Goal: Task Accomplishment & Management: Use online tool/utility

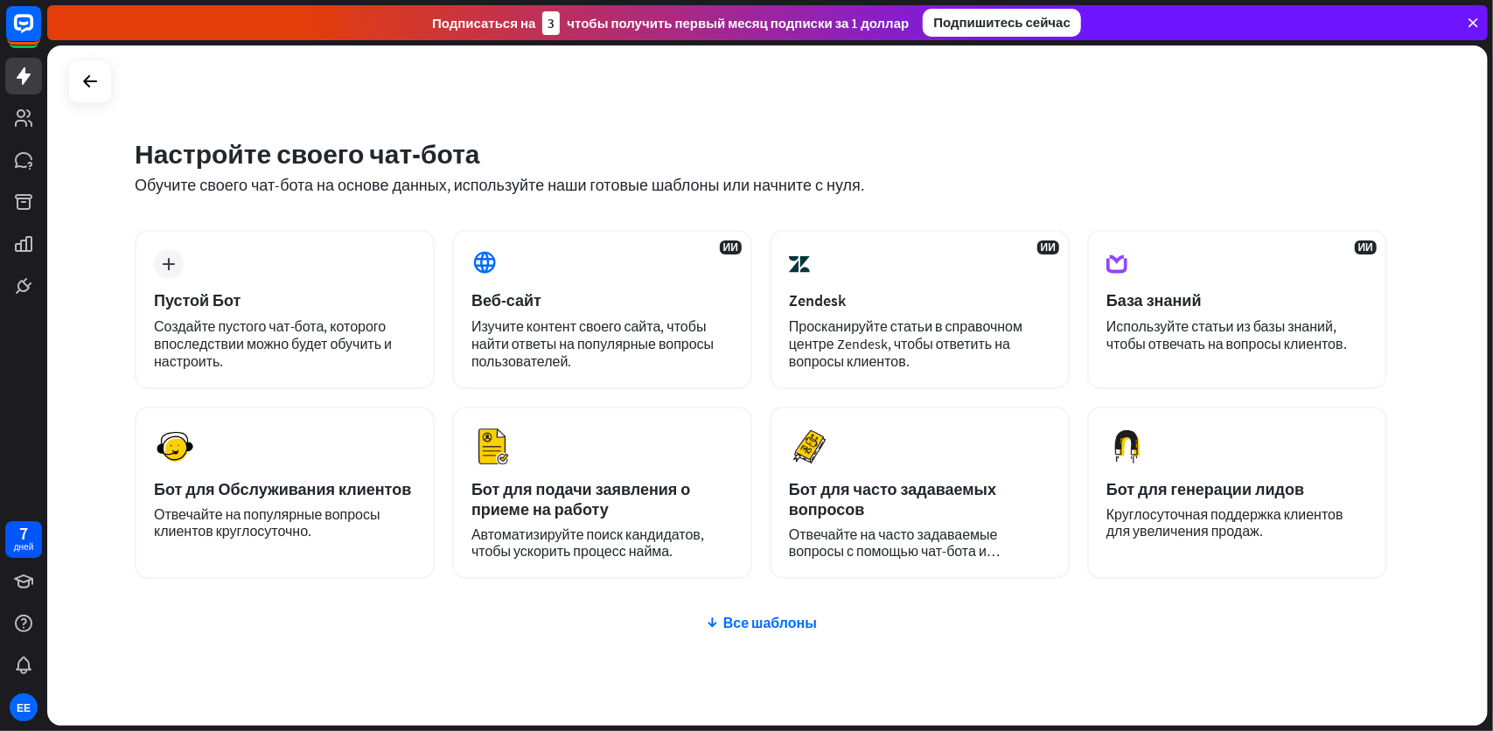
click at [474, 196] on div "Настройте своего чат-бота Обучите своего чат-бота на основе данных, используйте…" at bounding box center [761, 177] width 1253 height 106
click at [615, 216] on div "Настройте своего чат-бота Обучите своего чат-бота на основе данных, используйте…" at bounding box center [761, 177] width 1253 height 106
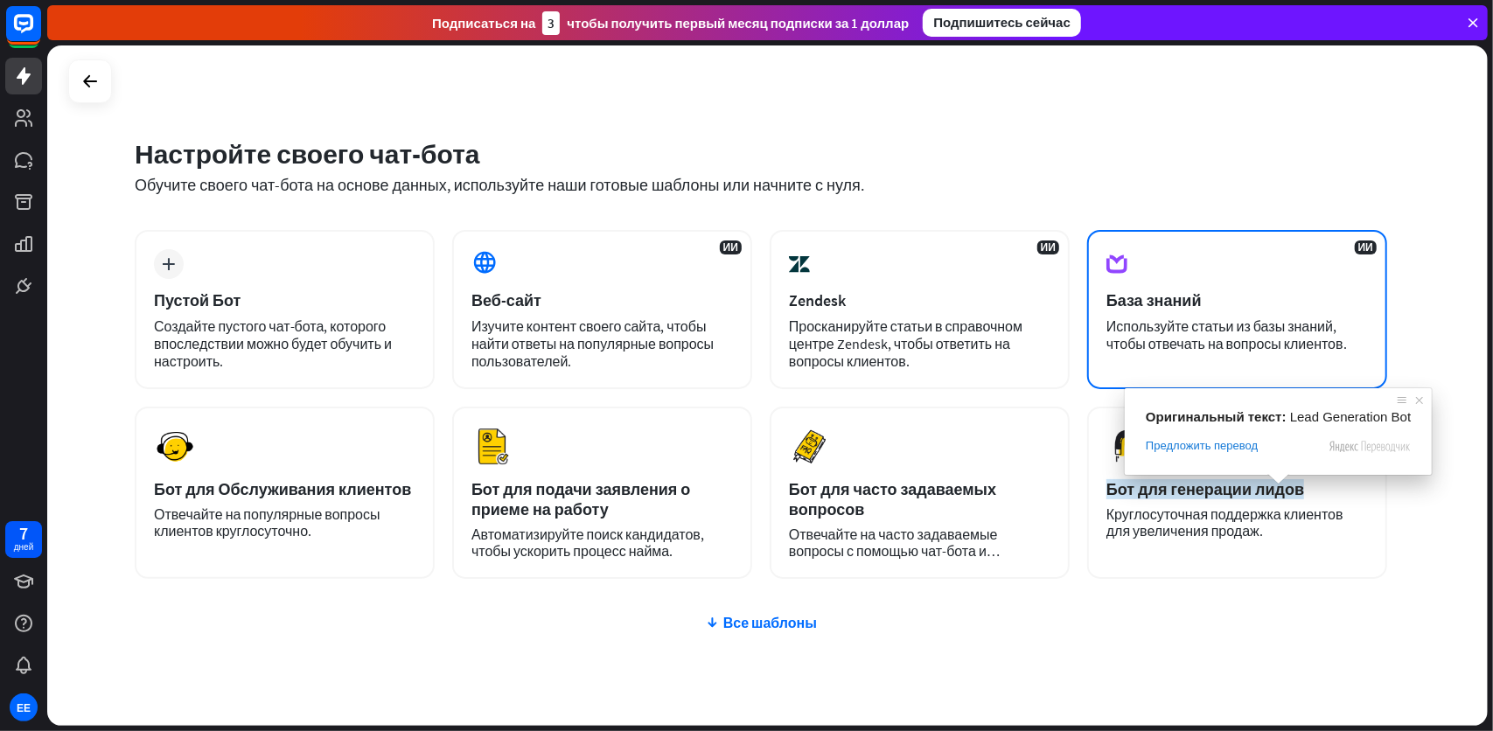
click at [1289, 328] on ya-tr-span "Используйте статьи из базы знаний, чтобы отвечать на вопросы клиентов." at bounding box center [1226, 335] width 241 height 35
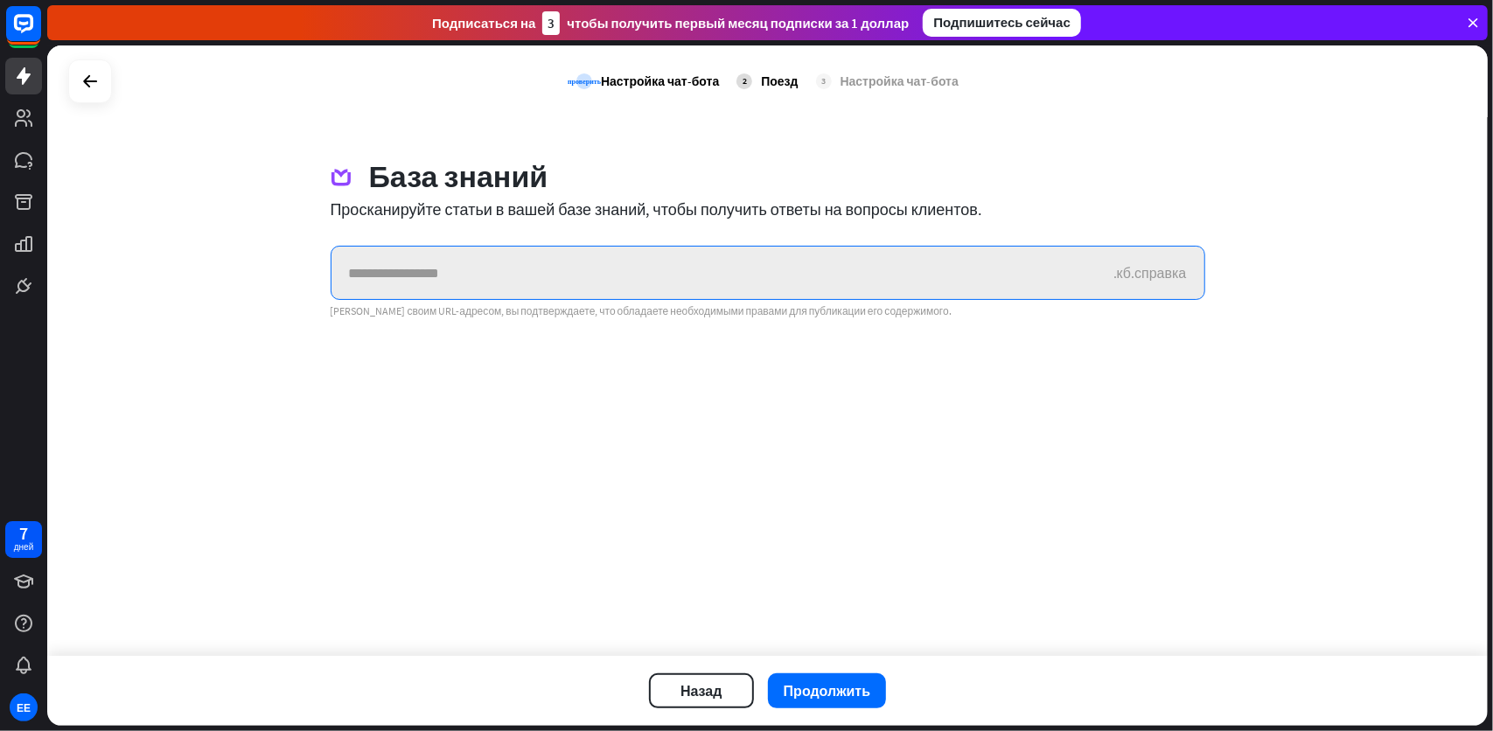
click at [468, 257] on input "text" at bounding box center [722, 273] width 782 height 52
paste input "**********"
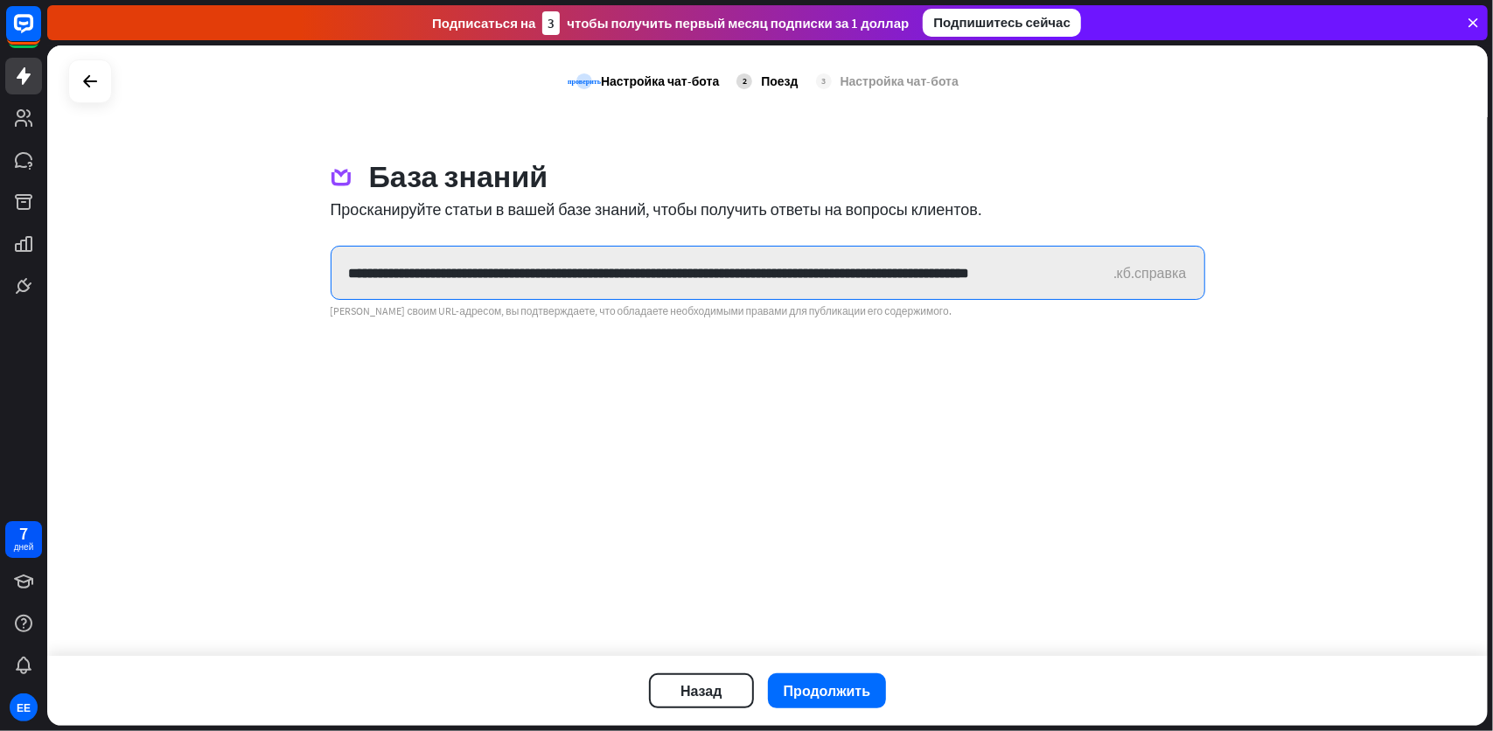
scroll to position [0, 67]
type input "**********"
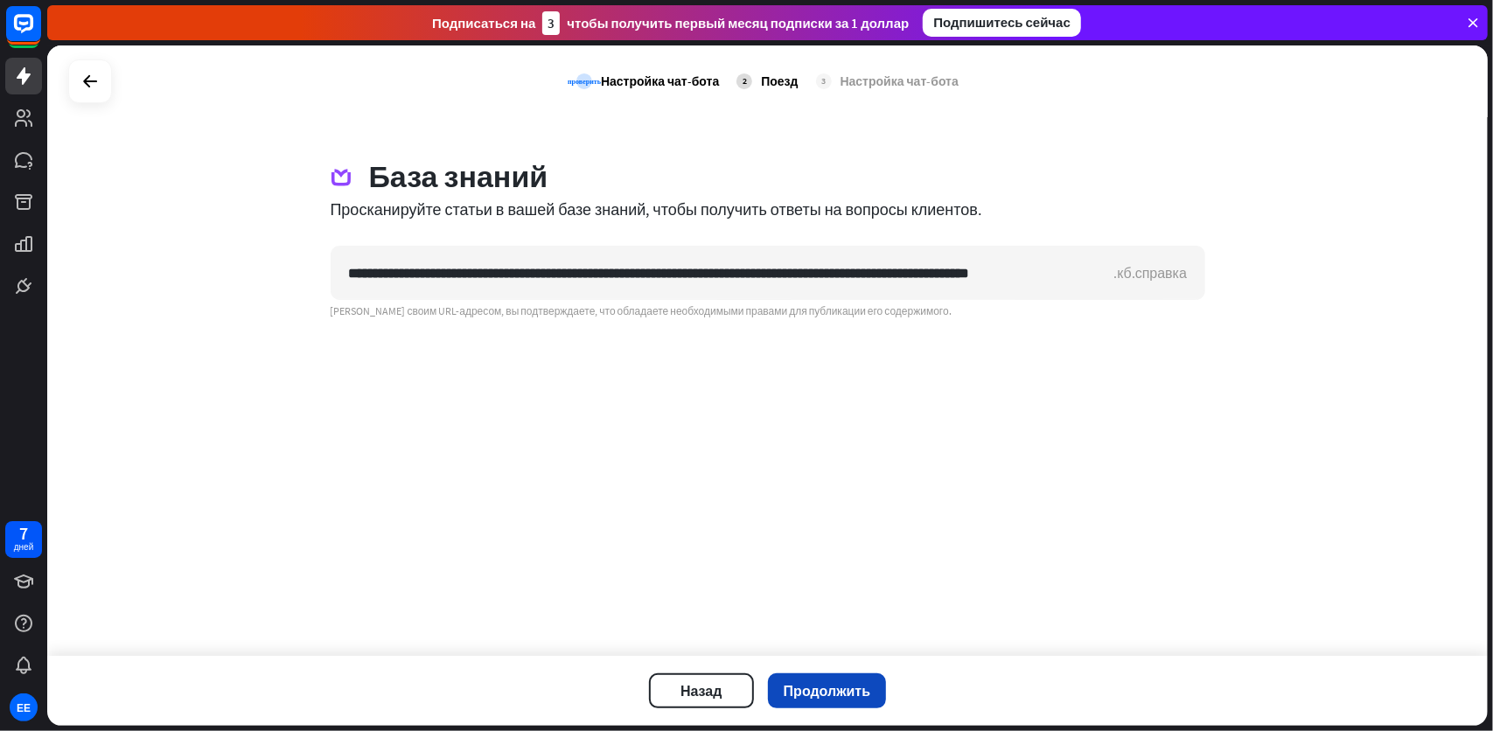
click at [831, 689] on ya-tr-span "Продолжить" at bounding box center [827, 690] width 87 height 17
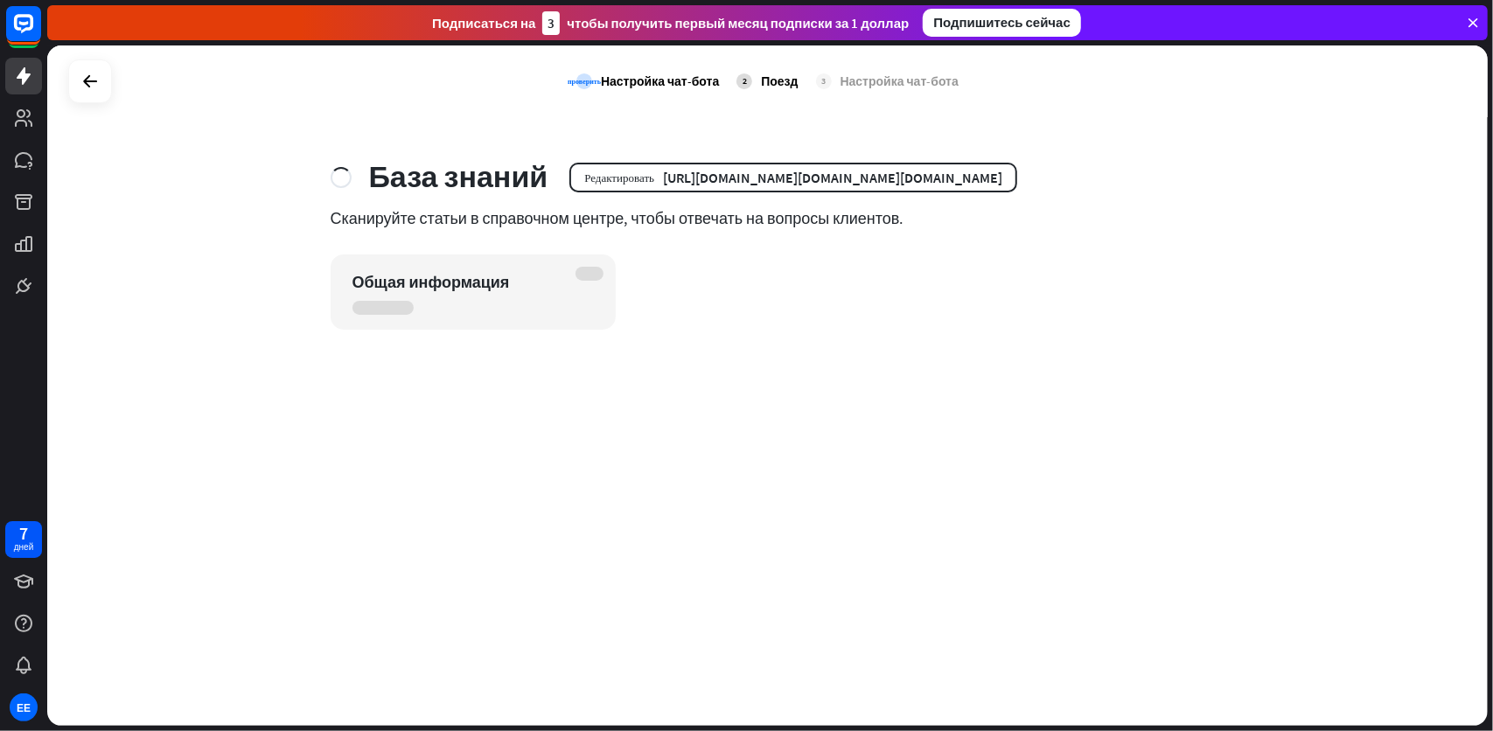
click at [945, 695] on div "проверить Настройка чат-бота 2 Поезд 3 Настройка чат-бота База знаний Редактиро…" at bounding box center [767, 385] width 1441 height 680
click at [795, 406] on div "проверить Настройка чат-бота 2 Поезд 3 Настройка чат-бота База знаний Редактиро…" at bounding box center [767, 385] width 1441 height 680
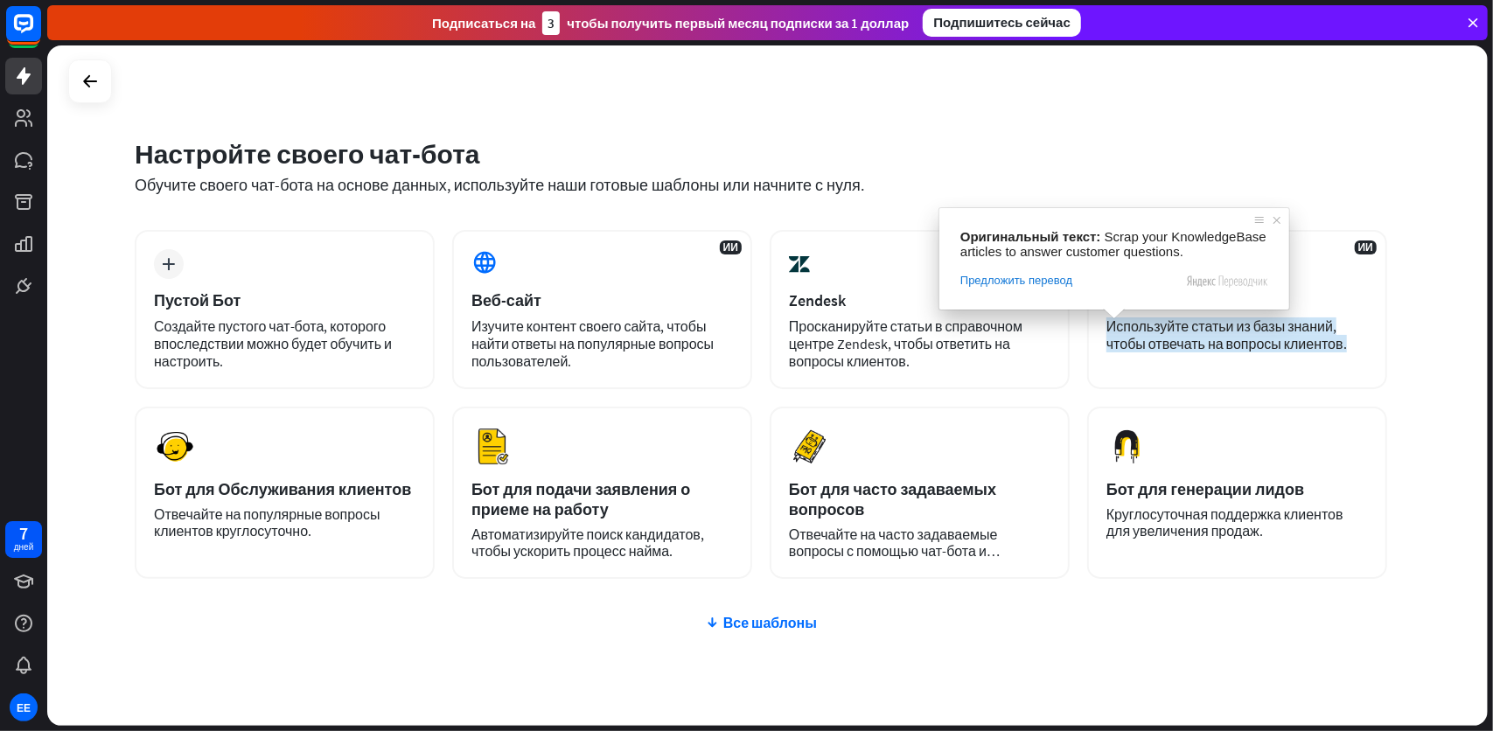
click at [1405, 360] on div "Настройте своего чат-бота Обучите своего чат-бота на основе данных, используйте…" at bounding box center [767, 385] width 1441 height 680
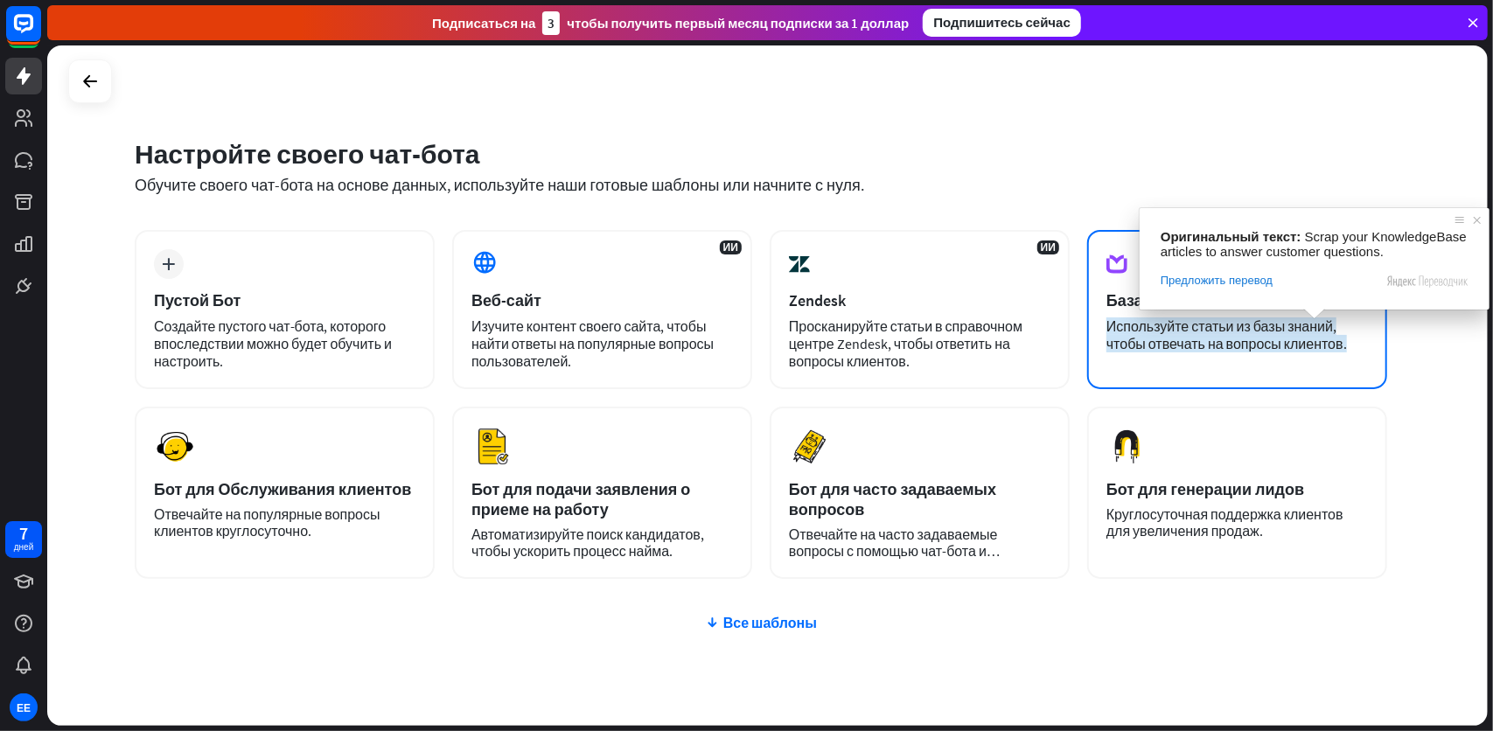
click at [1294, 348] on ya-tr-span "Используйте статьи из базы знаний, чтобы отвечать на вопросы клиентов." at bounding box center [1226, 335] width 241 height 35
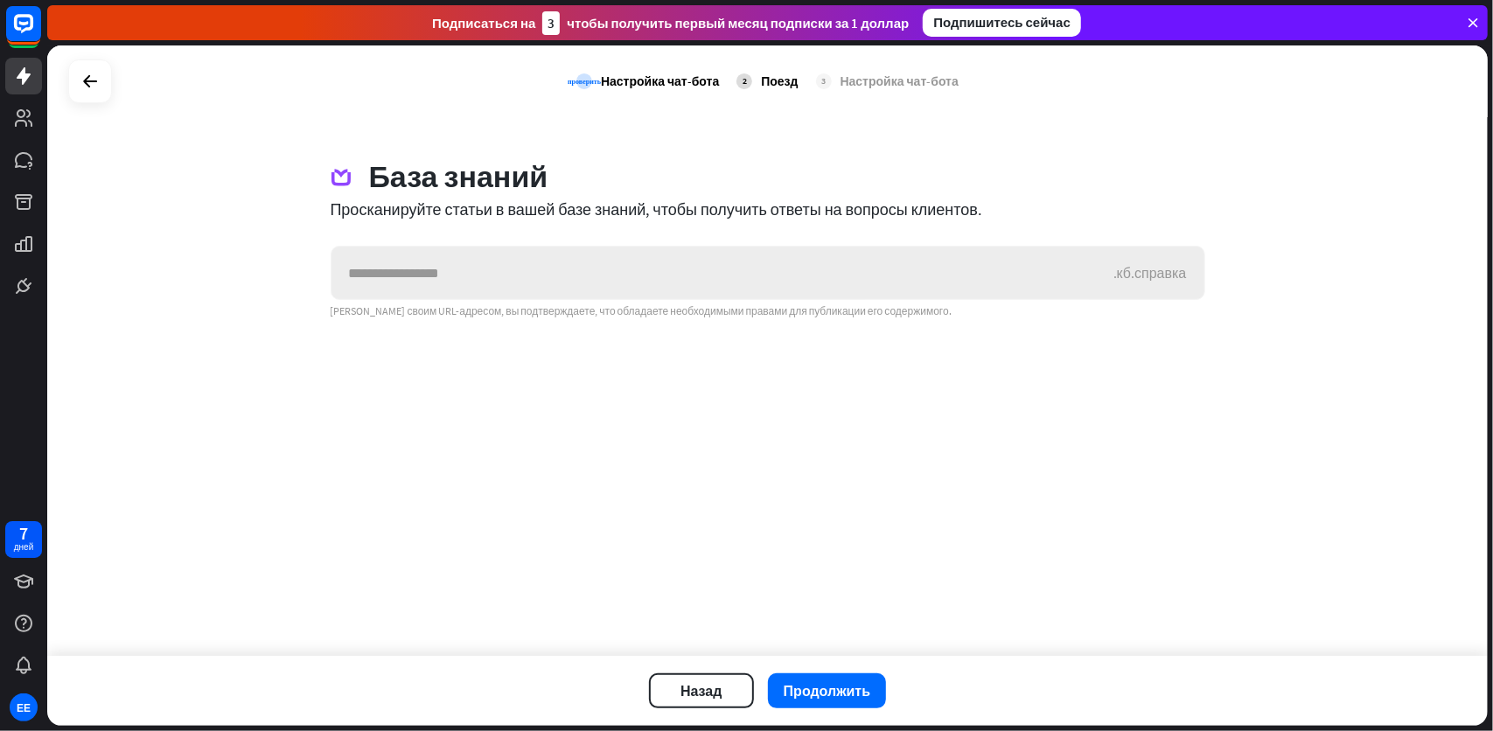
click at [680, 262] on input "text" at bounding box center [722, 273] width 782 height 52
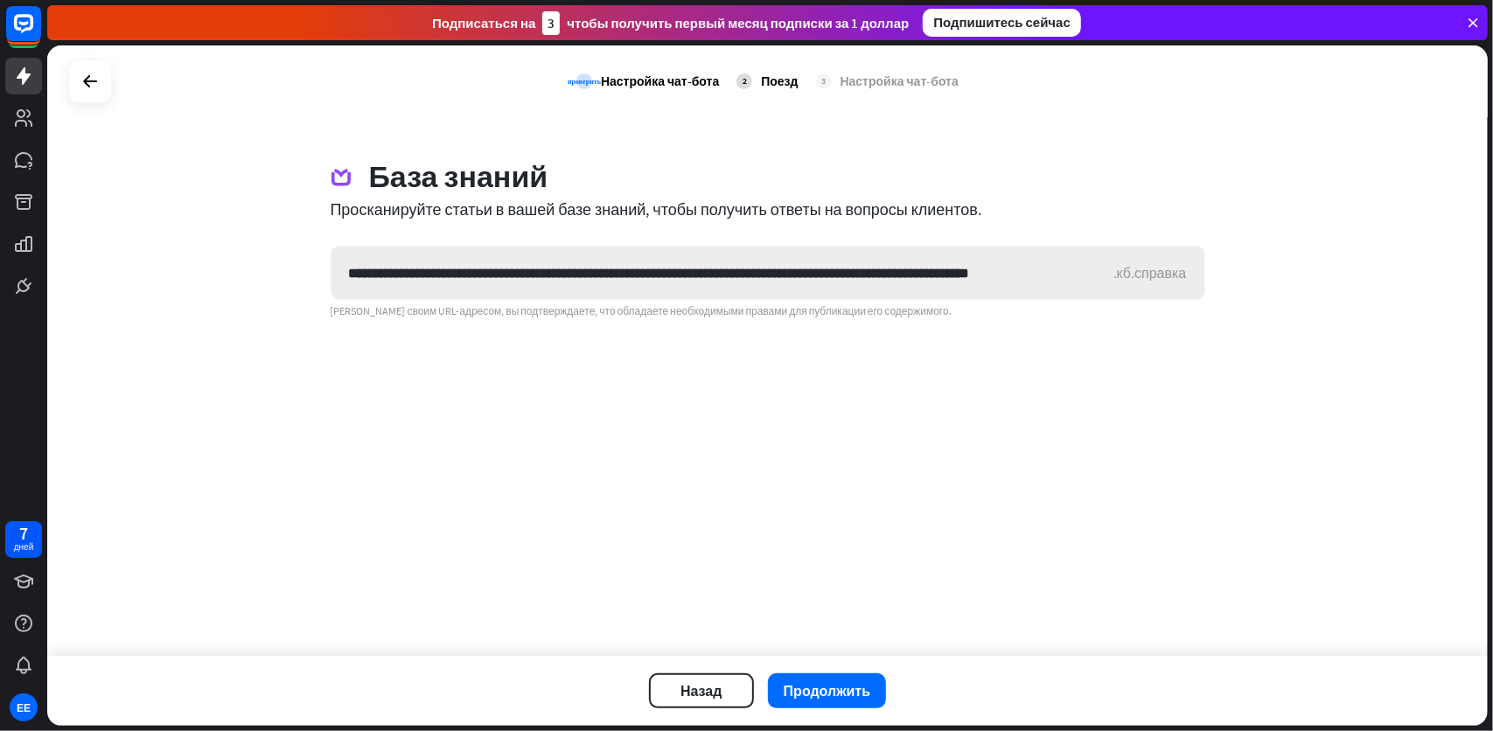
scroll to position [0, 67]
type input "**********"
click at [824, 679] on button "Продолжить" at bounding box center [827, 690] width 118 height 35
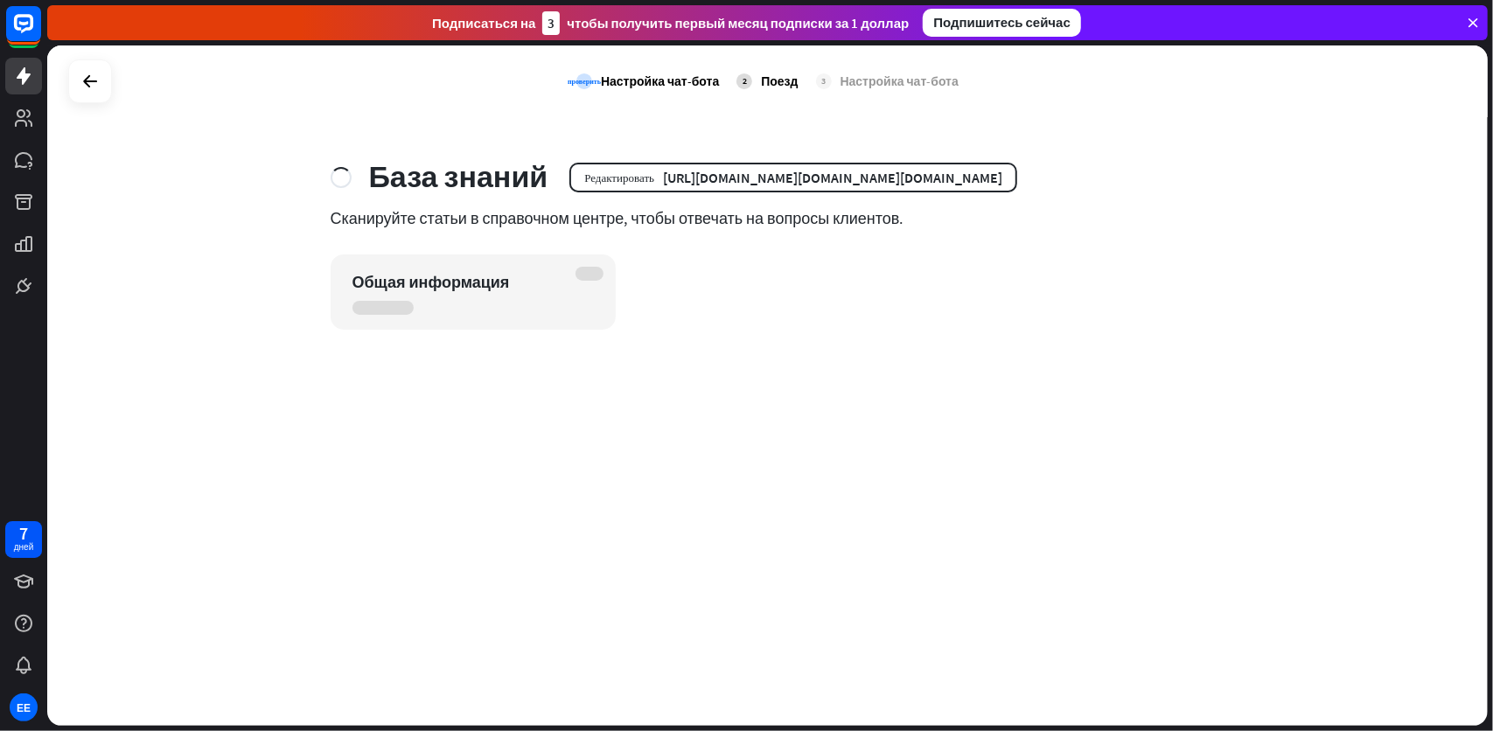
click at [908, 374] on div "проверить Настройка чат-бота 2 Поезд 3 Настройка чат-бота База знаний Редактиро…" at bounding box center [767, 385] width 1441 height 680
click at [87, 81] on icon at bounding box center [90, 81] width 21 height 21
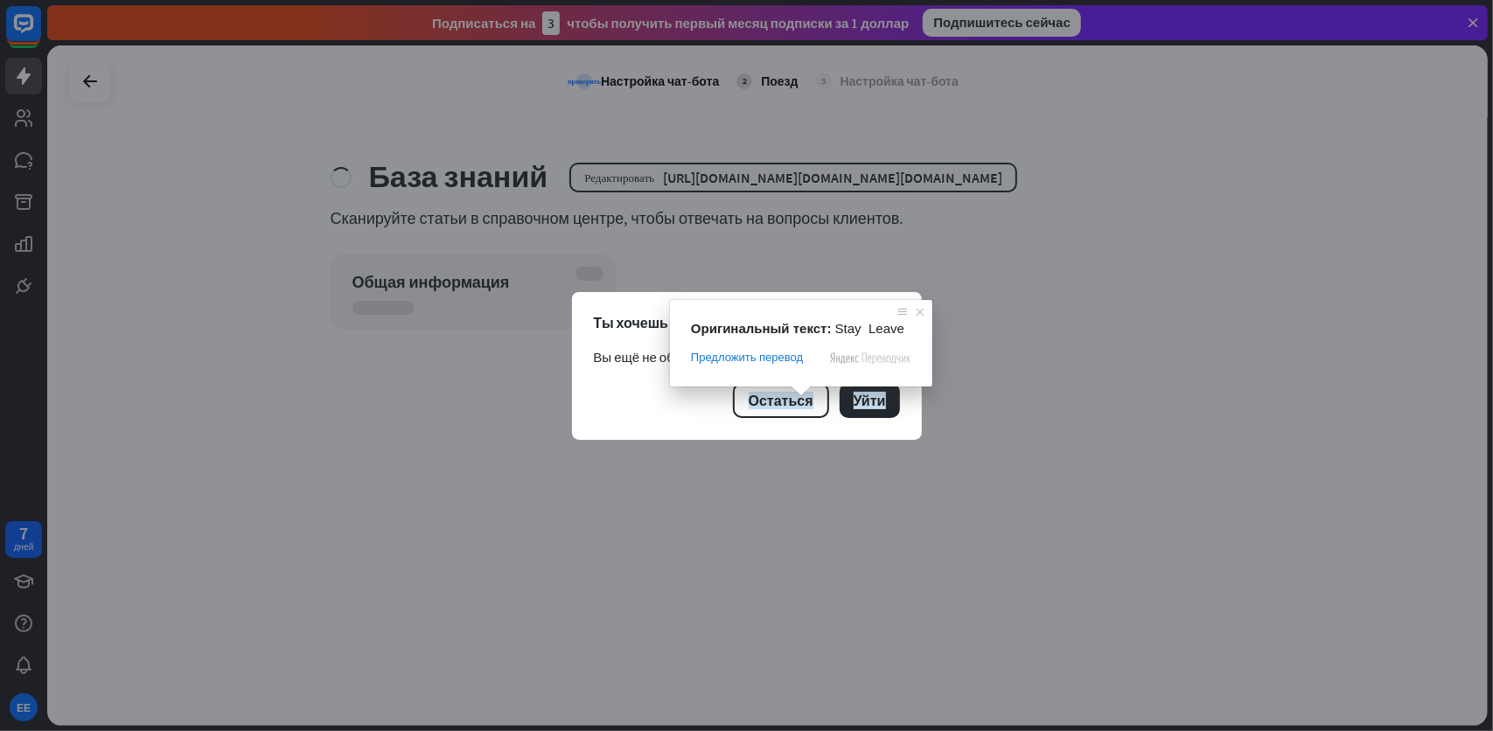
click at [604, 397] on div "Остаться Уйти" at bounding box center [747, 400] width 306 height 35
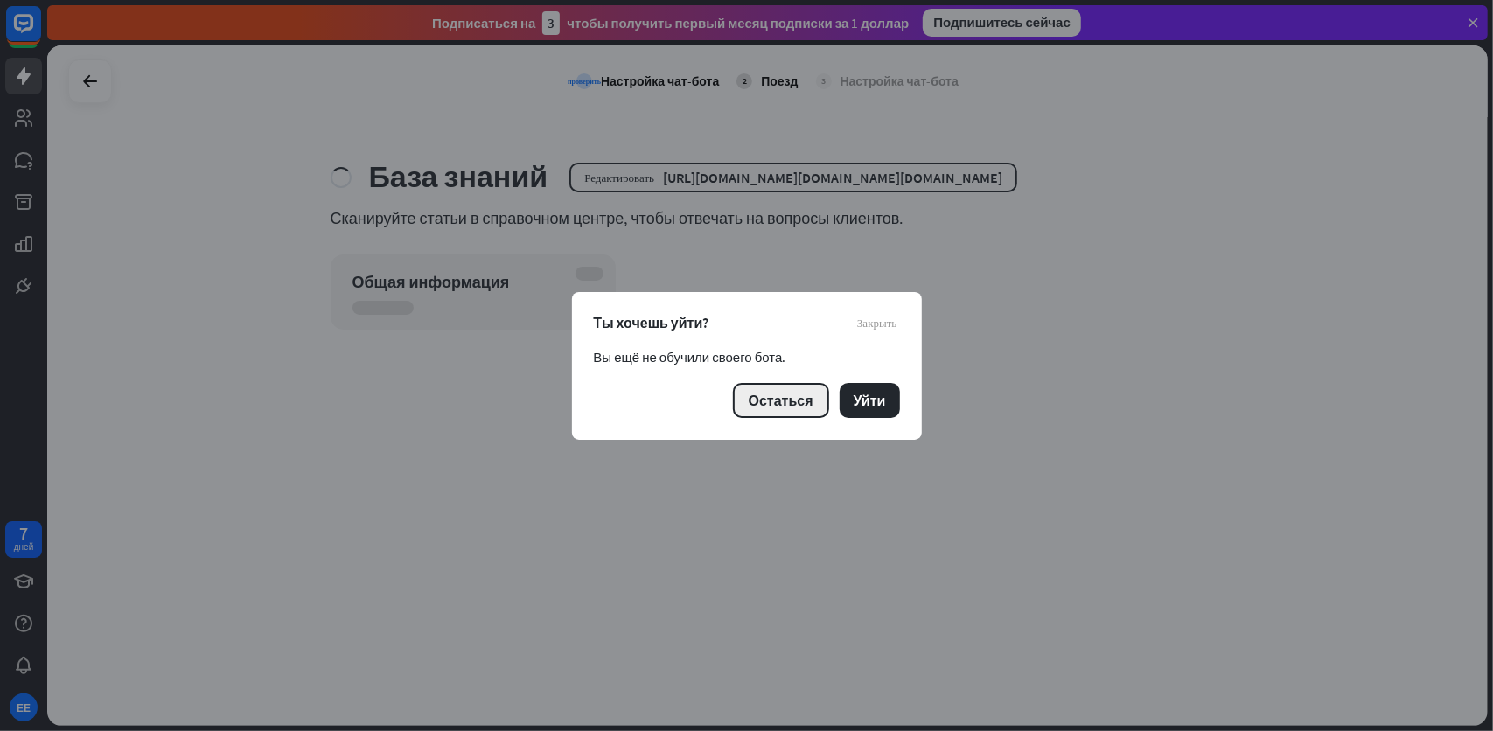
click at [797, 394] on ya-tr-span "Остаться" at bounding box center [781, 400] width 65 height 17
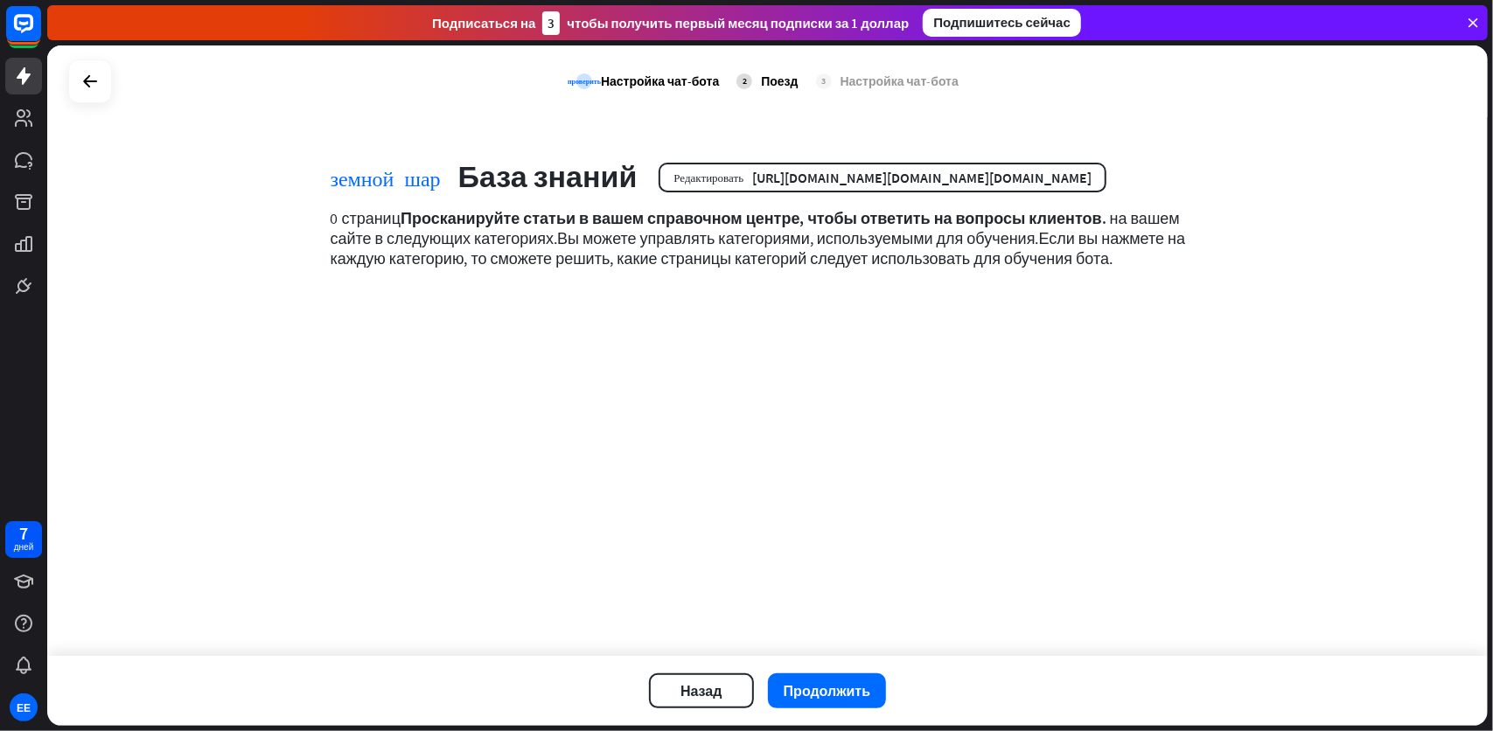
click at [997, 295] on div "земной шар База знаний Редактировать [URL][DOMAIN_NAME][DOMAIN_NAME][DOMAIN_NAM…" at bounding box center [768, 227] width 917 height 136
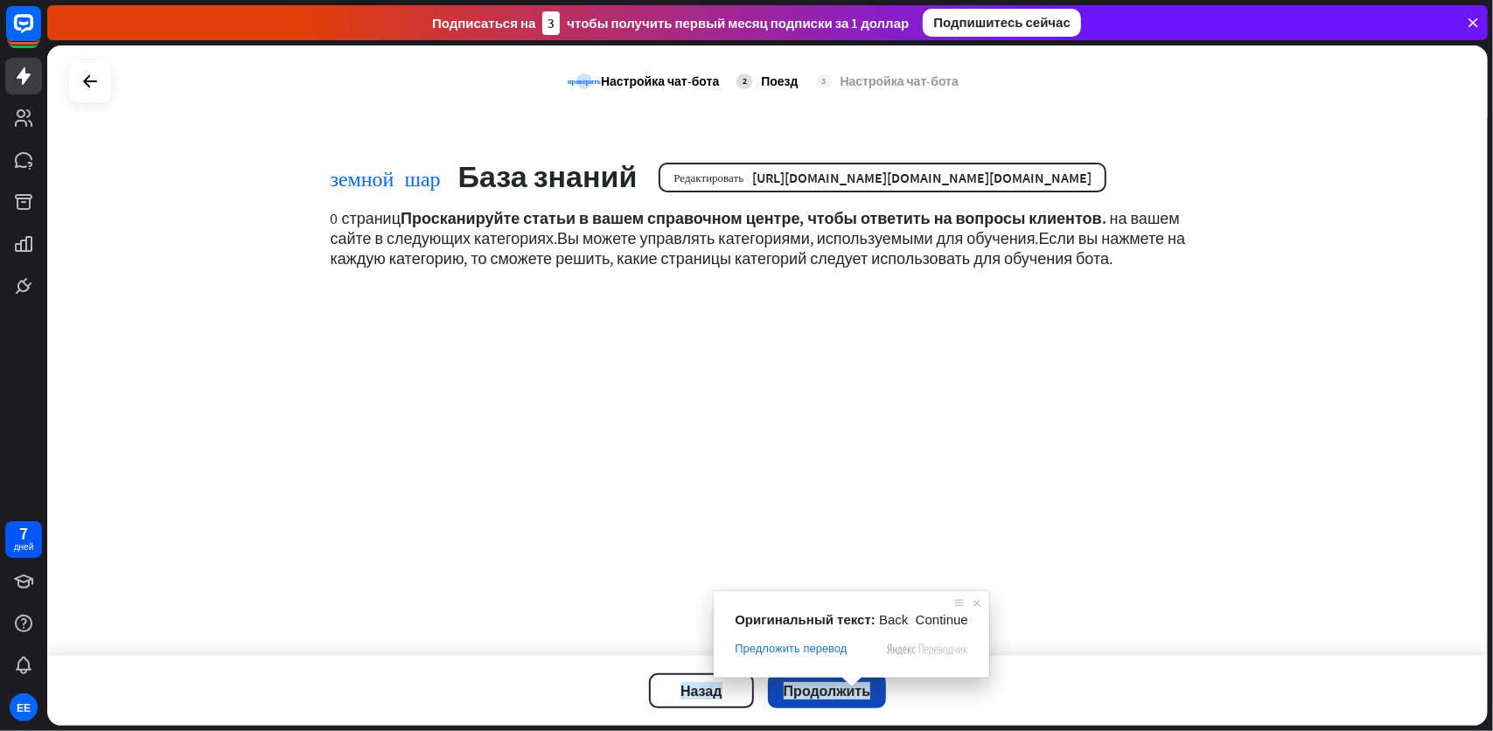
click at [834, 687] on ya-tr-span "Продолжить" at bounding box center [827, 690] width 87 height 17
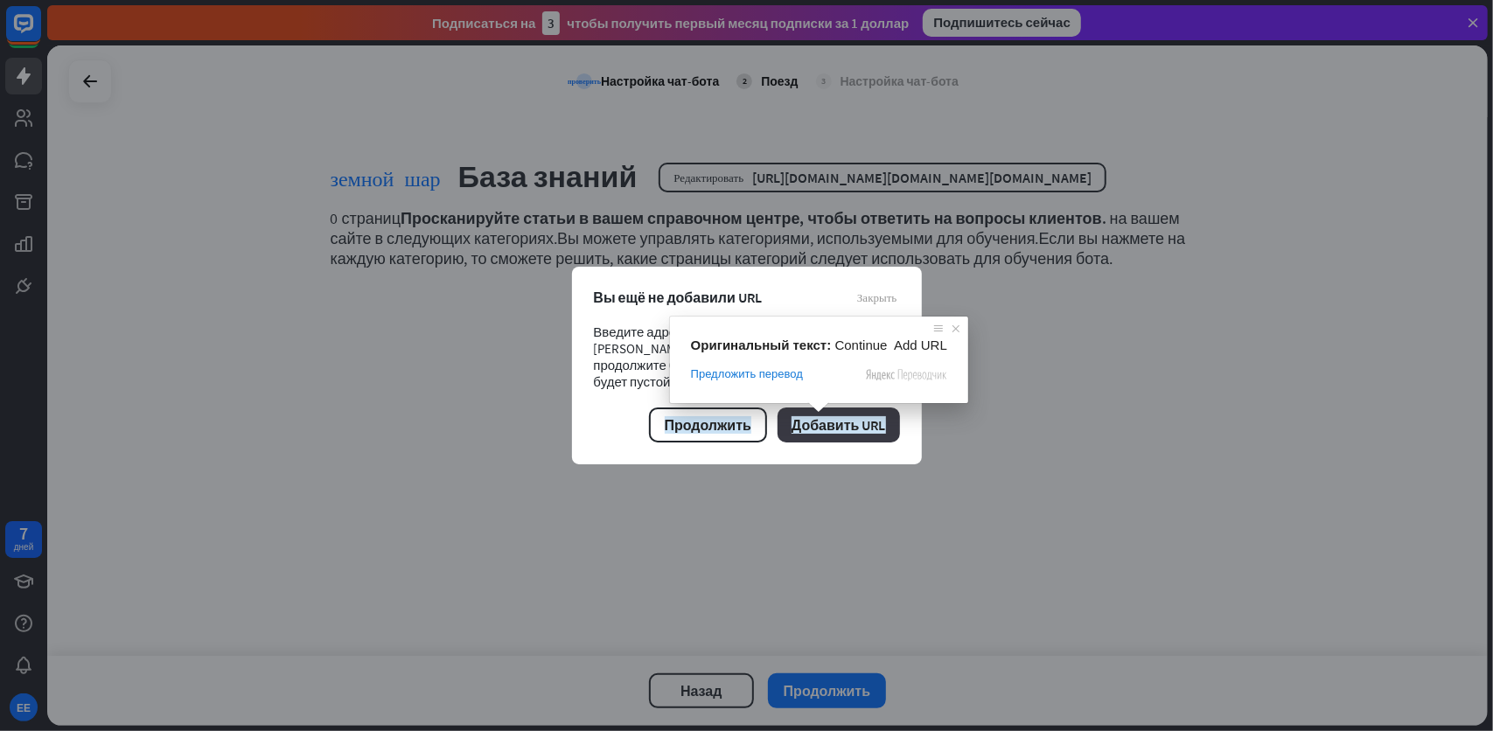
click at [823, 422] on ya-tr-span "Добавить URL" at bounding box center [839, 424] width 94 height 17
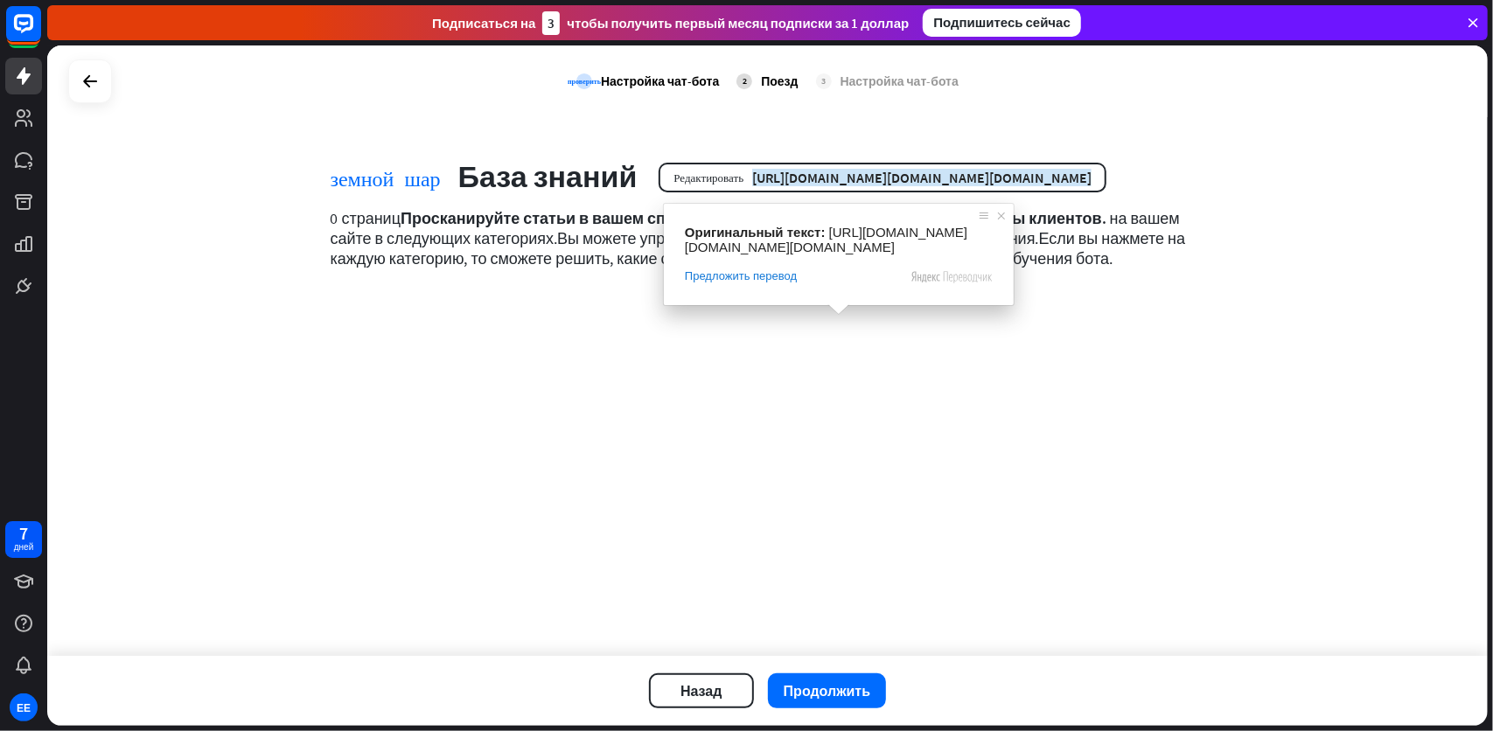
click at [489, 353] on div "проверить Настройка чат-бота 2 Поезд 3 Настройка чат-бота земной шар База знани…" at bounding box center [767, 350] width 1441 height 611
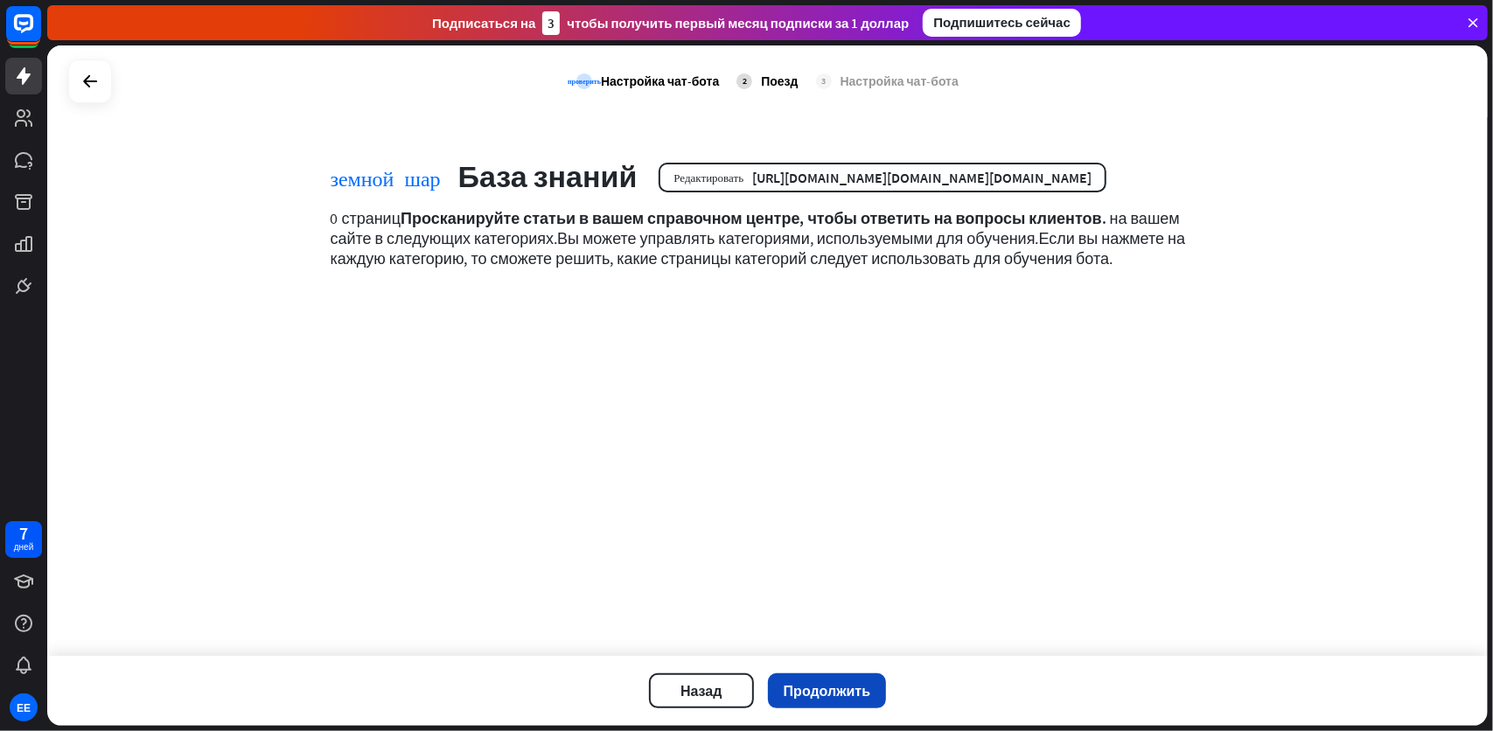
click at [833, 695] on ya-tr-span "Продолжить" at bounding box center [827, 690] width 87 height 17
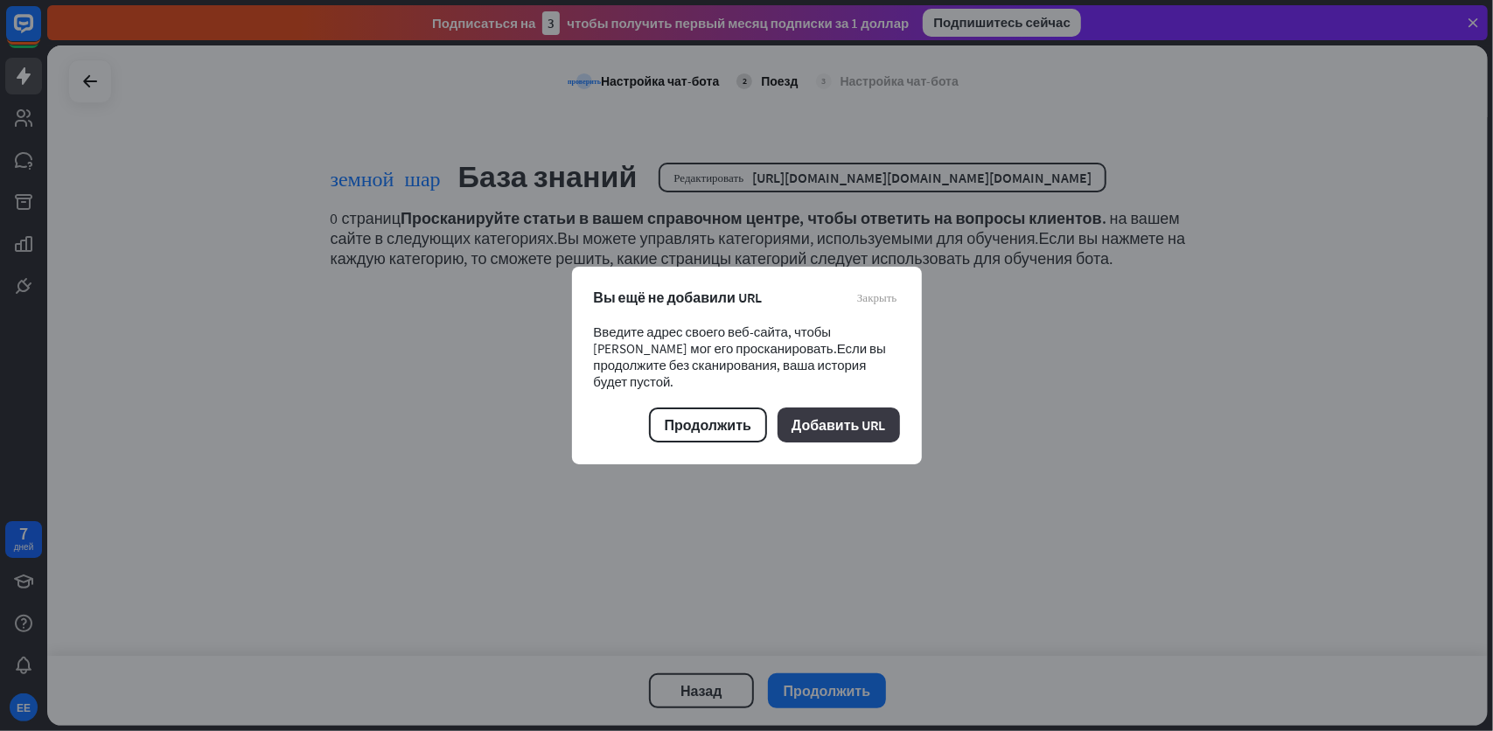
click at [830, 315] on span at bounding box center [838, 309] width 23 height 10
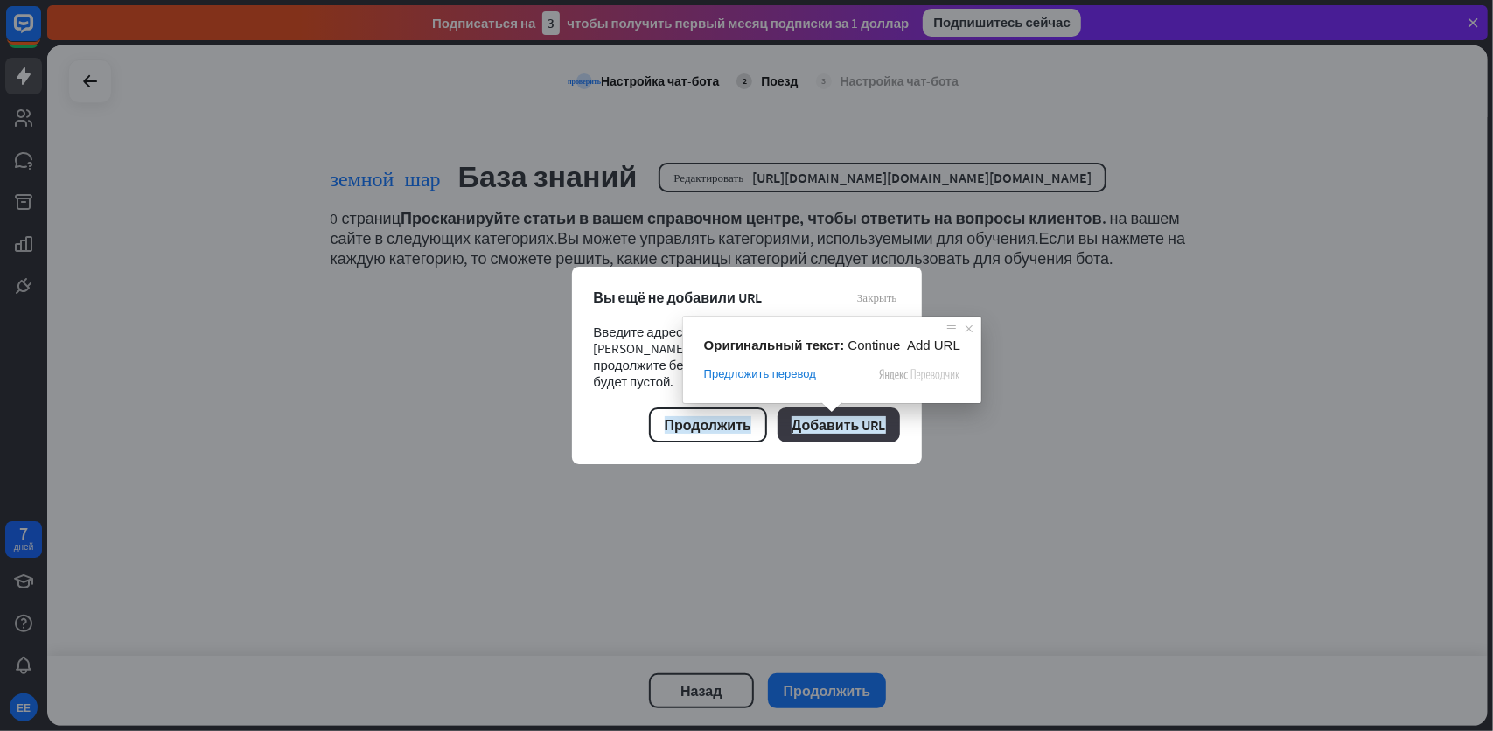
click at [830, 418] on ya-tr-span "Добавить URL" at bounding box center [839, 424] width 94 height 17
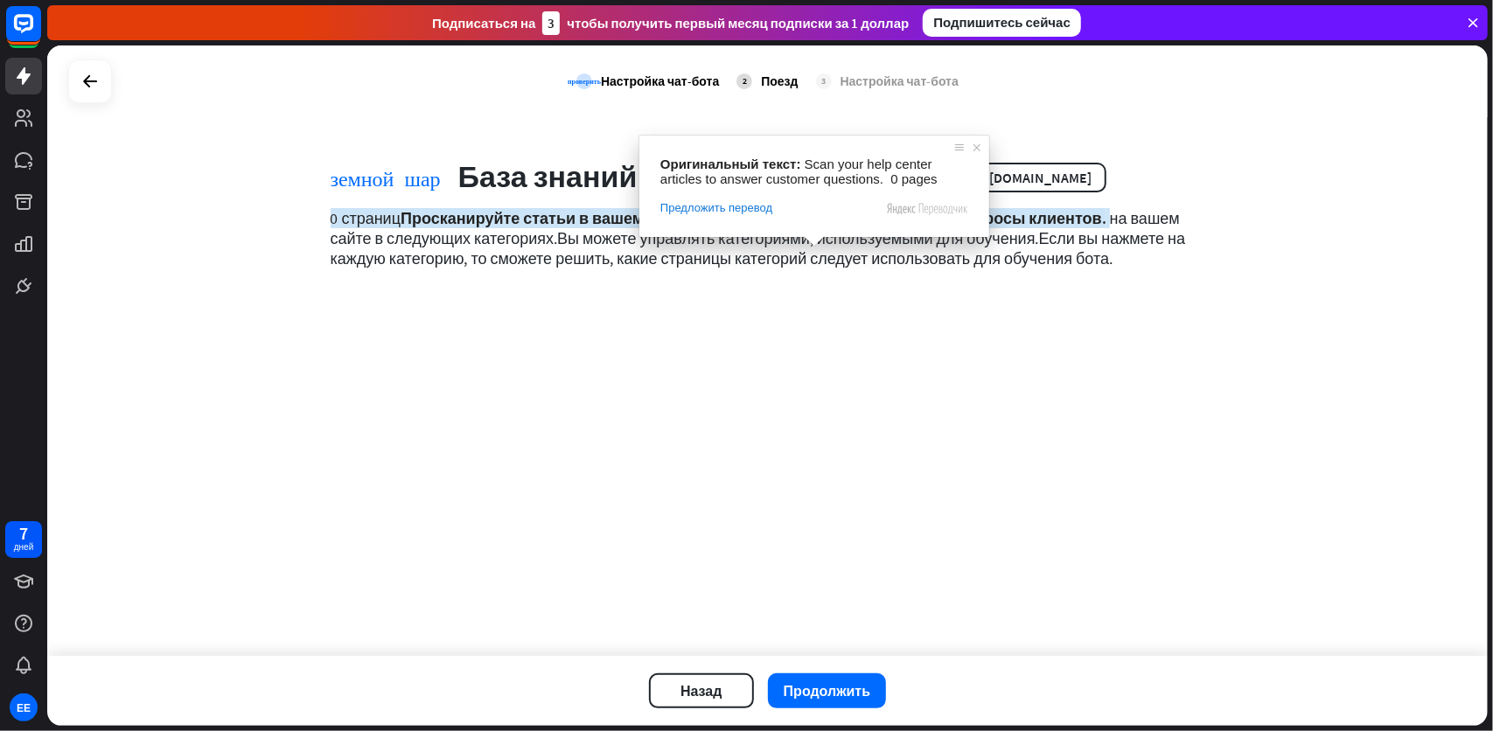
click at [405, 338] on div "проверить Настройка чат-бота 2 Поезд 3 Настройка чат-бота земной шар База знани…" at bounding box center [767, 350] width 1441 height 611
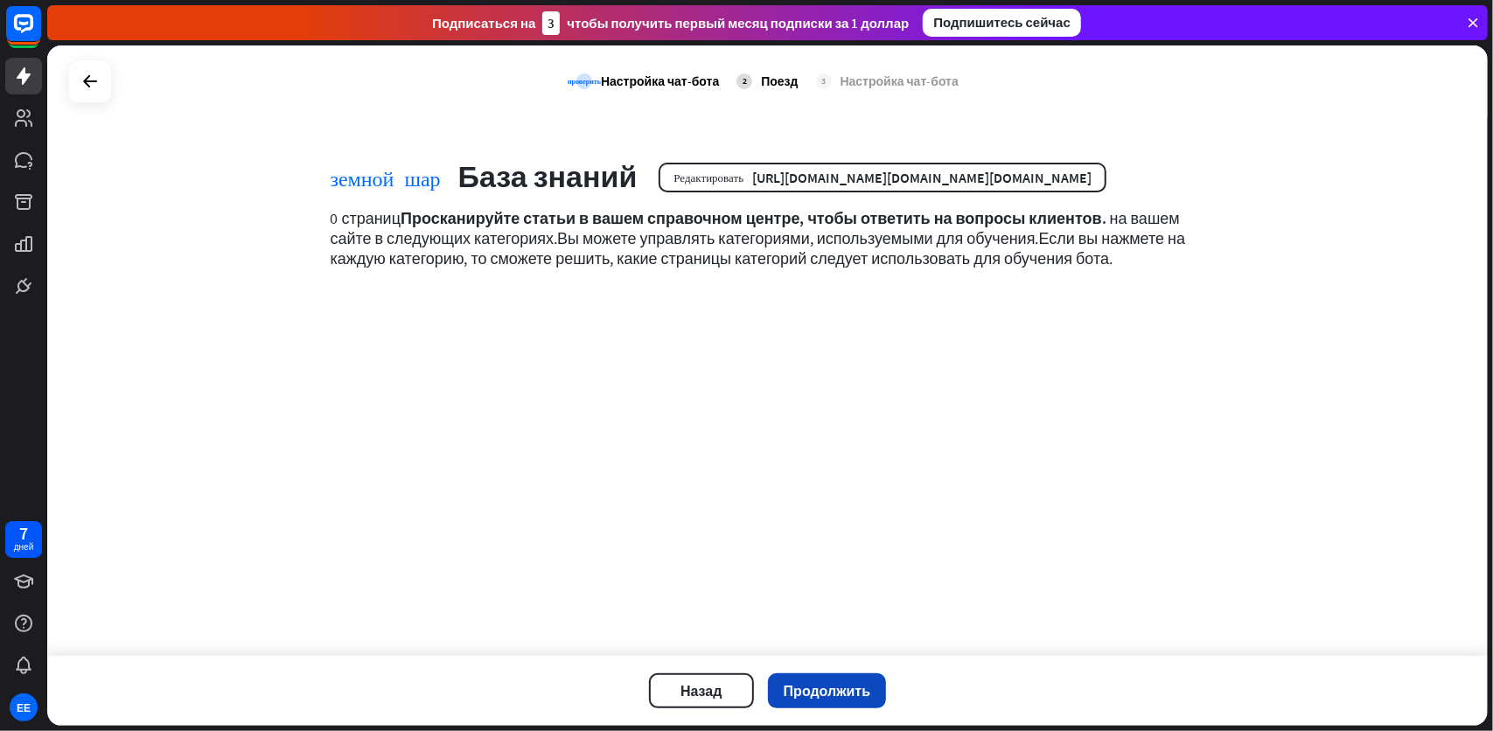
click at [827, 686] on ya-tr-span "Продолжить" at bounding box center [827, 690] width 87 height 17
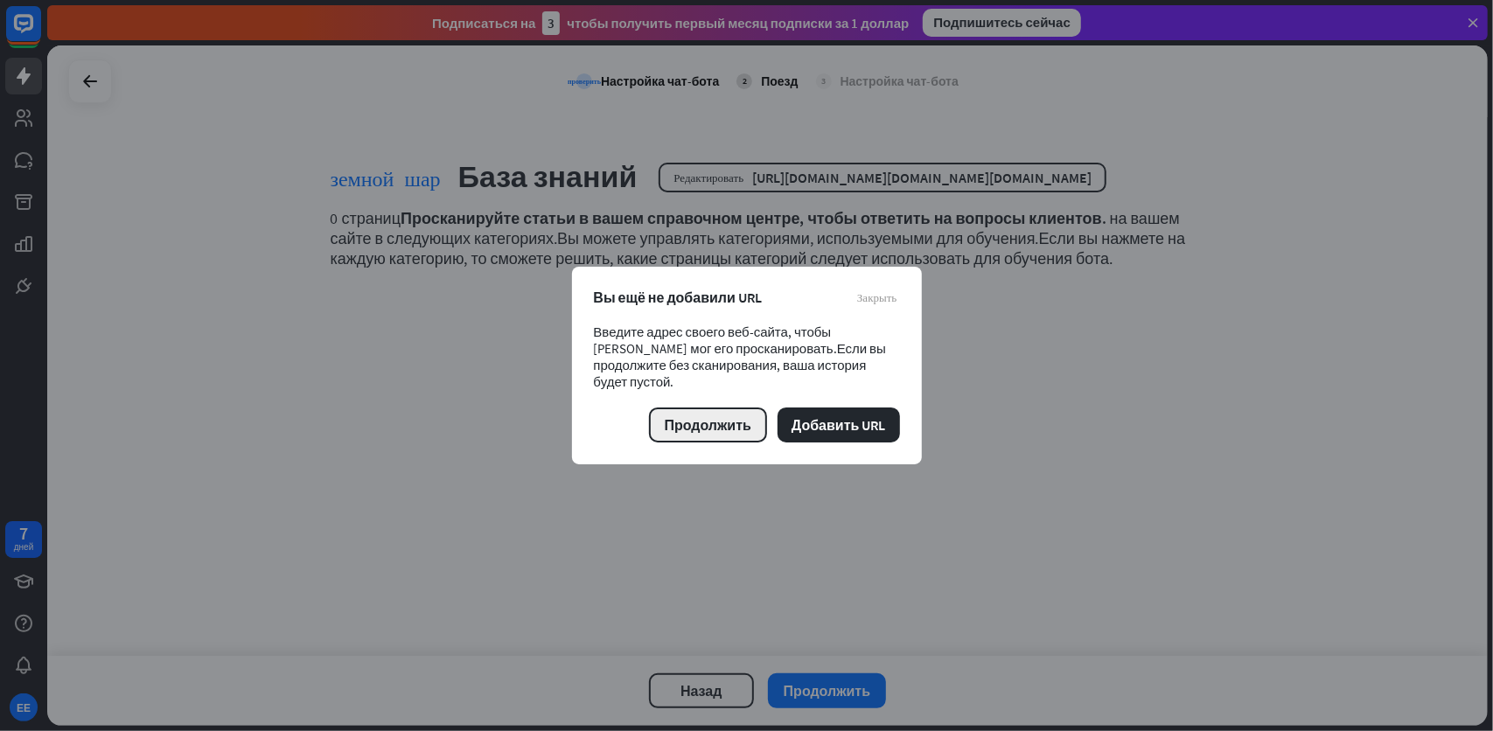
click at [686, 421] on ya-tr-span "Продолжить" at bounding box center [708, 424] width 87 height 17
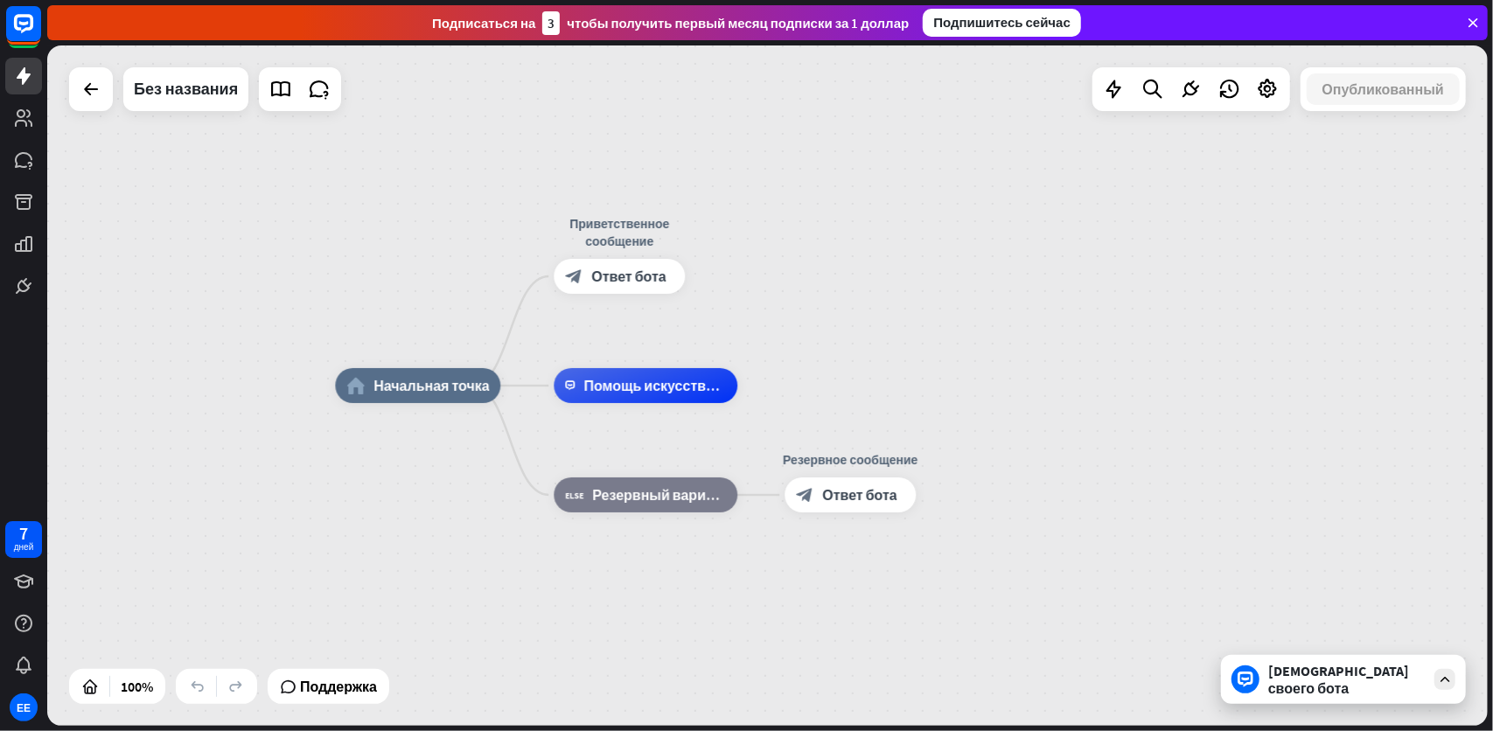
click at [1121, 325] on div "home_2 Начальная точка Приветственное сообщение block_bot_response Ответ бота П…" at bounding box center [767, 385] width 1441 height 680
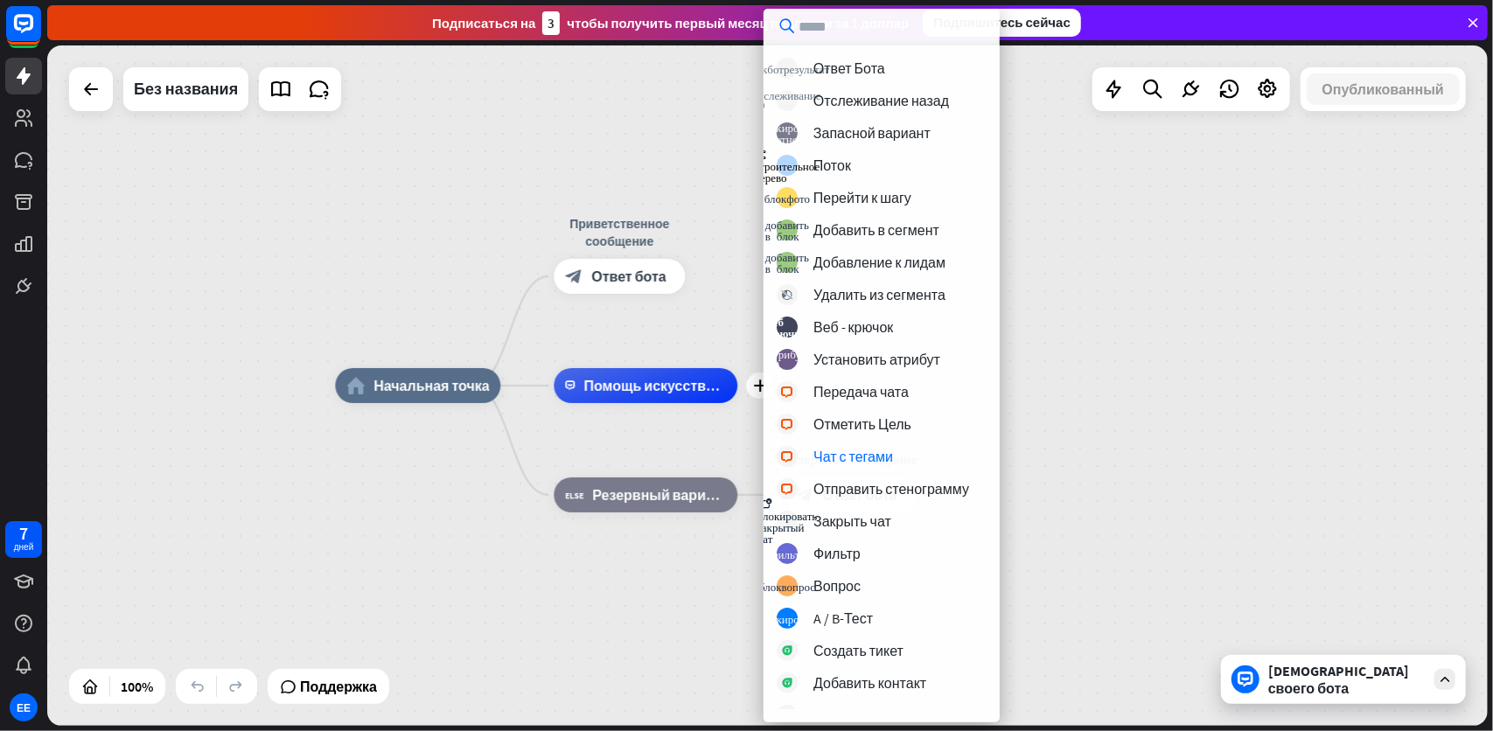
click at [1236, 459] on div "home_2 Начальная точка Приветственное сообщение block_bot_response Ответ бота p…" at bounding box center [1055, 726] width 1441 height 680
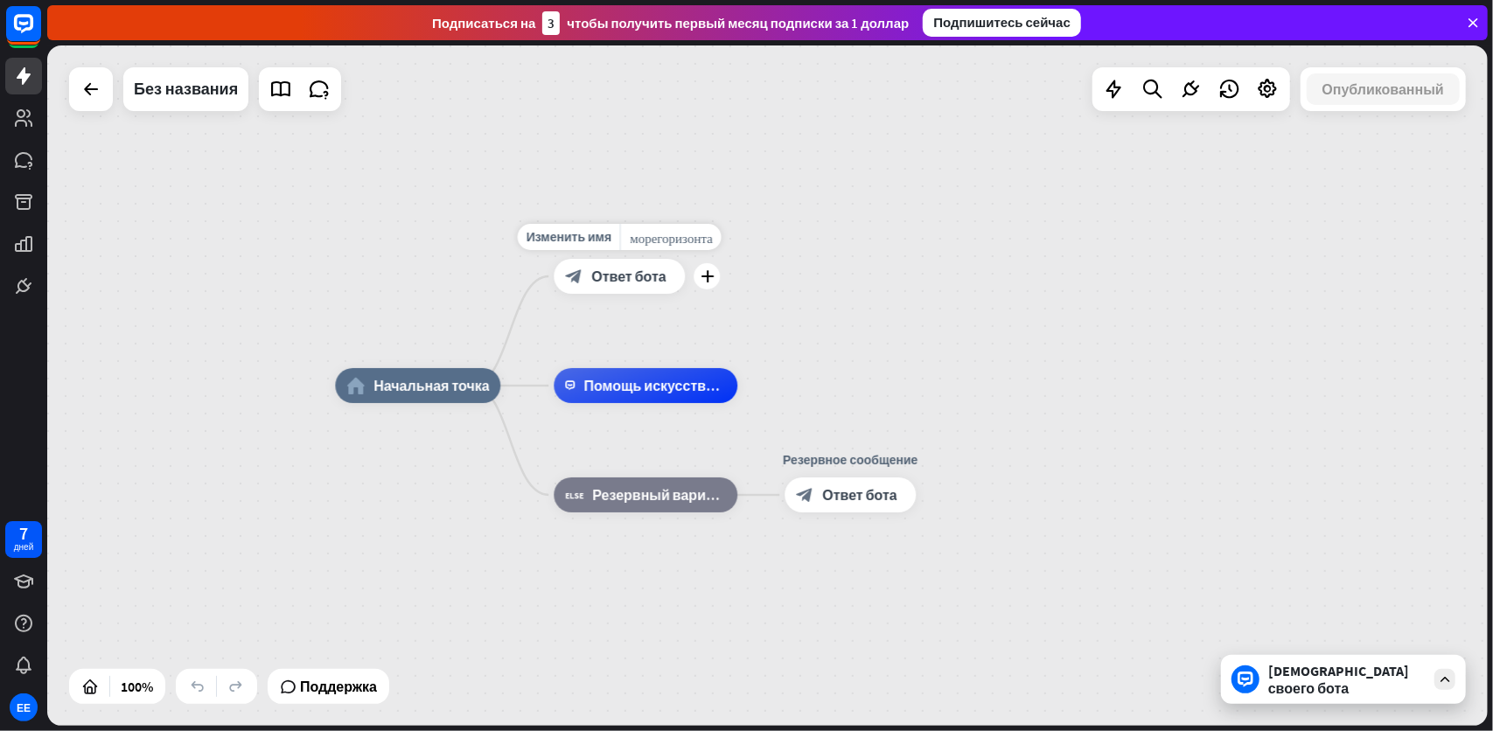
click at [622, 276] on body "7 дней ЕЕ close Product Help First steps Get started with ChatBot Help Center F…" at bounding box center [746, 365] width 1493 height 731
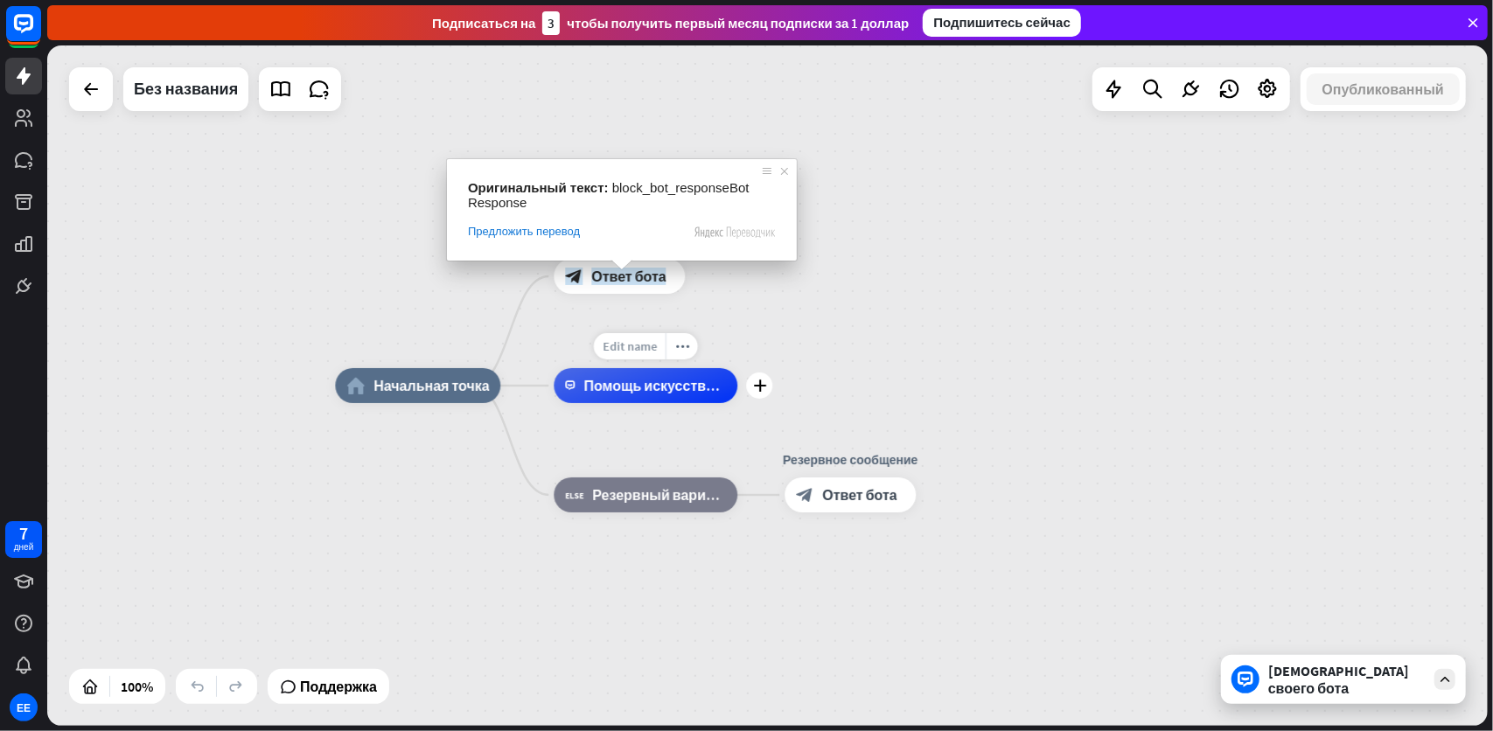
click at [662, 343] on div "Edit name" at bounding box center [630, 346] width 72 height 26
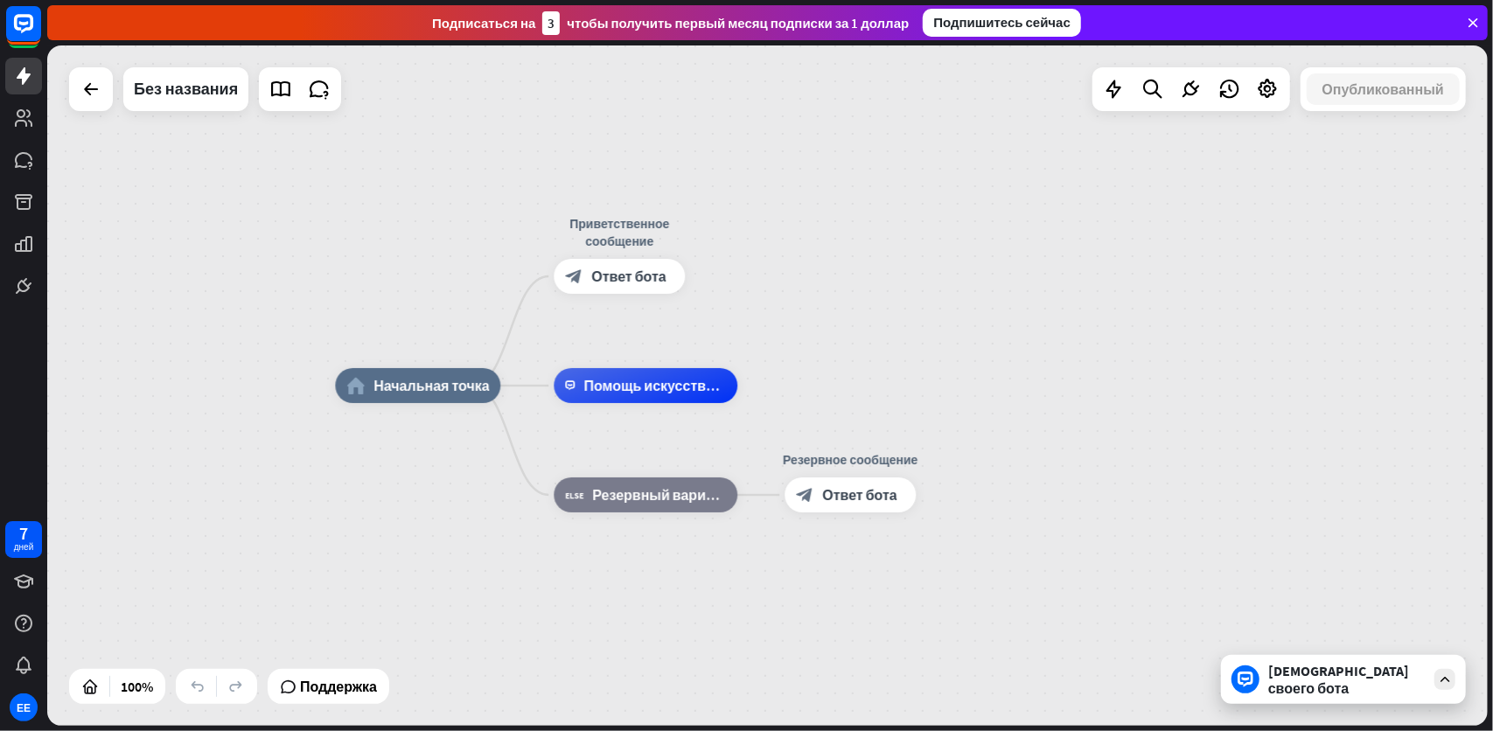
click at [925, 317] on div "home_2 Начальная точка Приветственное сообщение block_bot_response Ответ бота П…" at bounding box center [767, 385] width 1441 height 680
click at [710, 277] on icon "plus" at bounding box center [707, 276] width 13 height 12
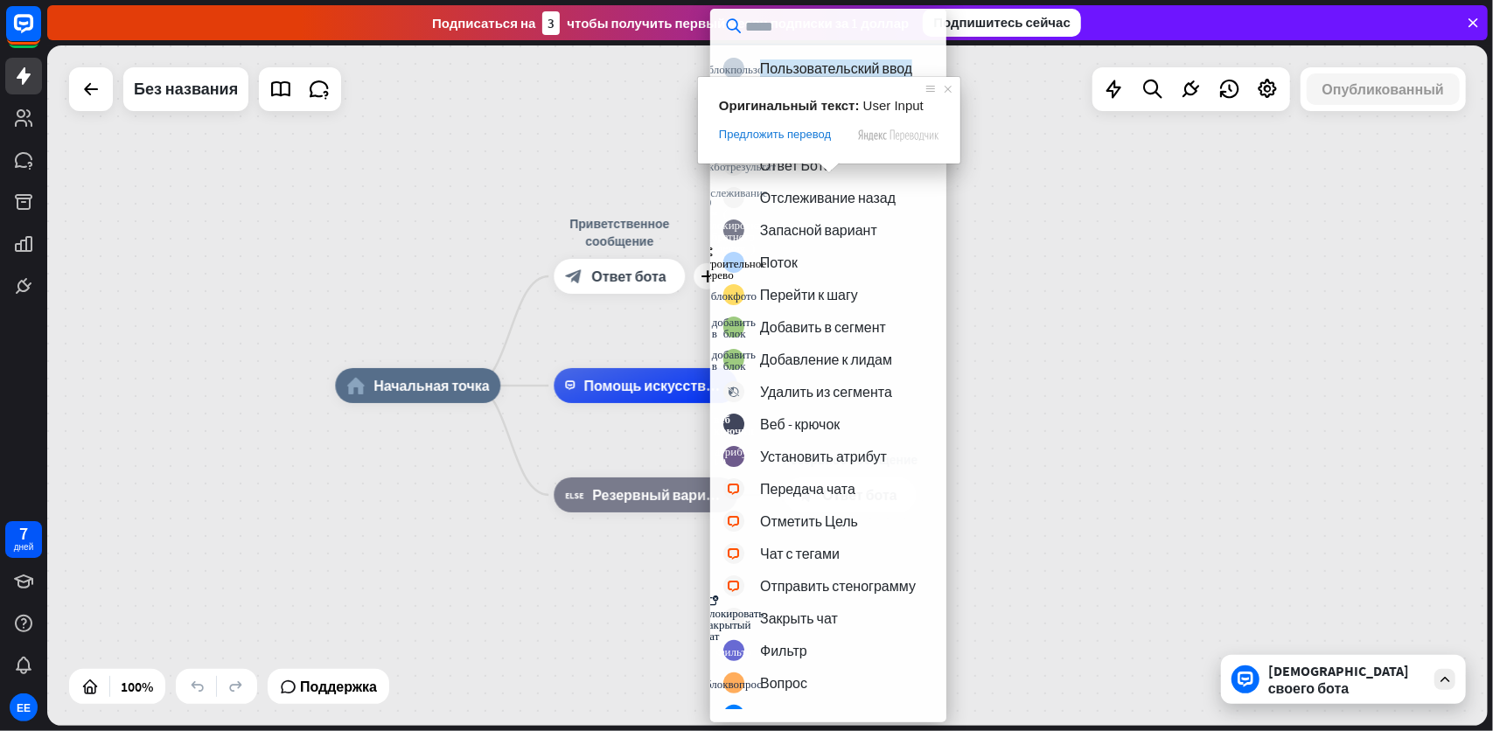
click at [1218, 282] on div "home_2 Начальная точка plus Приветственное сообщение block_bot_response Ответ б…" at bounding box center [767, 385] width 1441 height 680
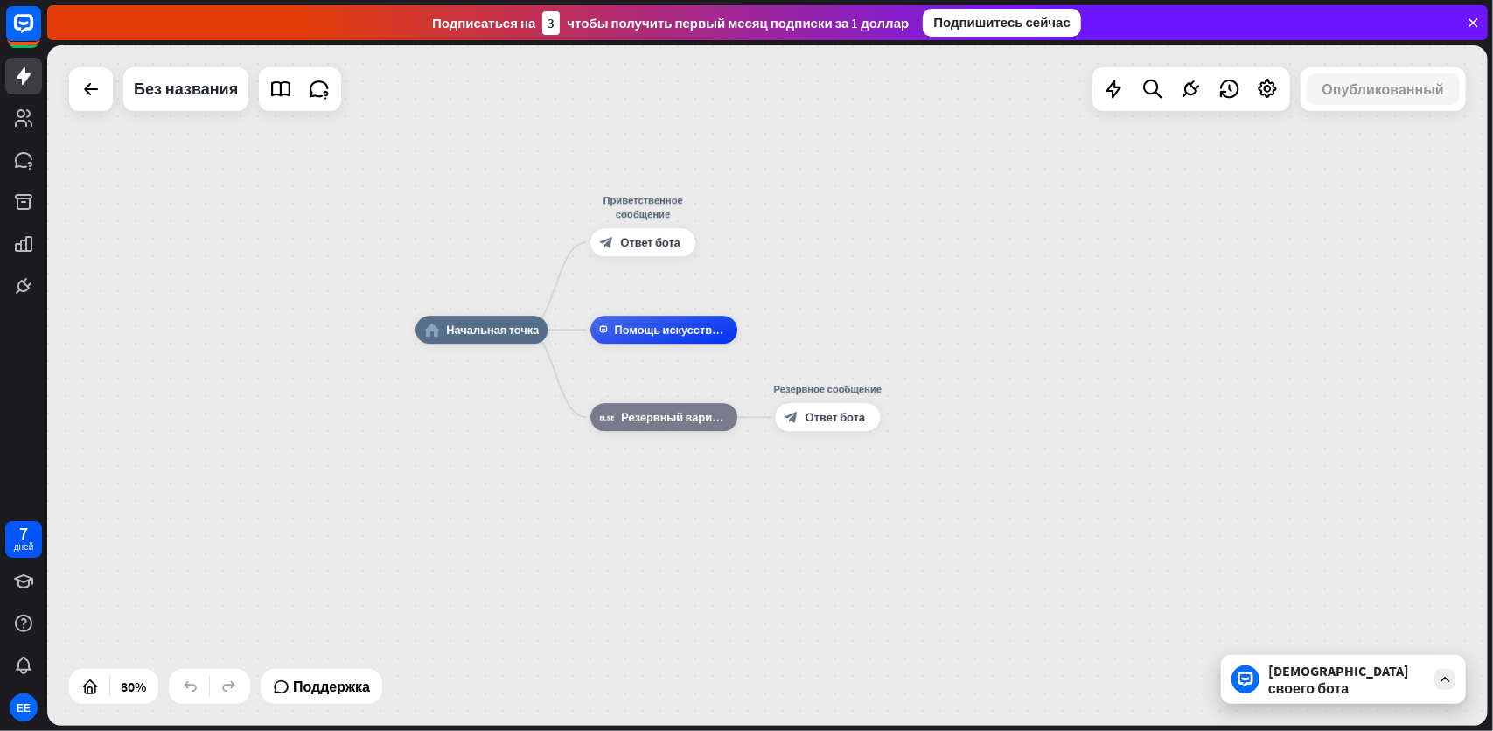
drag, startPoint x: 377, startPoint y: 490, endPoint x: 376, endPoint y: 404, distance: 85.7
click at [376, 404] on div "home_2 Начальная точка Приветственное сообщение block_bot_response Ответ бота П…" at bounding box center [767, 385] width 1441 height 680
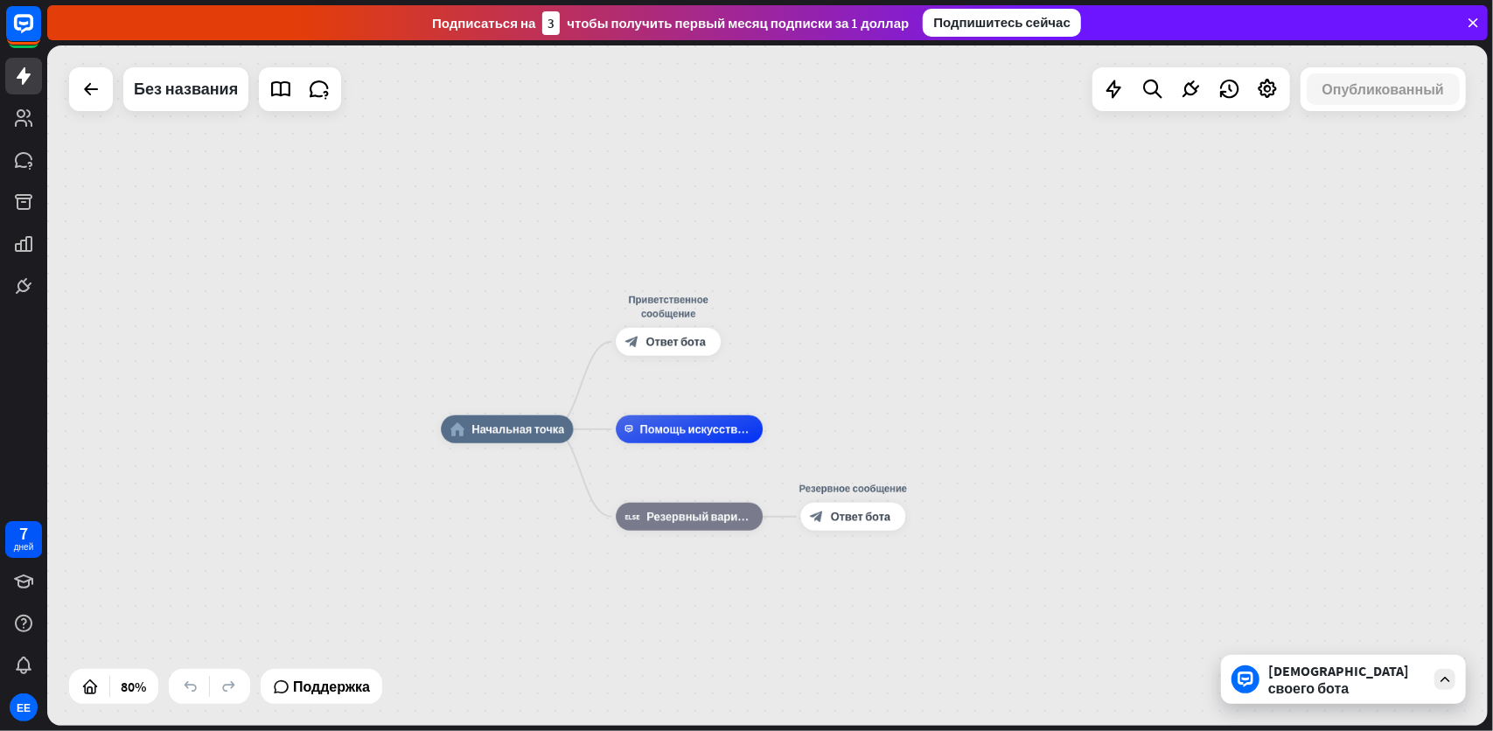
drag, startPoint x: 443, startPoint y: 171, endPoint x: 454, endPoint y: 271, distance: 101.2
click at [454, 271] on div "home_2 Начальная точка Приветственное сообщение block_bot_response Ответ бота П…" at bounding box center [767, 385] width 1441 height 680
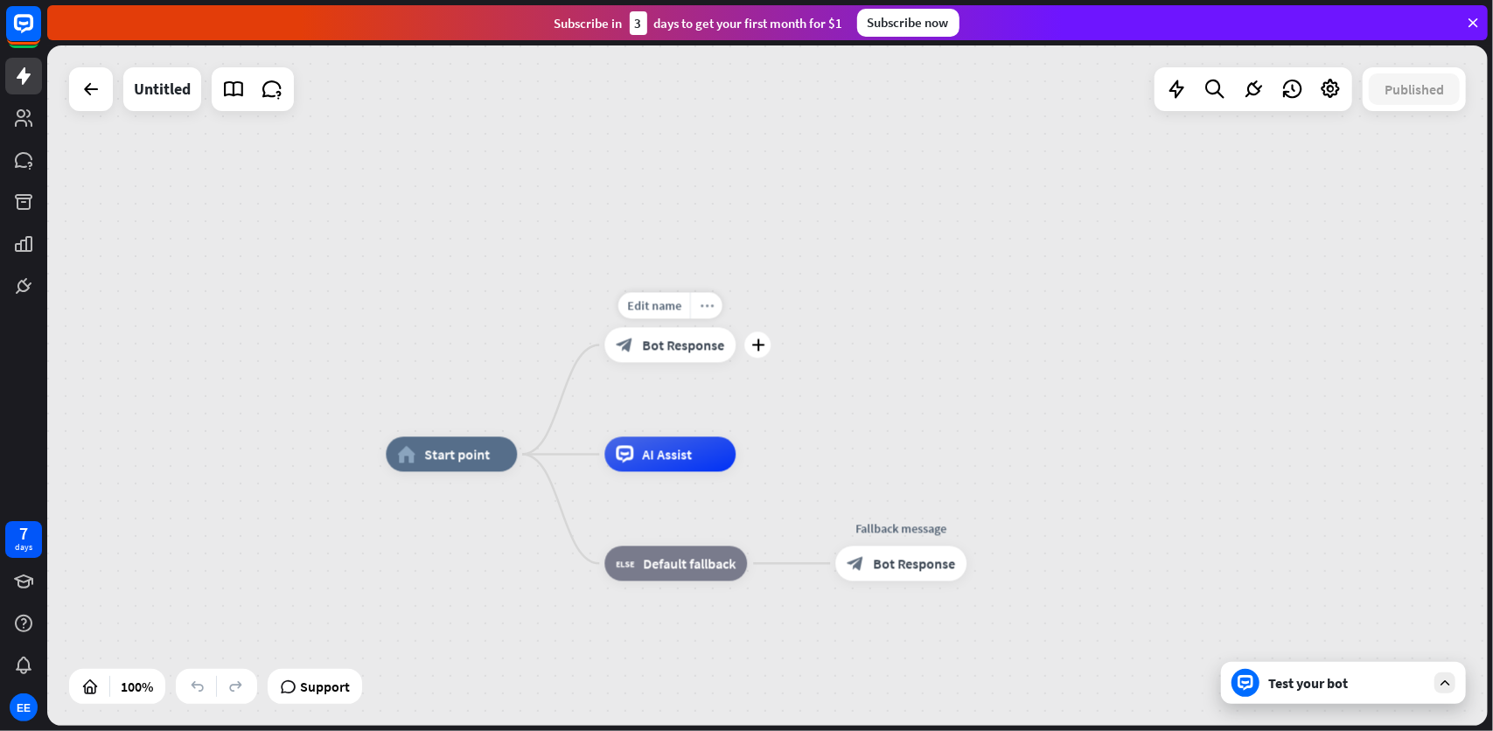
click at [719, 307] on div "more_horiz" at bounding box center [706, 305] width 32 height 26
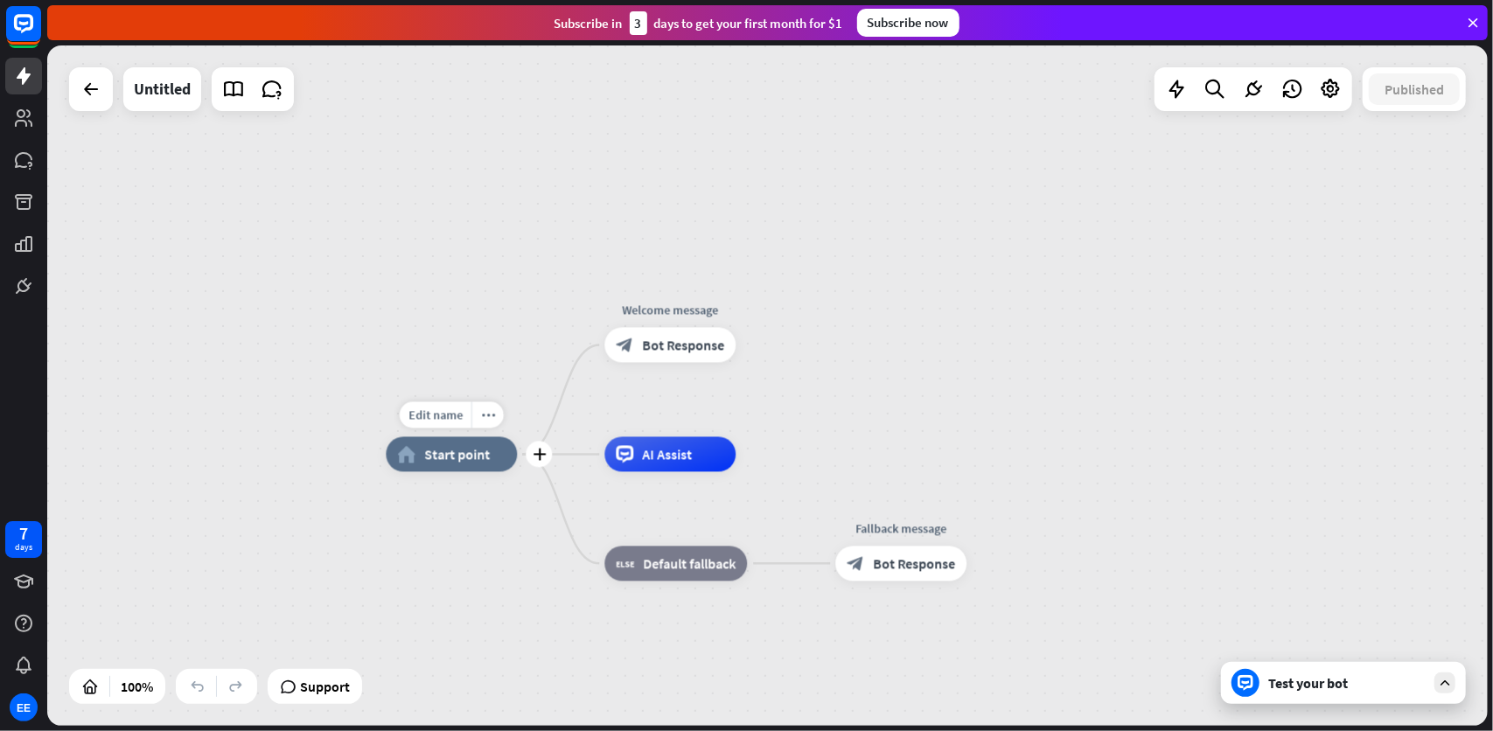
click at [453, 471] on div "Edit name more_horiz plus home_2 Start point" at bounding box center [451, 453] width 131 height 35
drag, startPoint x: 461, startPoint y: 458, endPoint x: 447, endPoint y: 448, distance: 17.5
click at [447, 450] on ya-tr-span "Start point" at bounding box center [457, 453] width 66 height 17
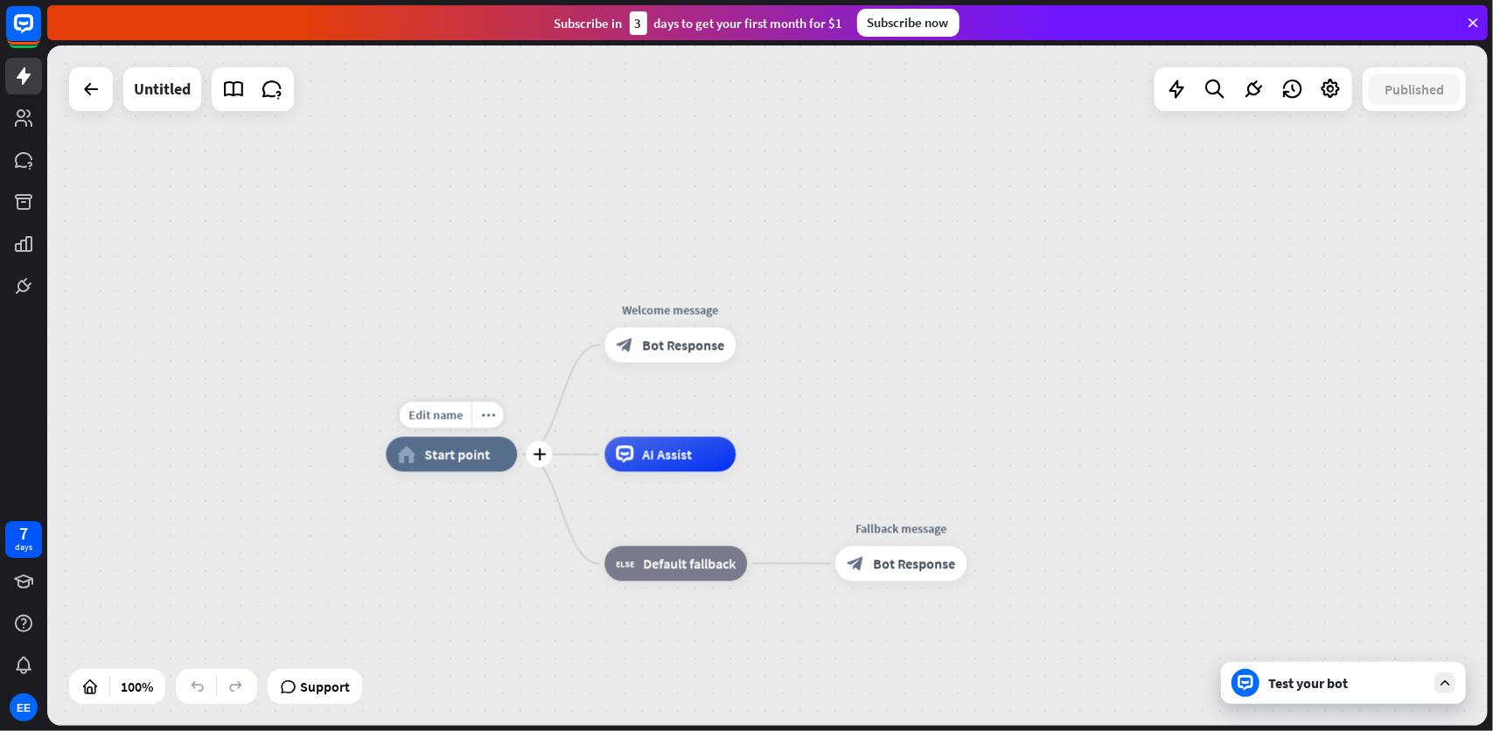
drag, startPoint x: 444, startPoint y: 471, endPoint x: 308, endPoint y: 373, distance: 168.5
click at [308, 373] on div "Edit name more_horiz plus home_2 Start point Welcome message block_bot_response…" at bounding box center [767, 385] width 1441 height 680
drag, startPoint x: 701, startPoint y: 355, endPoint x: 791, endPoint y: 240, distance: 145.9
click at [791, 240] on div "home_2 Start point Edit name more_horiz Welcome message block_bot_response Bot …" at bounding box center [767, 385] width 1441 height 680
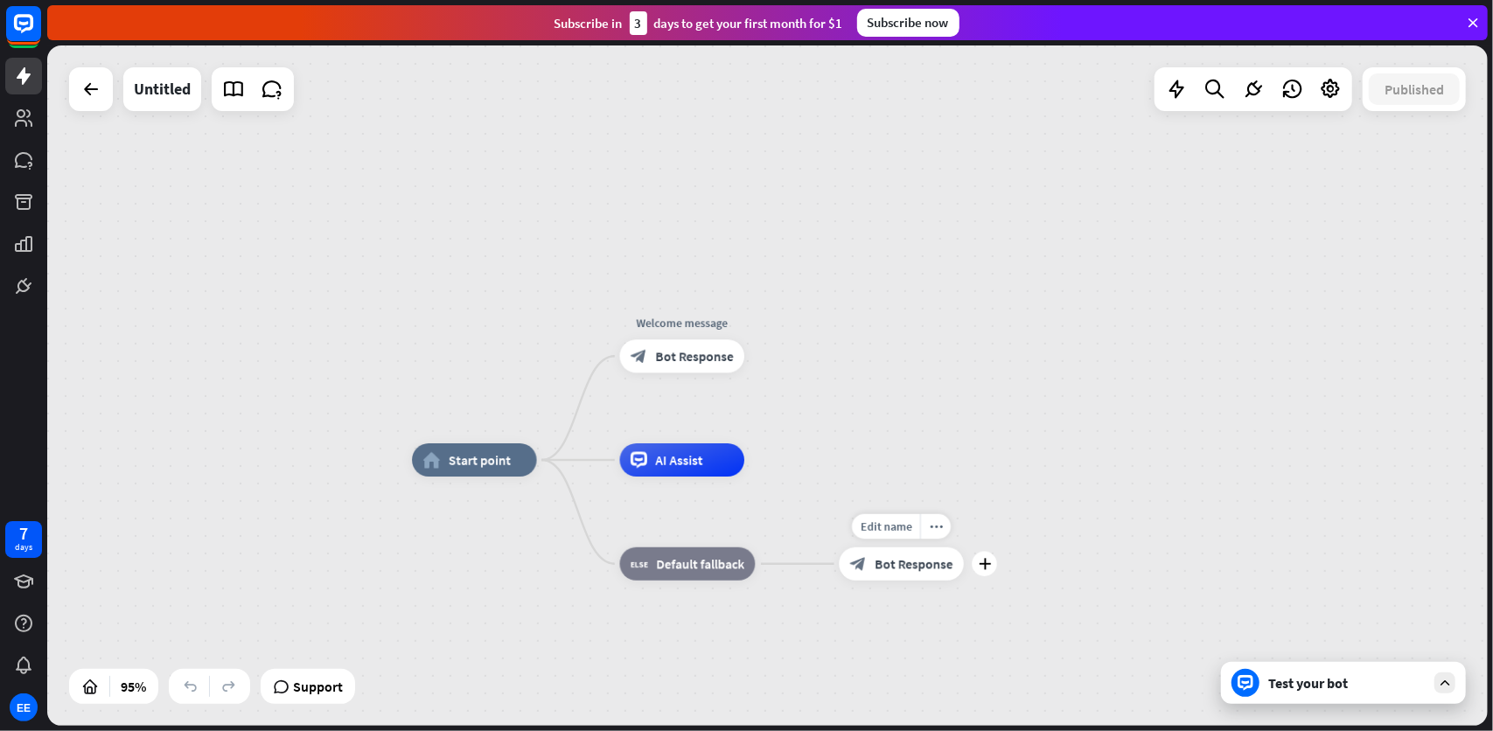
click at [913, 562] on span "Bot Response" at bounding box center [914, 563] width 78 height 17
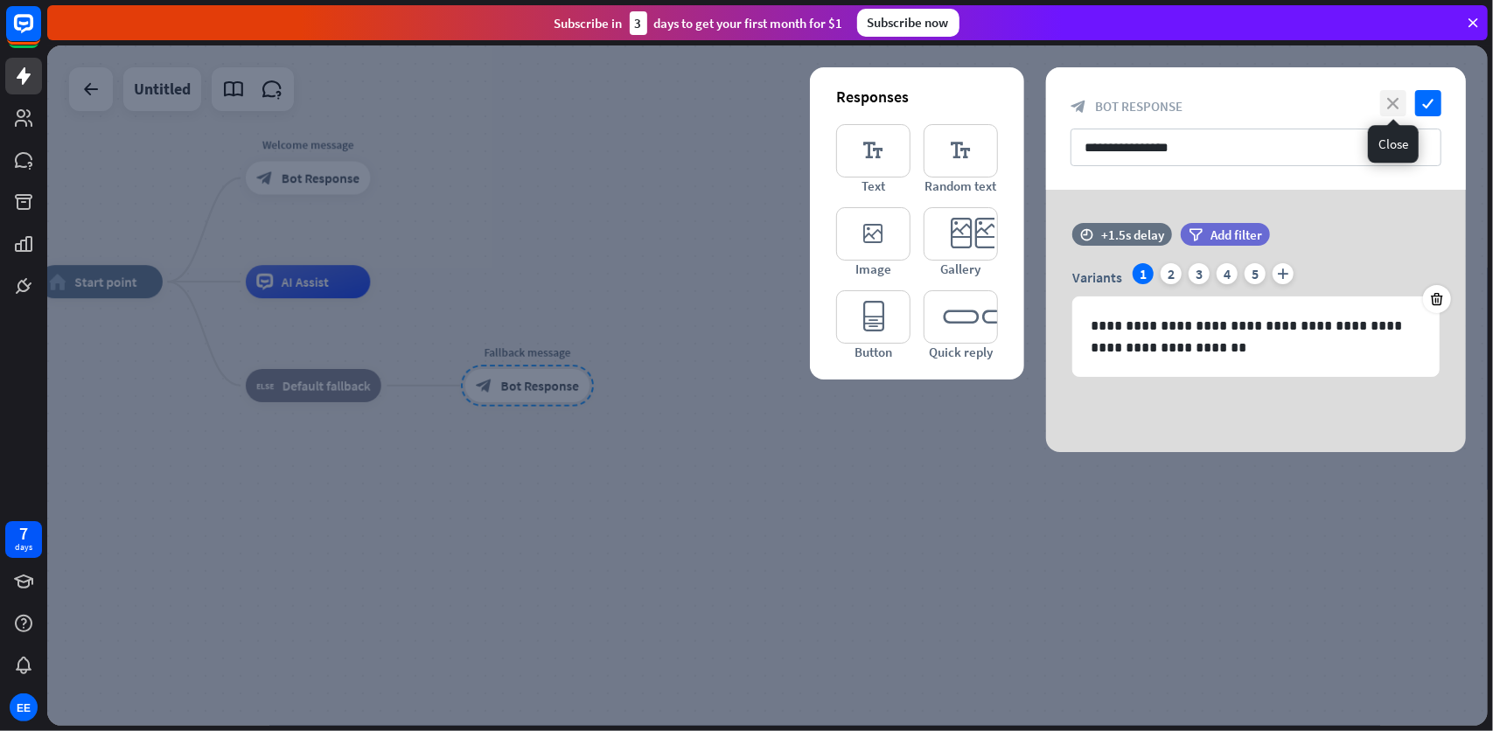
click at [1394, 105] on icon "close" at bounding box center [1393, 103] width 26 height 26
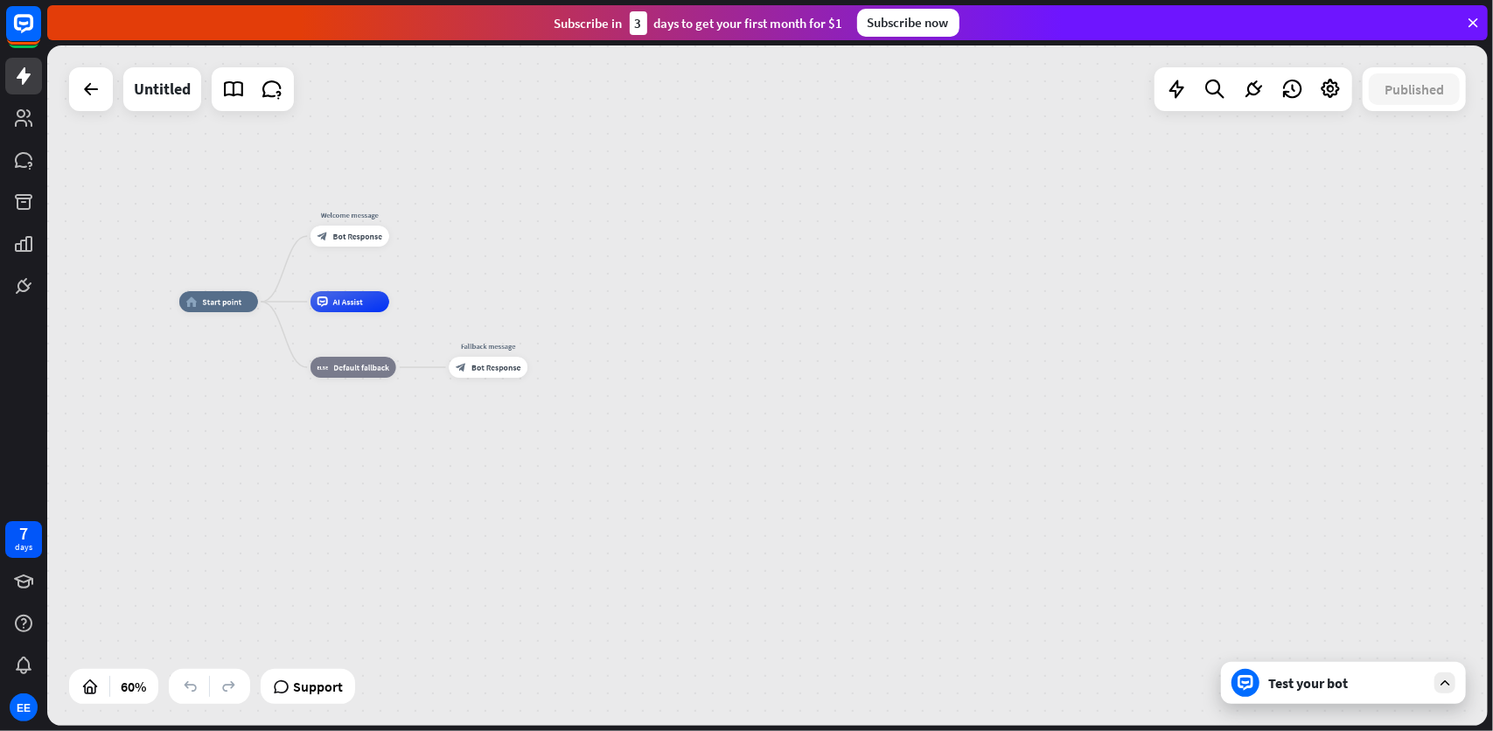
click at [192, 92] on div "Untitled" at bounding box center [162, 89] width 78 height 44
click at [239, 89] on icon at bounding box center [233, 89] width 23 height 23
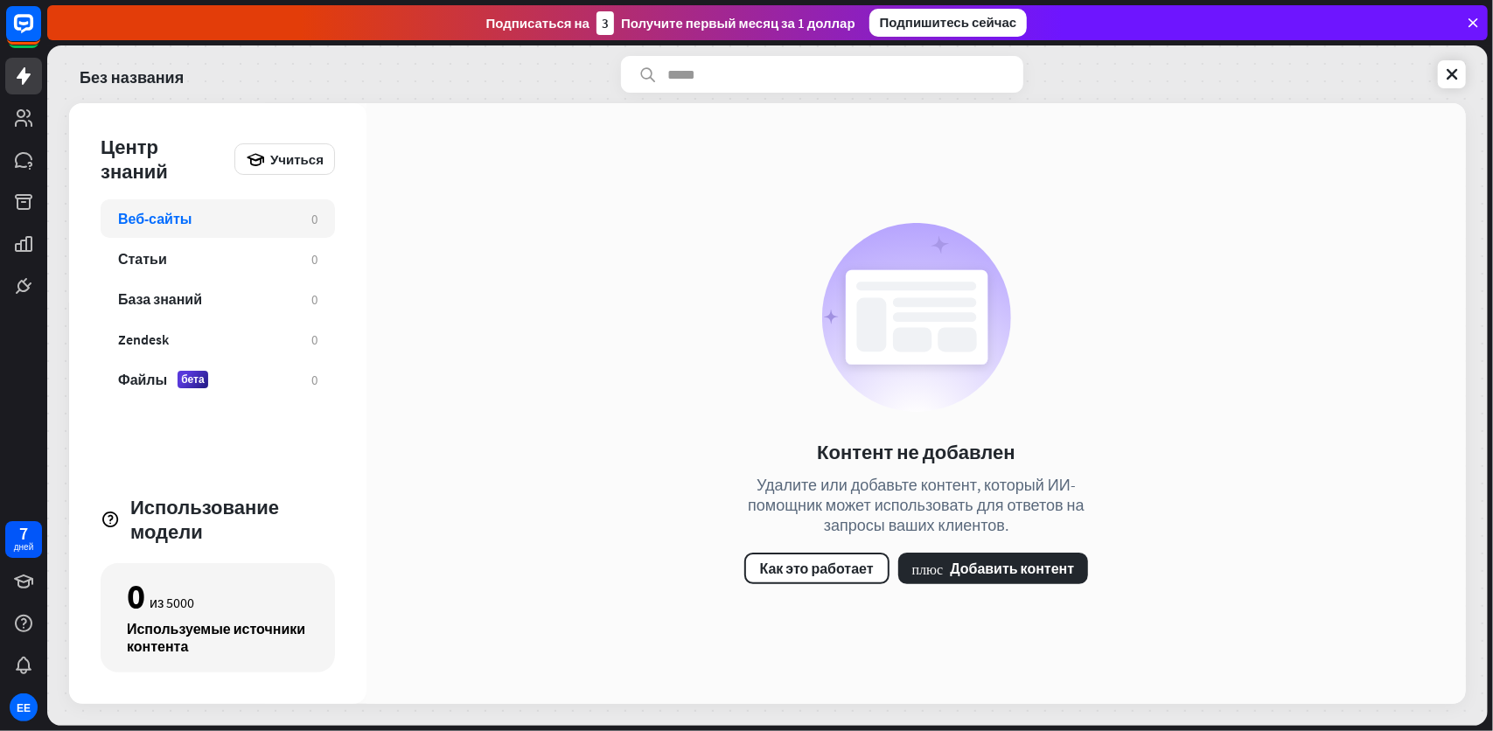
click at [442, 390] on div "[PERSON_NAME] не добавлен Удалите или добавьте контент, который ИИ-помощник мож…" at bounding box center [915, 403] width 1099 height 601
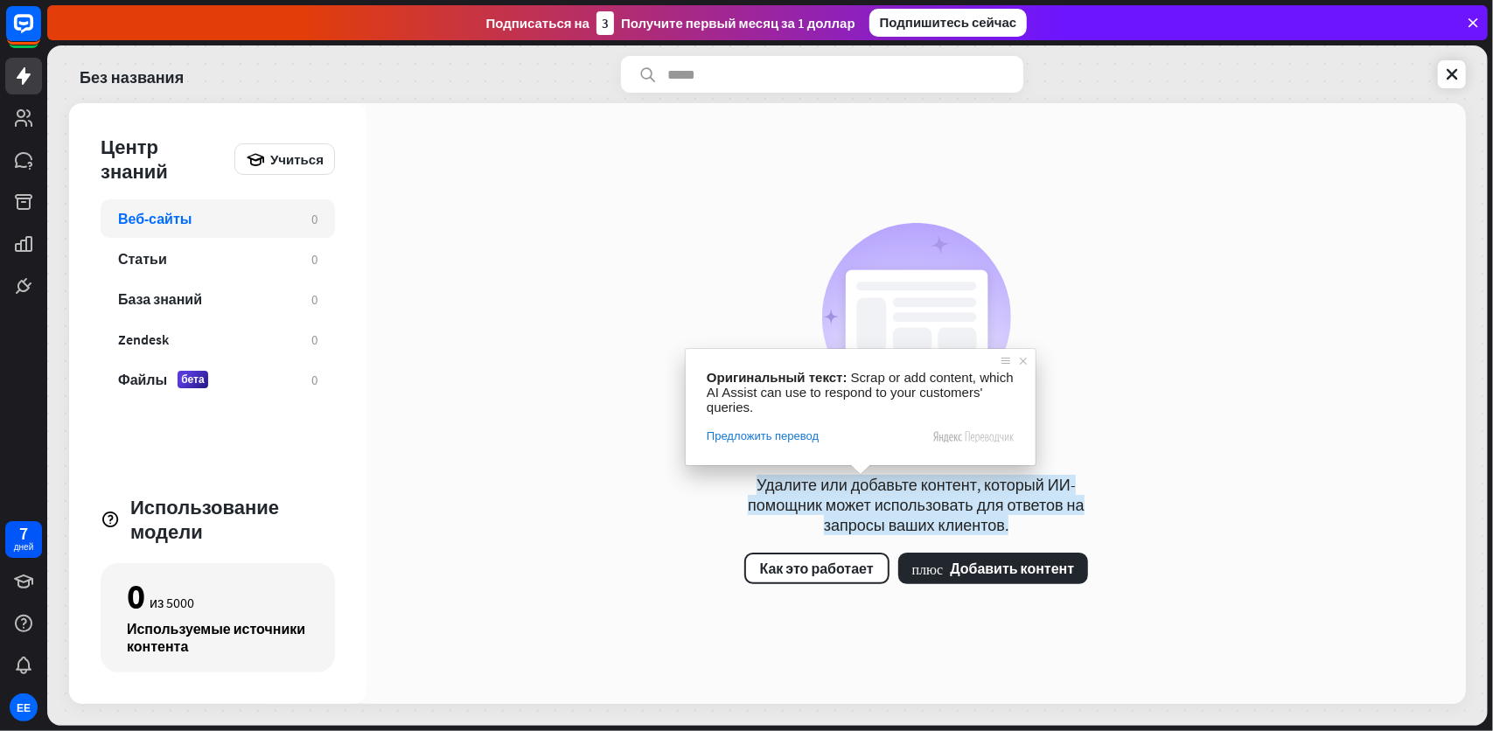
click at [1165, 501] on div "[PERSON_NAME] не добавлен Удалите или добавьте контент, который ИИ-помощник мож…" at bounding box center [915, 403] width 1099 height 601
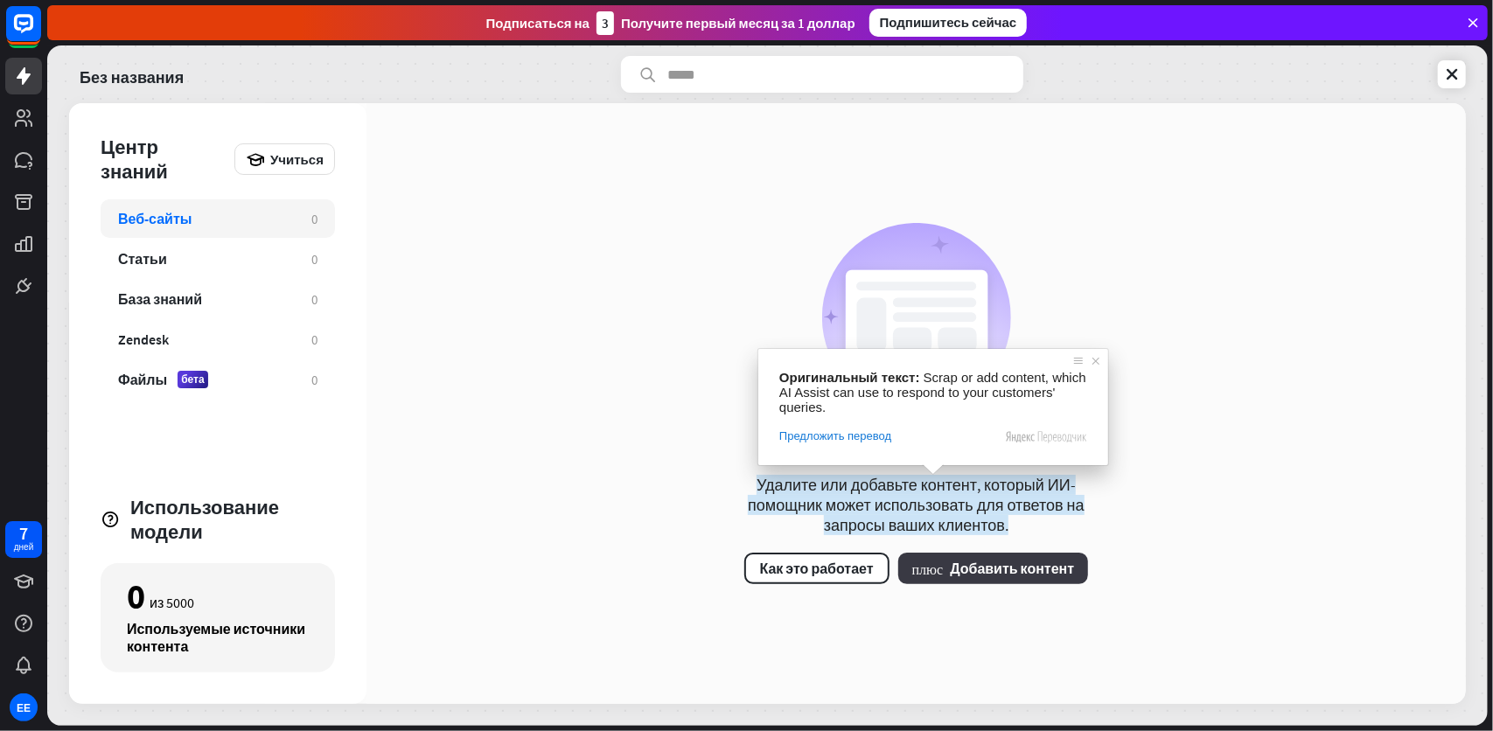
click at [1019, 570] on ya-tr-span "Добавить контент" at bounding box center [1012, 568] width 124 height 17
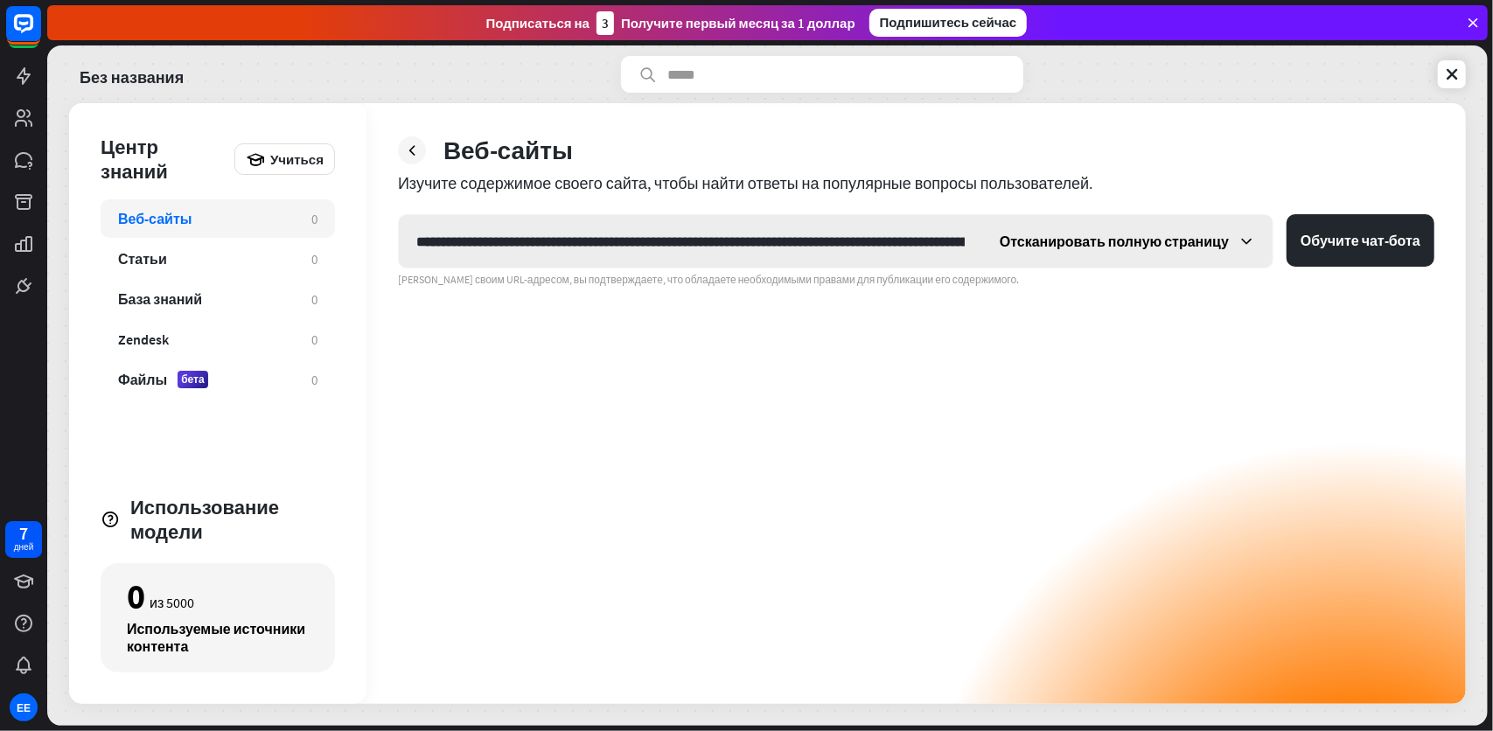
scroll to position [0, 267]
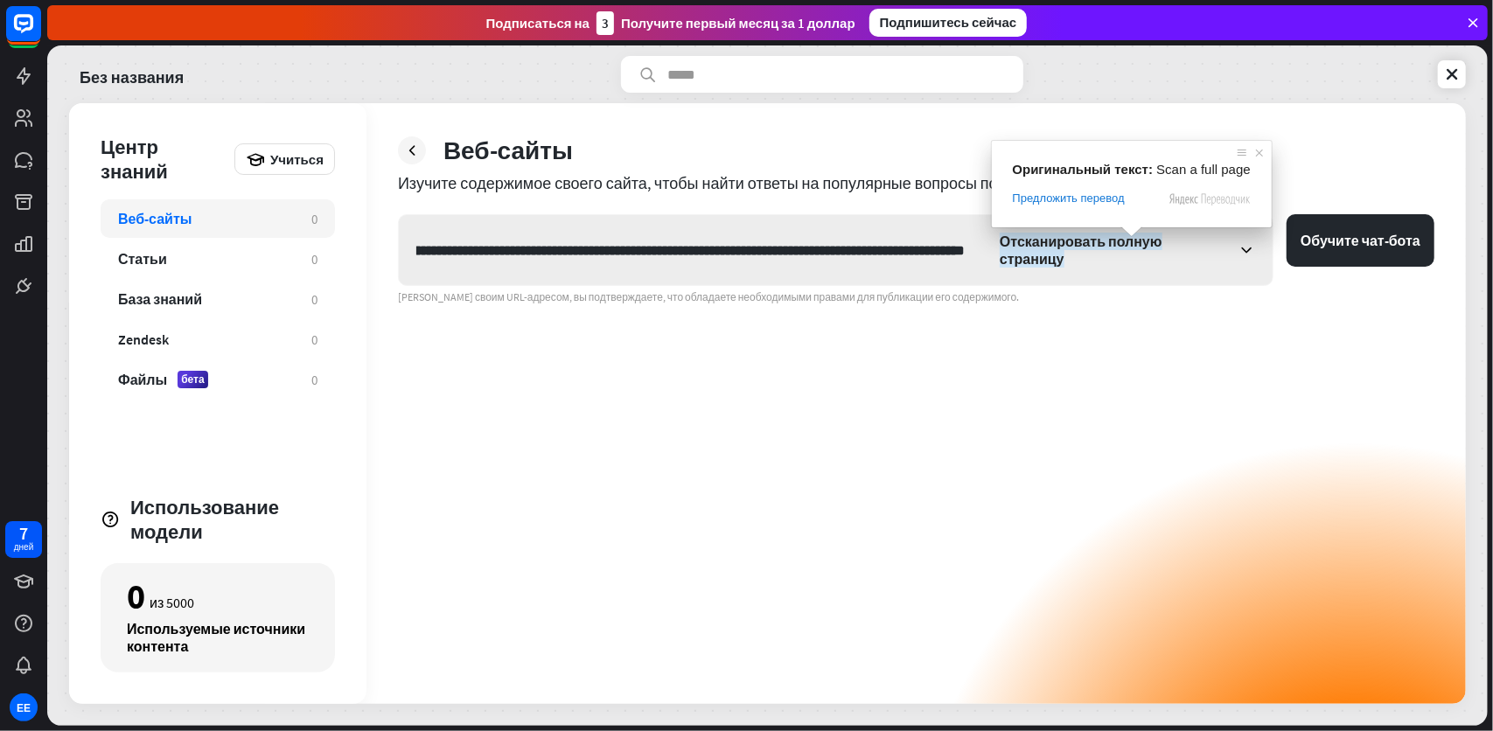
type input "**********"
click at [1157, 243] on ya-tr-span "Отсканировать полную страницу" at bounding box center [1081, 250] width 163 height 35
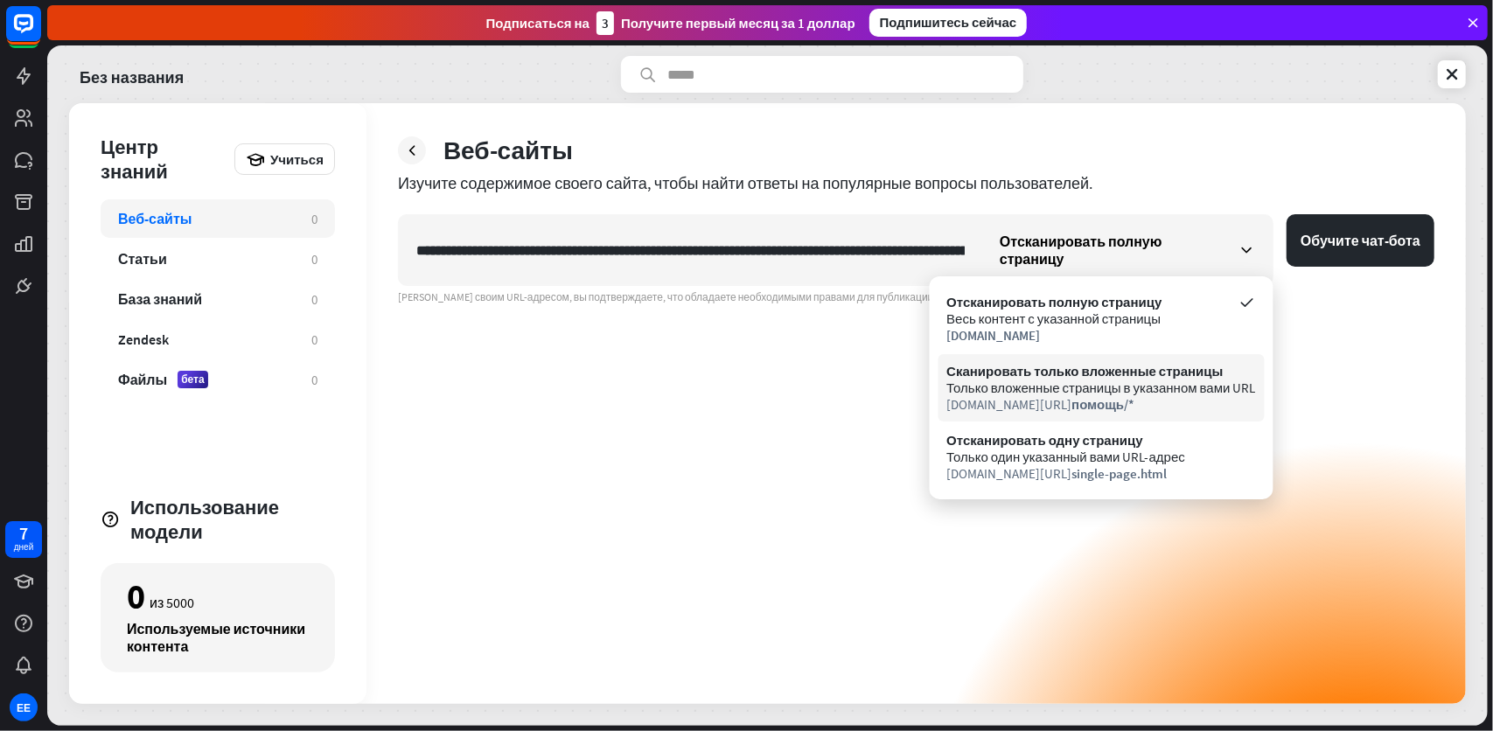
click at [970, 384] on ya-tr-span "Только вложенные страницы в указанном вами URL" at bounding box center [1100, 388] width 309 height 17
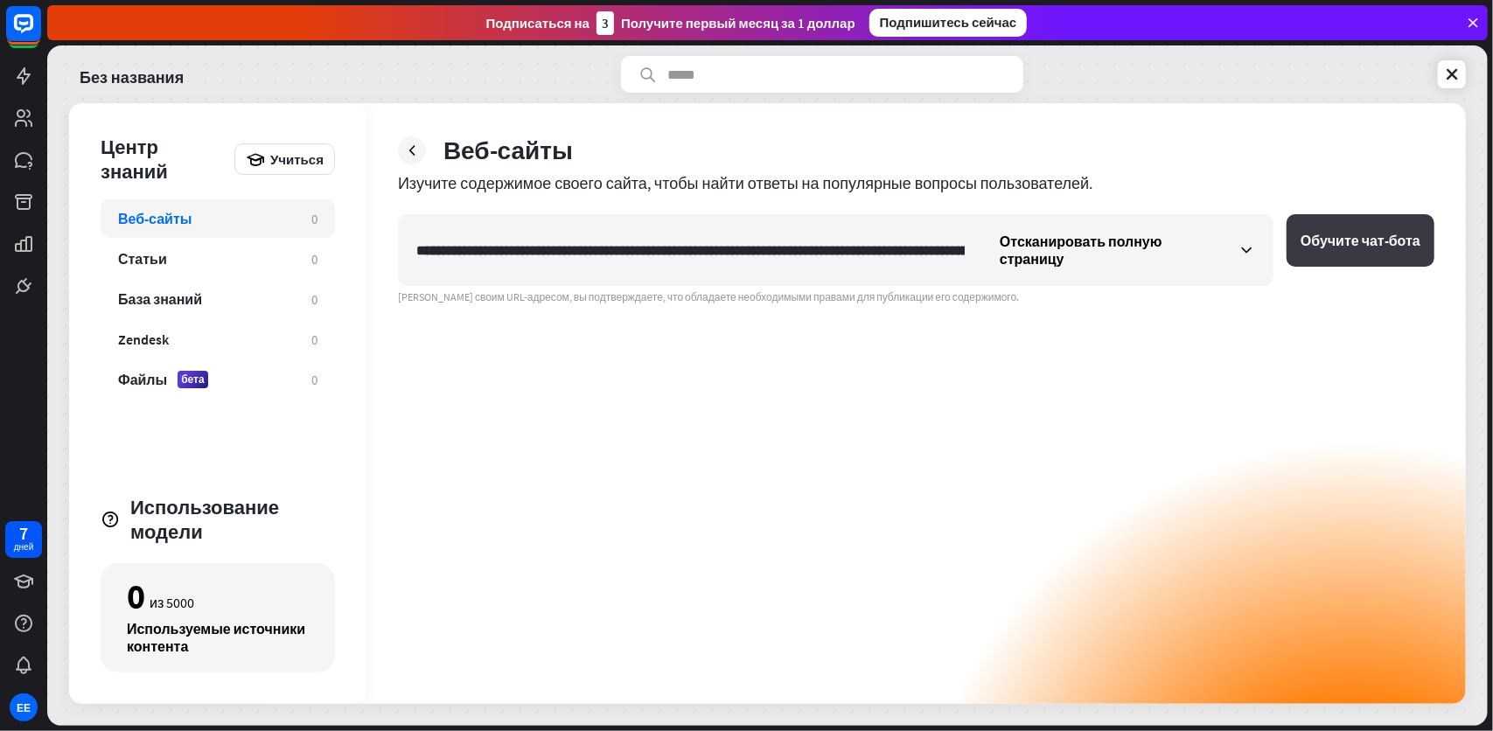
click at [1381, 243] on ya-tr-span "Обучите чат-бота" at bounding box center [1361, 240] width 120 height 17
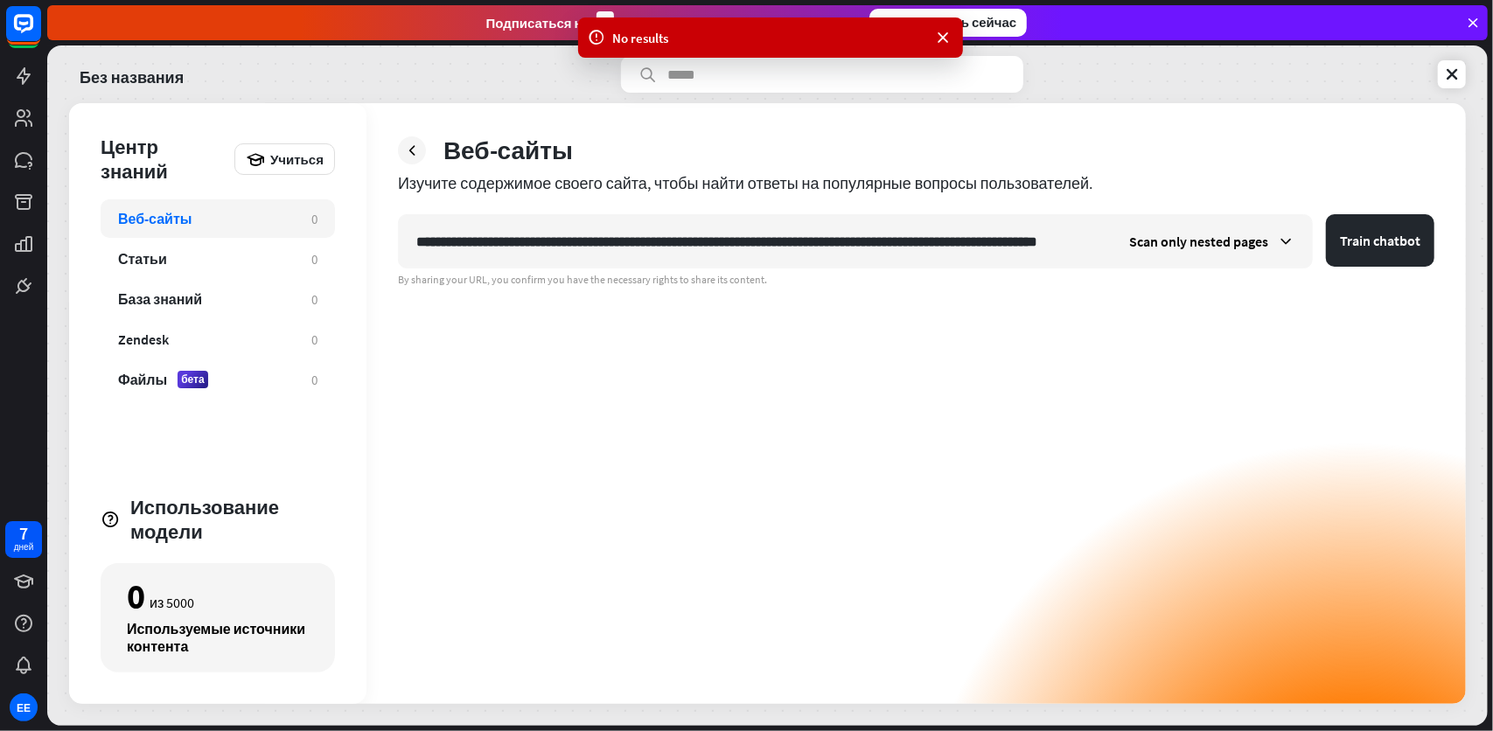
scroll to position [0, 136]
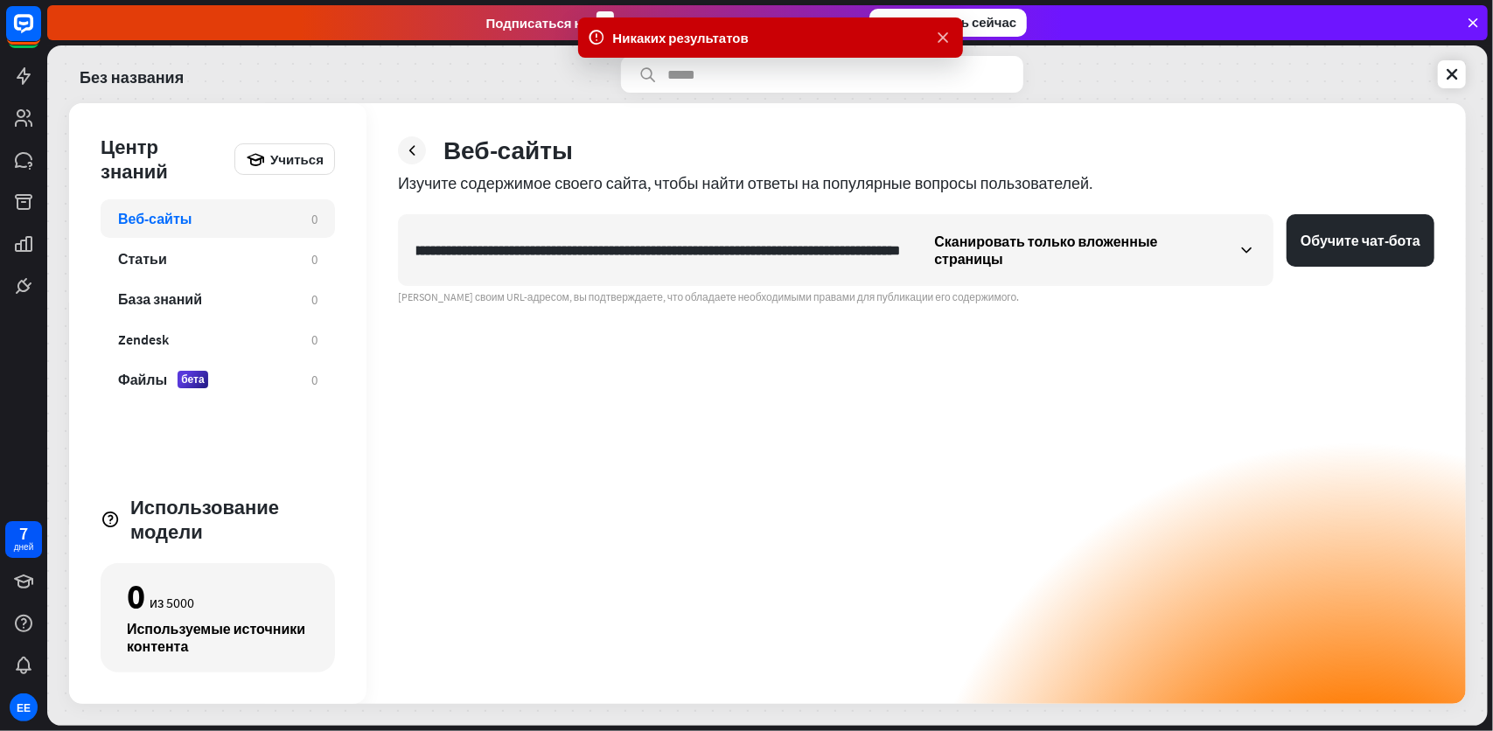
click at [936, 35] on icon at bounding box center [943, 38] width 17 height 18
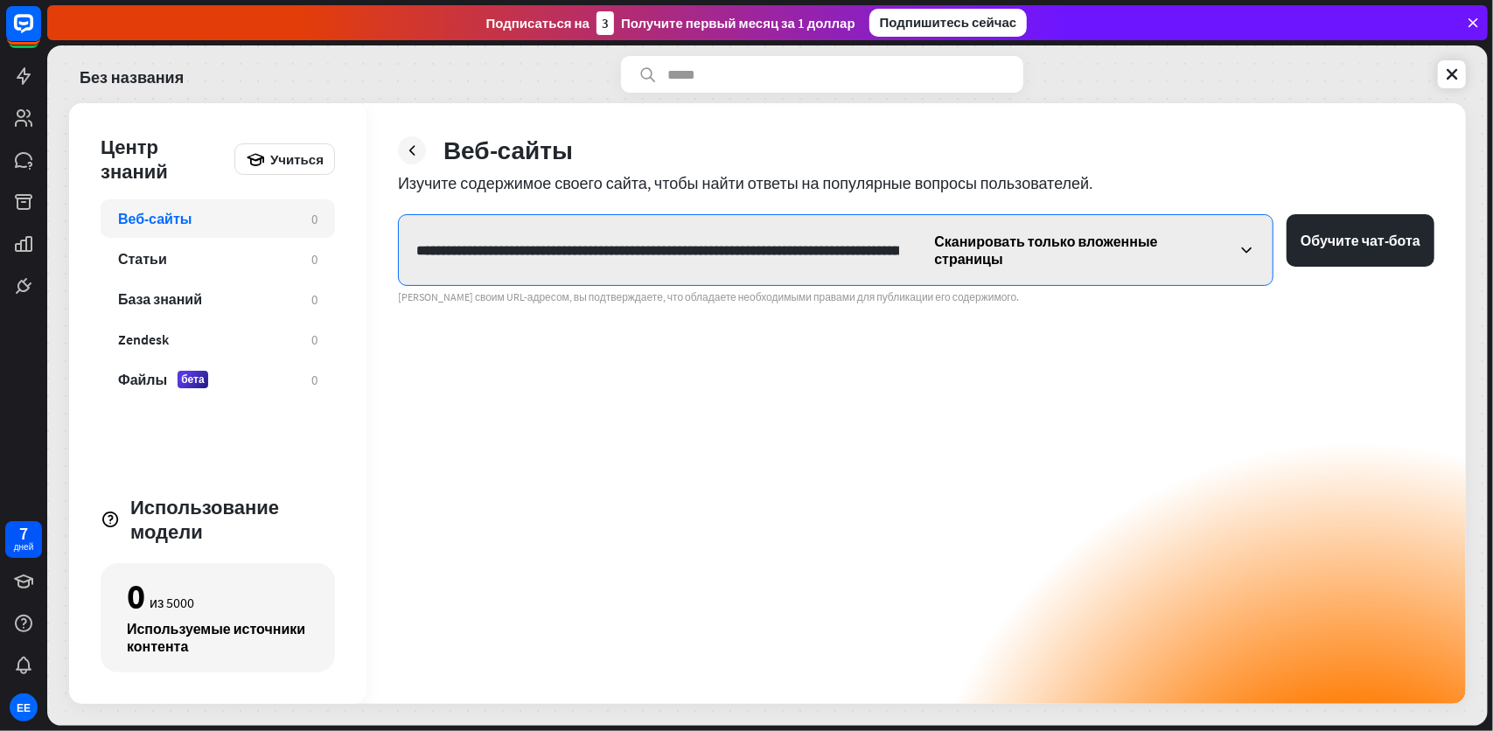
click at [611, 245] on input "**********" at bounding box center [658, 250] width 518 height 52
drag, startPoint x: 411, startPoint y: 241, endPoint x: 1492, endPoint y: 394, distance: 1091.7
click at [1492, 394] on div "**********" at bounding box center [770, 388] width 1446 height 686
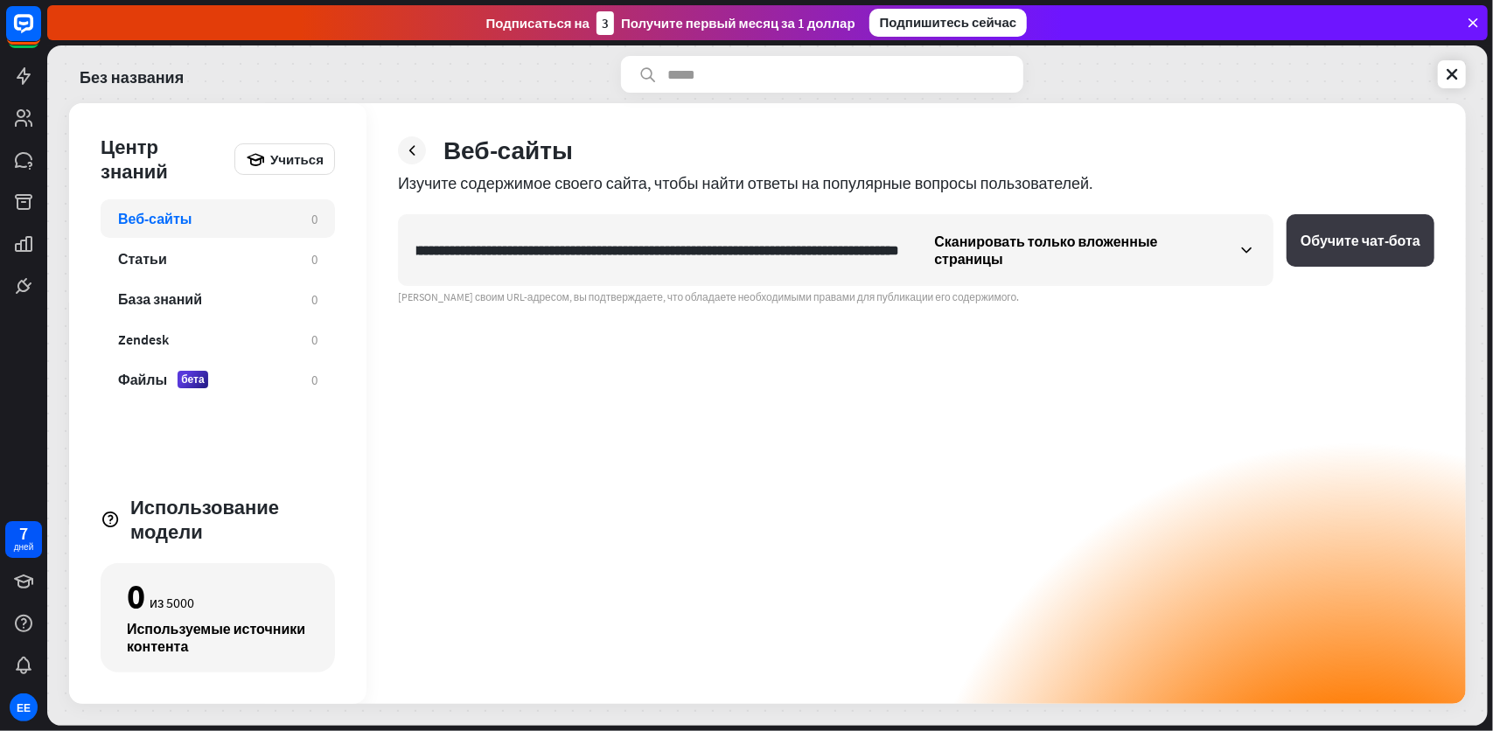
scroll to position [0, 0]
click at [1324, 245] on ya-tr-span "Обучите чат-бота" at bounding box center [1361, 240] width 120 height 17
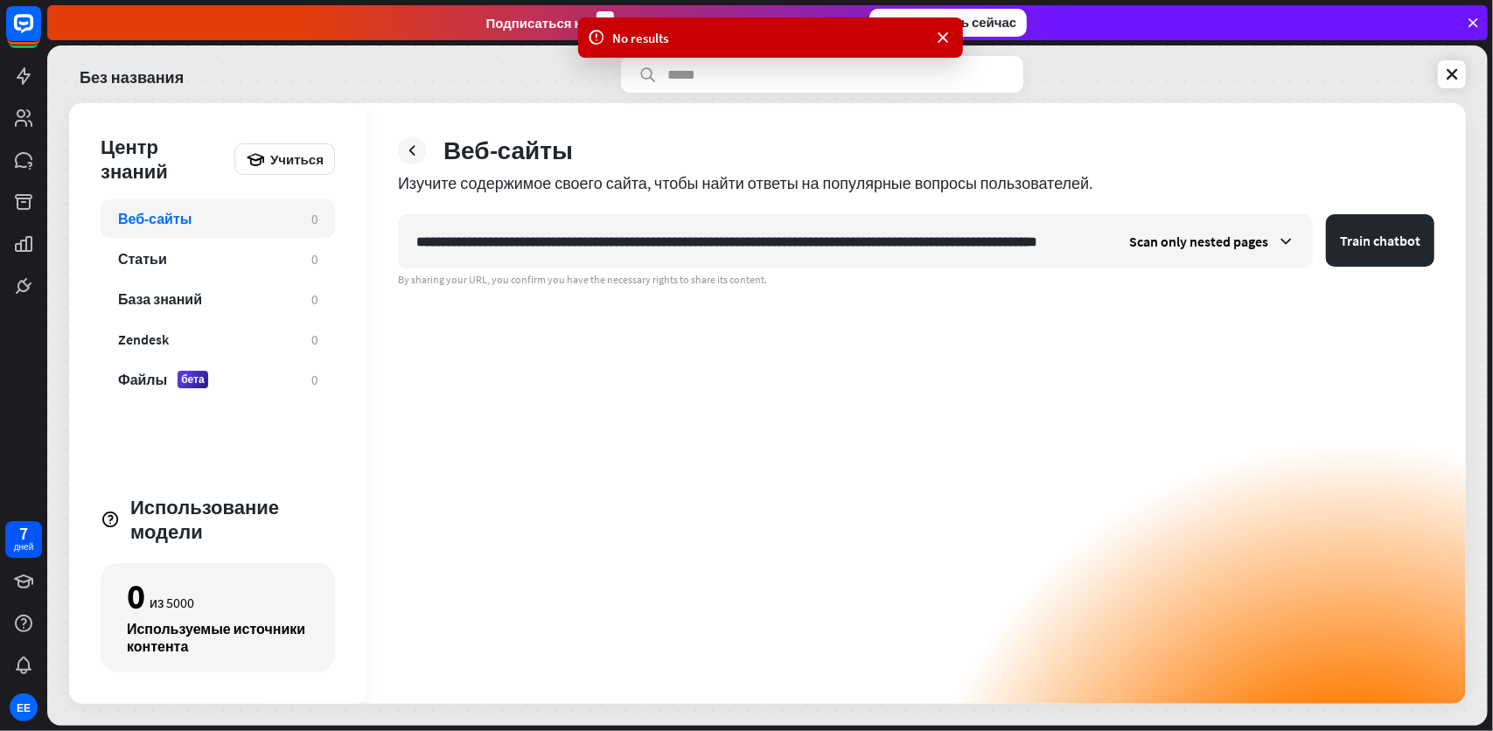
scroll to position [0, 136]
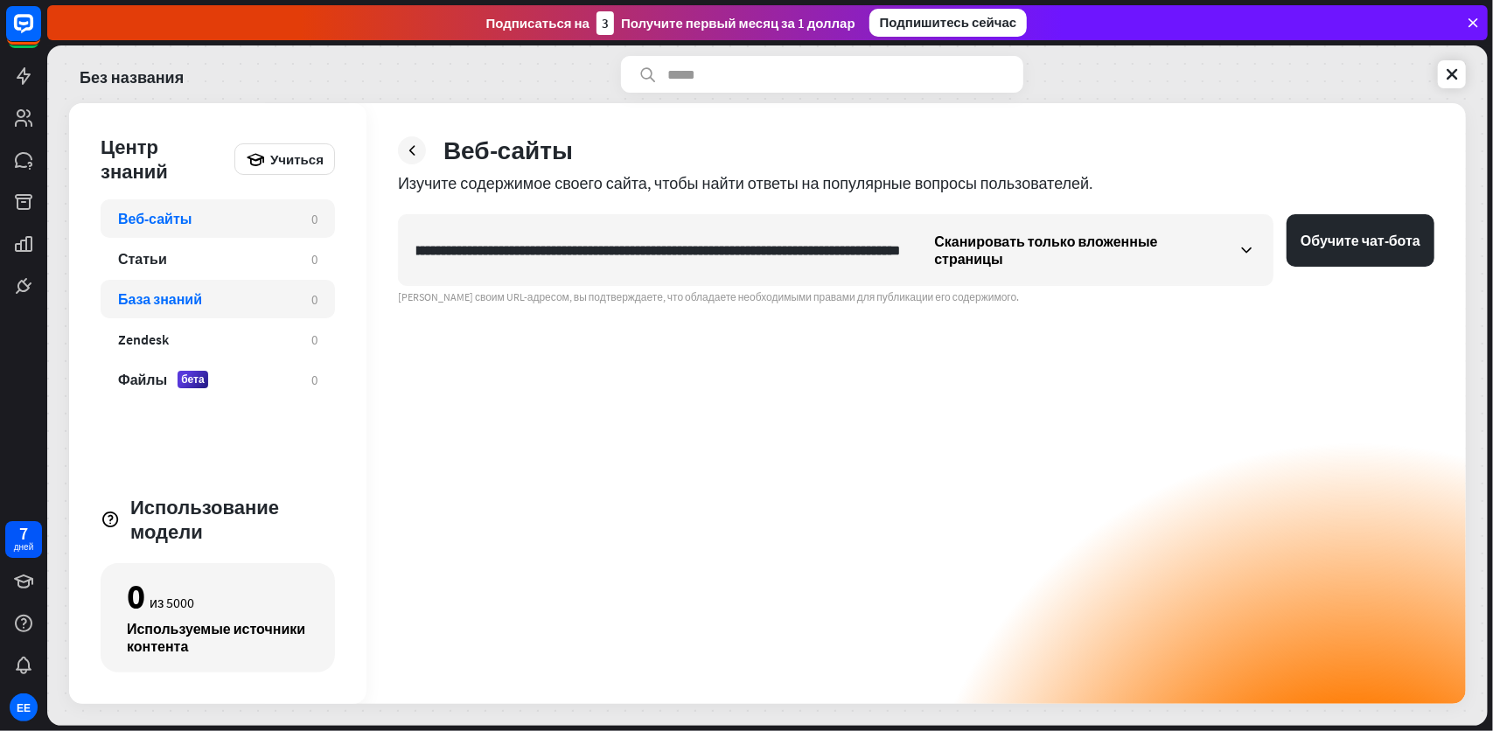
click at [233, 297] on div "База знаний" at bounding box center [206, 298] width 176 height 17
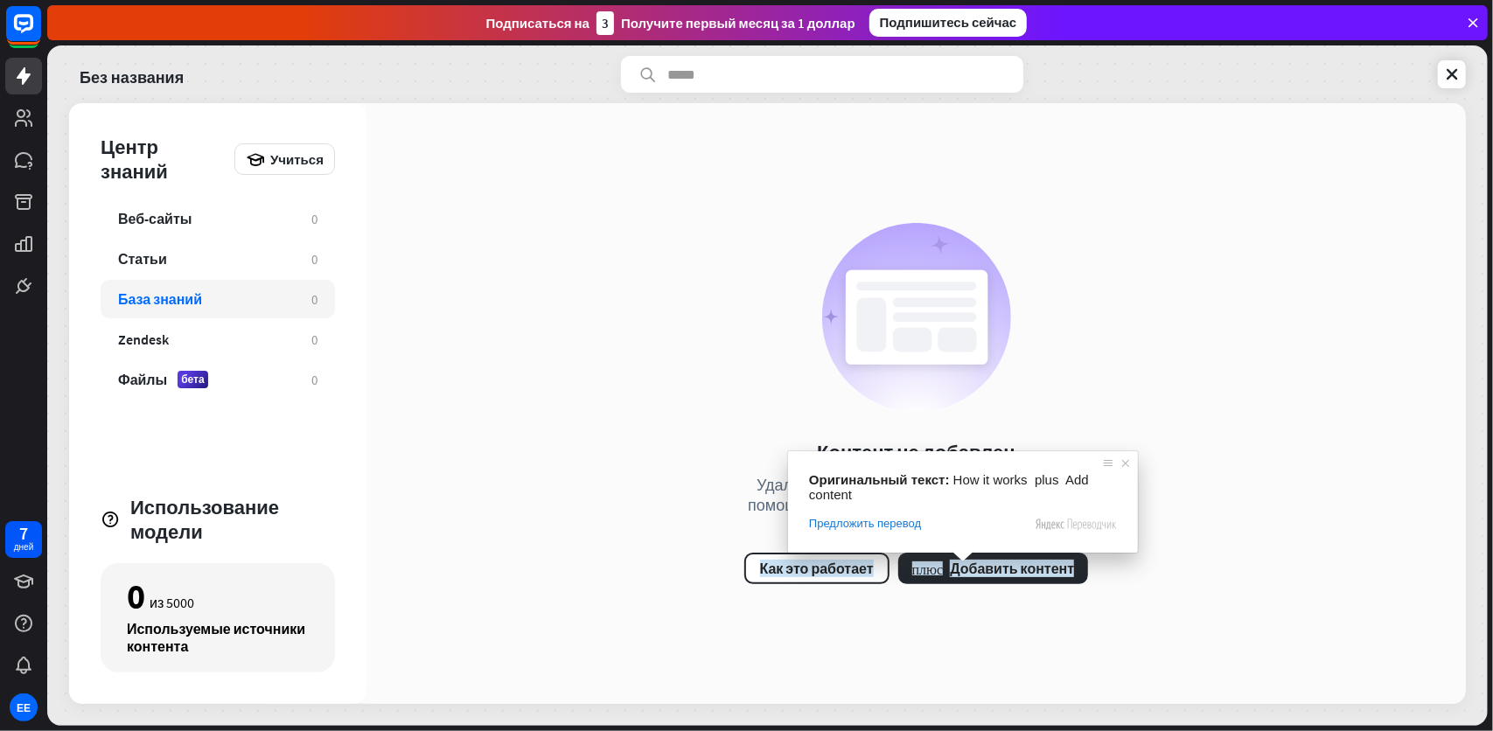
click at [1337, 411] on div "[PERSON_NAME] не добавлен Удалите или добавьте контент, который ИИ-помощник мож…" at bounding box center [915, 403] width 1099 height 601
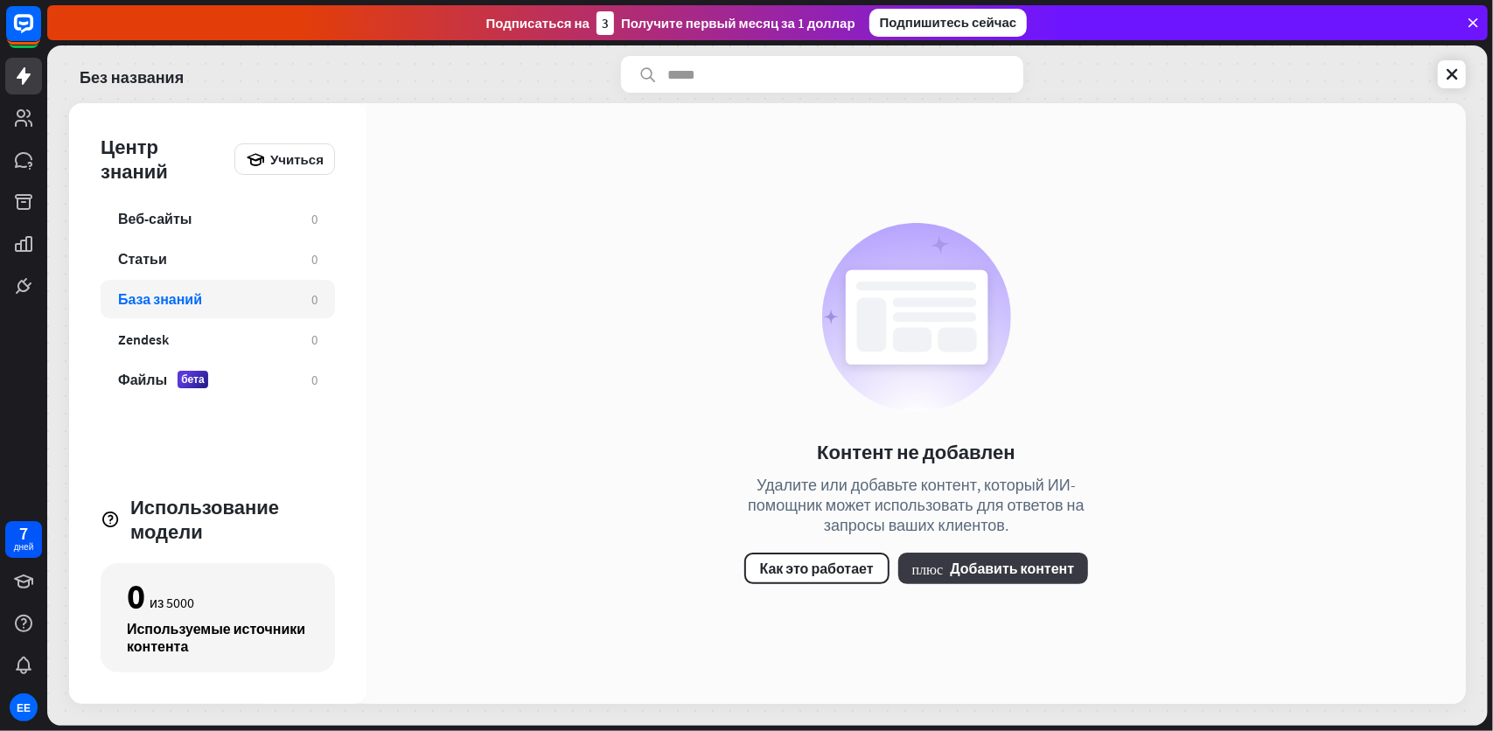
click at [1013, 565] on ya-tr-span "Добавить контент" at bounding box center [1012, 568] width 124 height 17
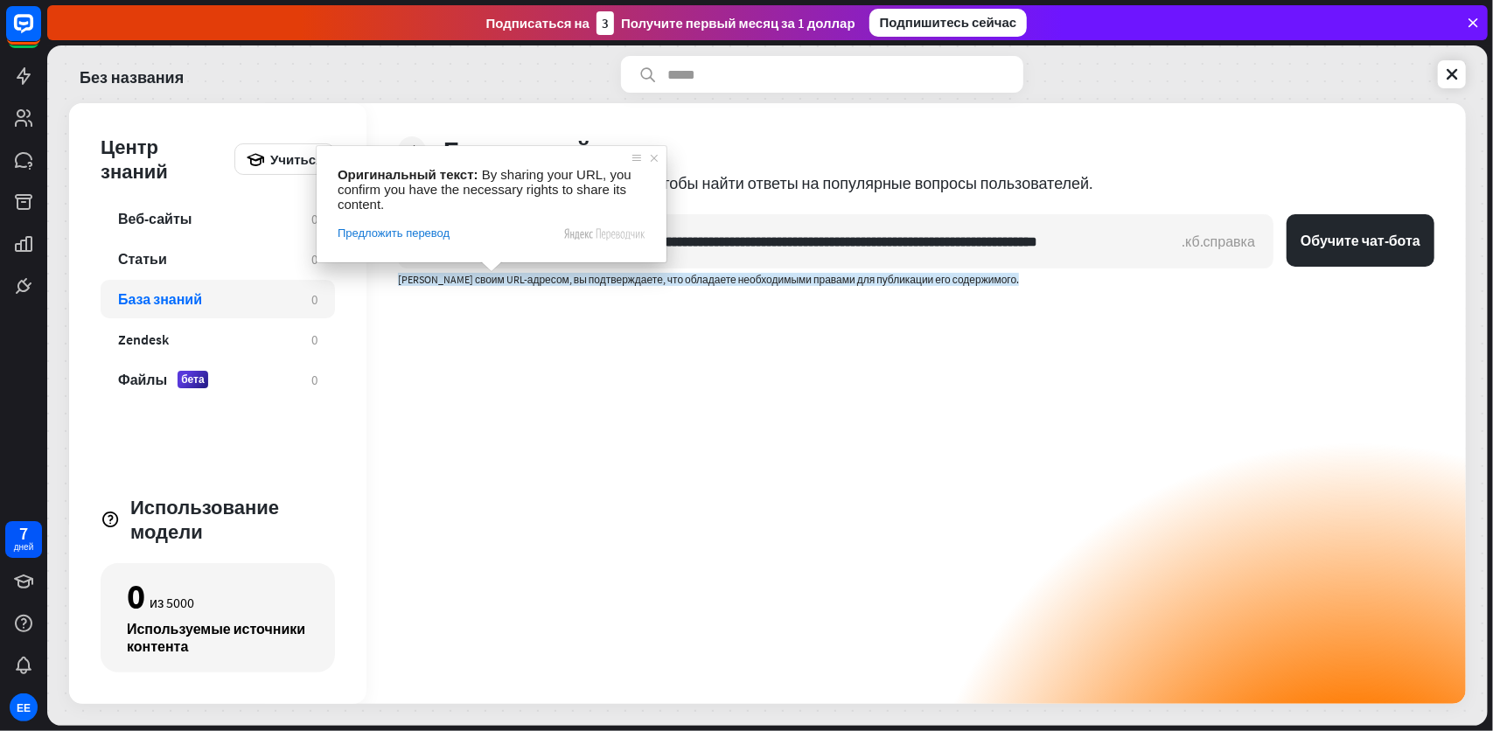
scroll to position [0, 66]
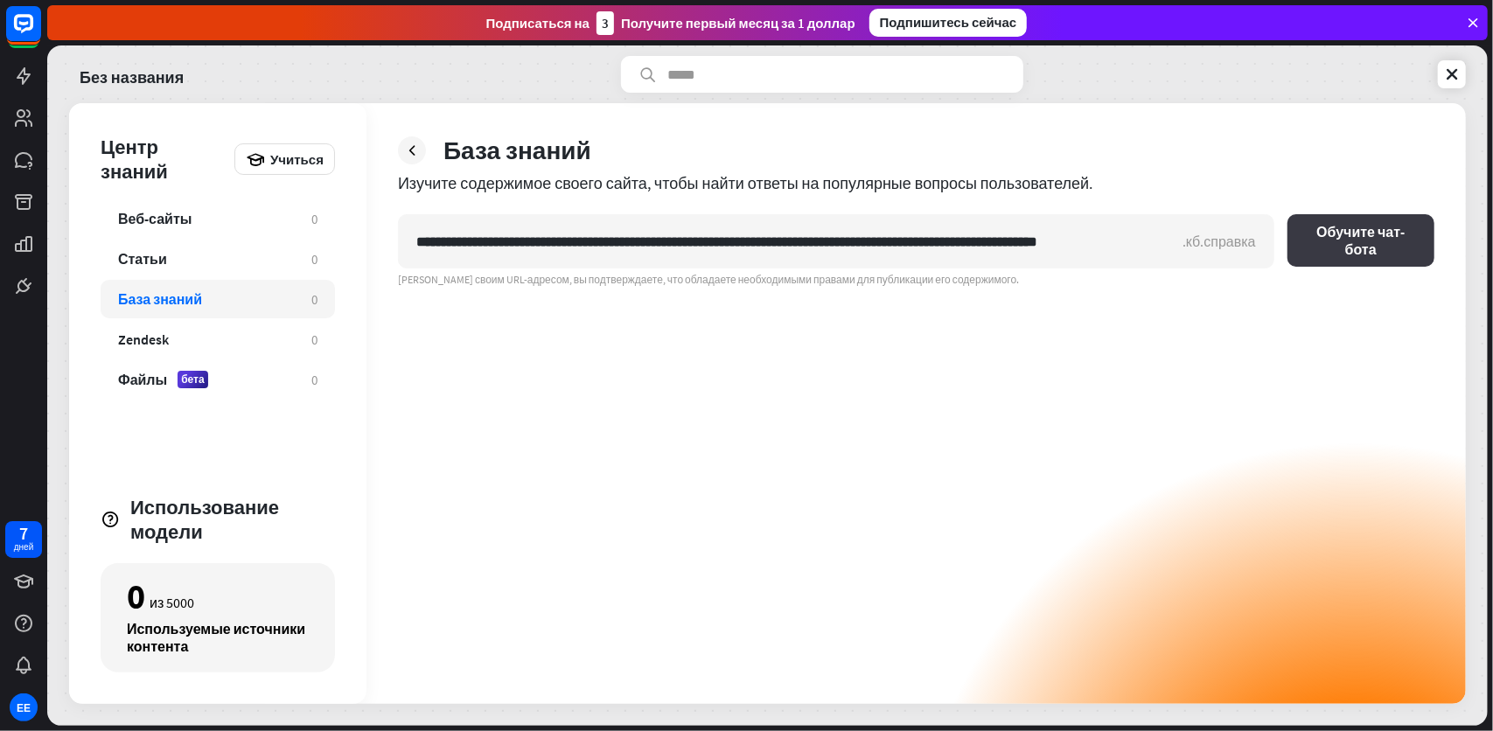
type input "**********"
click at [1381, 241] on ya-tr-span "Обучите чат-бота" at bounding box center [1360, 240] width 119 height 35
click at [847, 193] on div "**********" at bounding box center [915, 403] width 1099 height 601
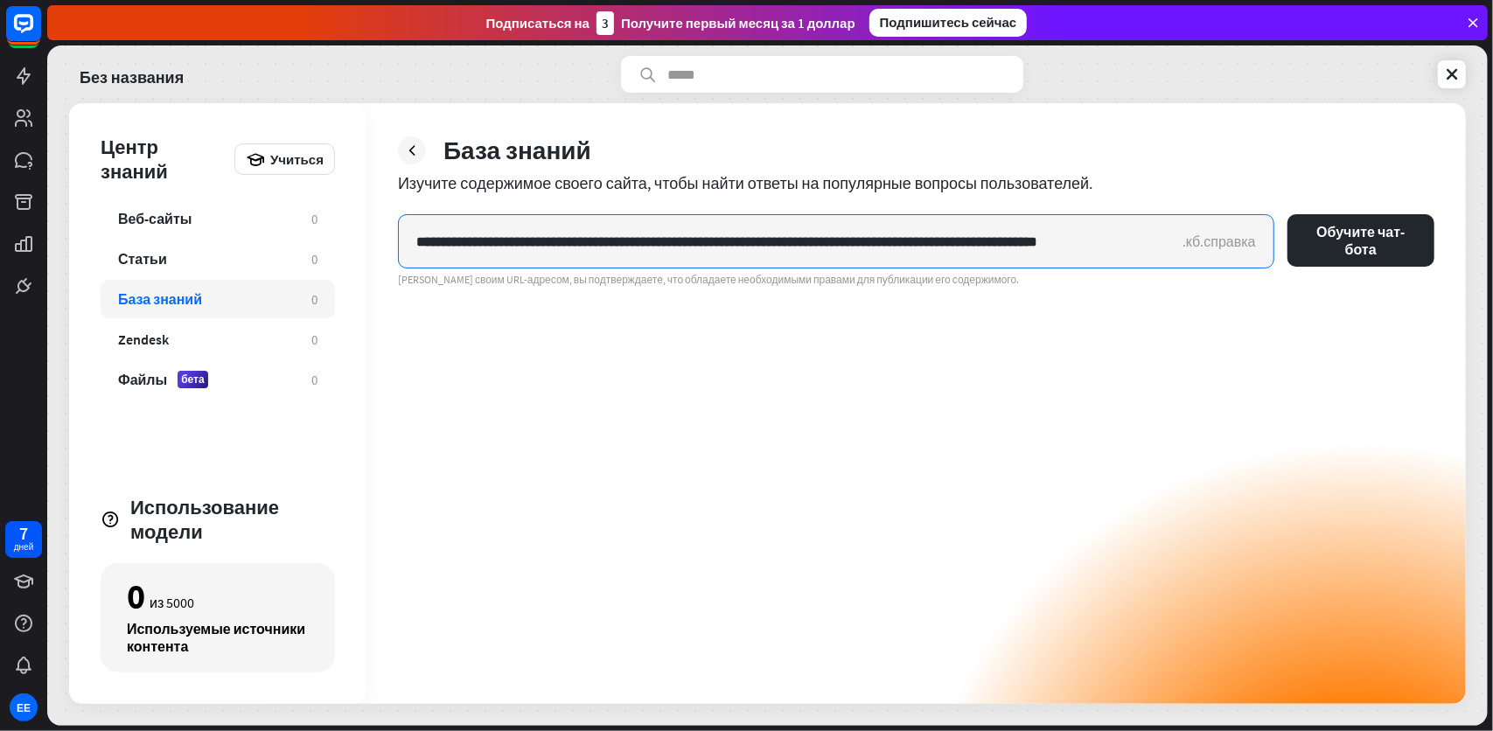
scroll to position [0, 66]
drag, startPoint x: 416, startPoint y: 241, endPoint x: 1492, endPoint y: 429, distance: 1092.0
click at [1492, 429] on div "**********" at bounding box center [770, 388] width 1446 height 686
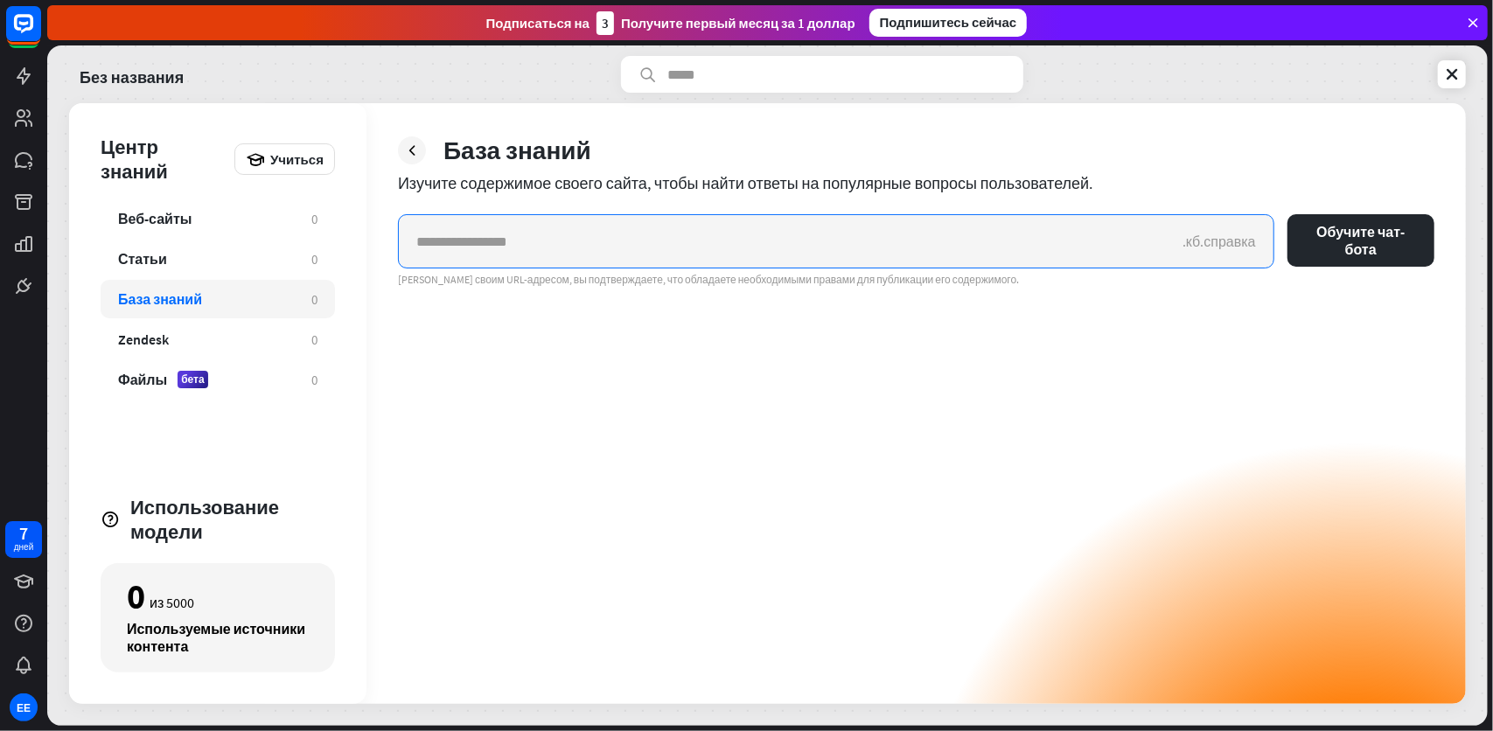
scroll to position [0, 0]
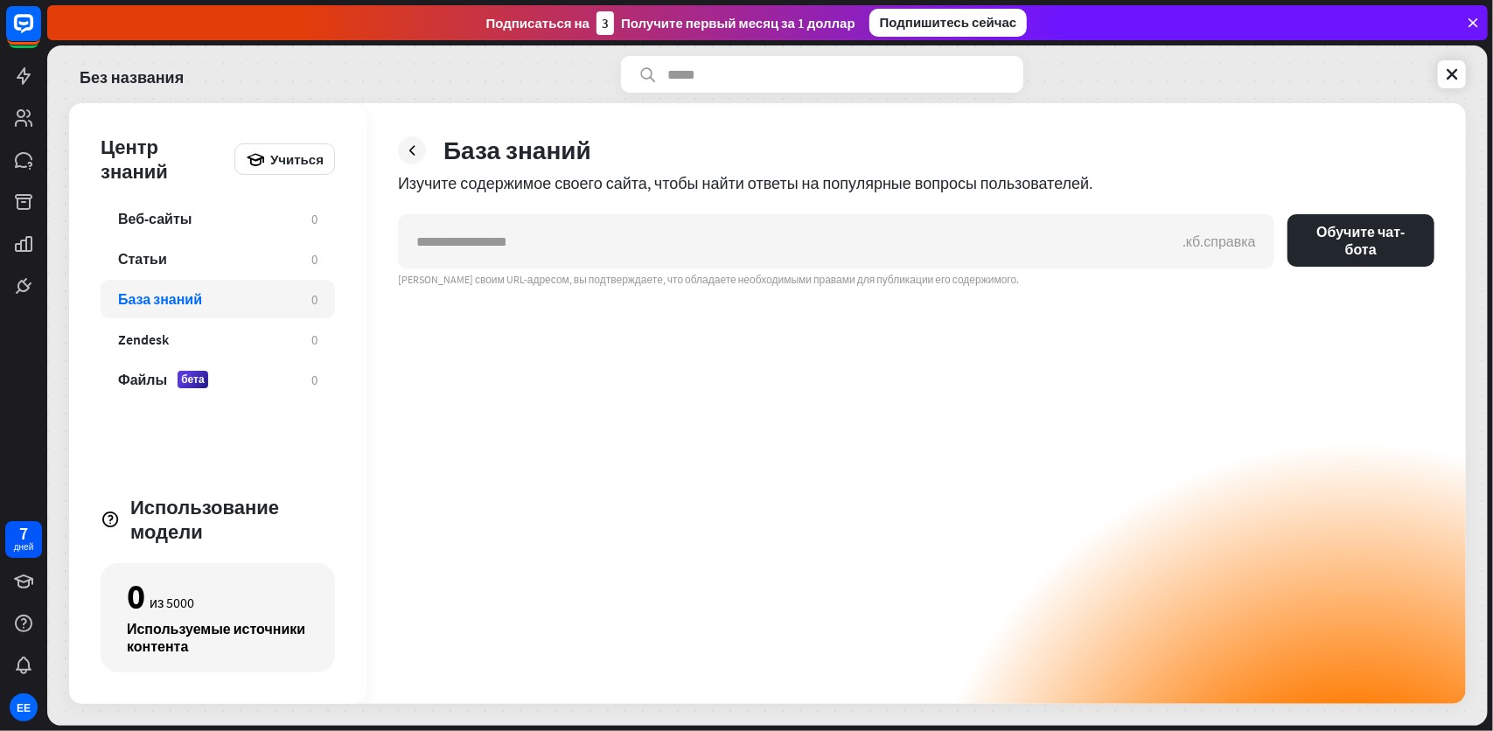
click at [656, 212] on div "База знаний Изучите содержимое своего сайта, чтобы найти ответы на популярные в…" at bounding box center [915, 403] width 1099 height 601
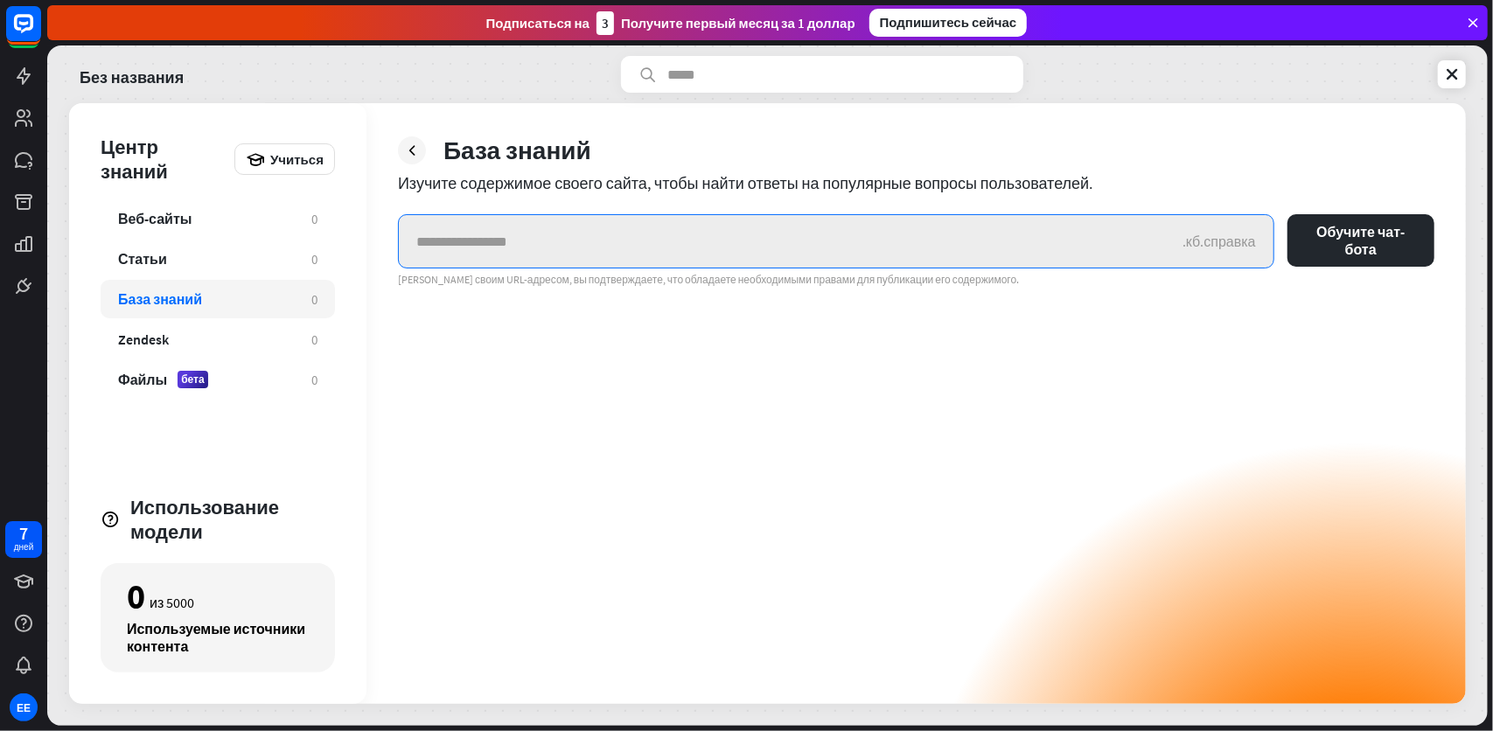
click at [586, 243] on input "text" at bounding box center [791, 241] width 784 height 52
paste input "**********"
type input "**********"
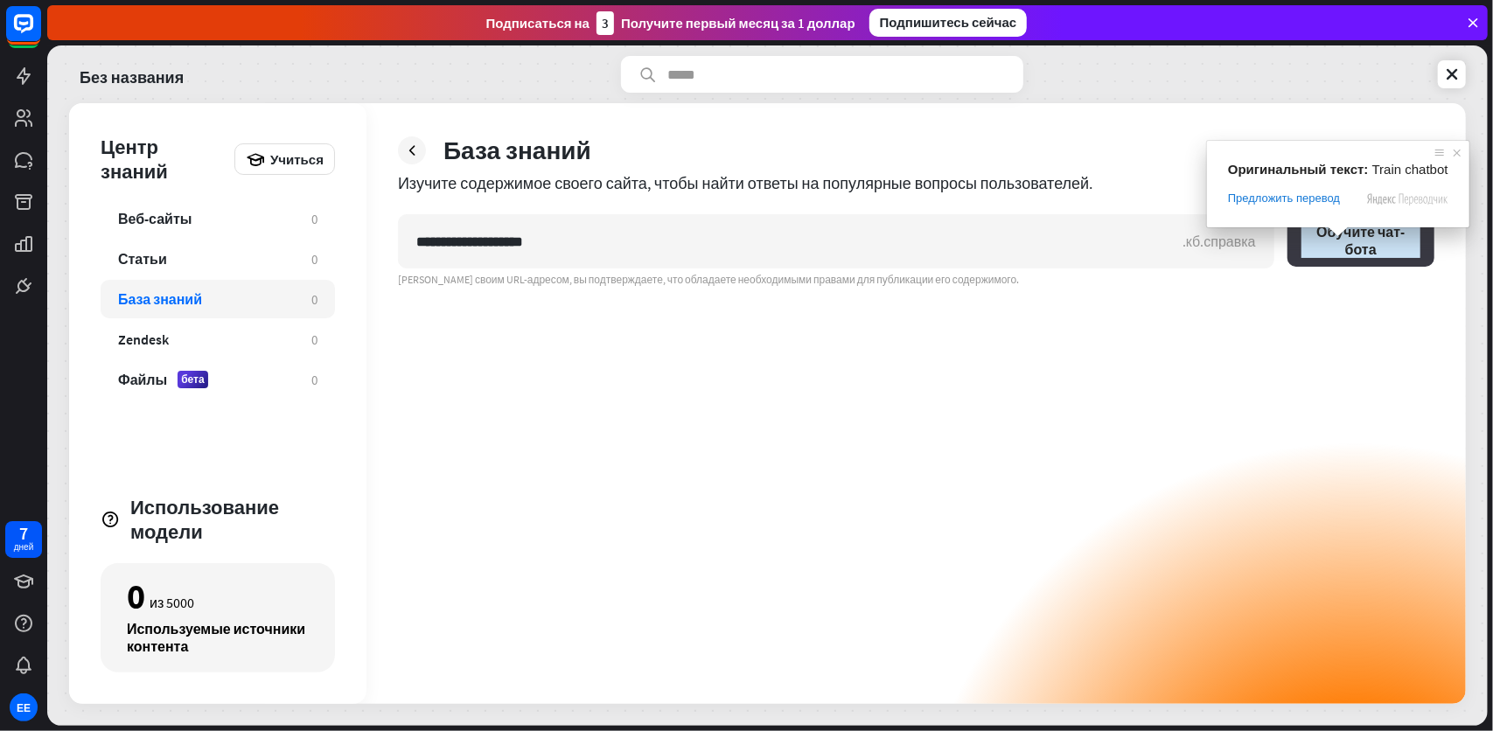
click at [1343, 247] on ya-tr-span "Обучите чат-бота" at bounding box center [1360, 240] width 119 height 35
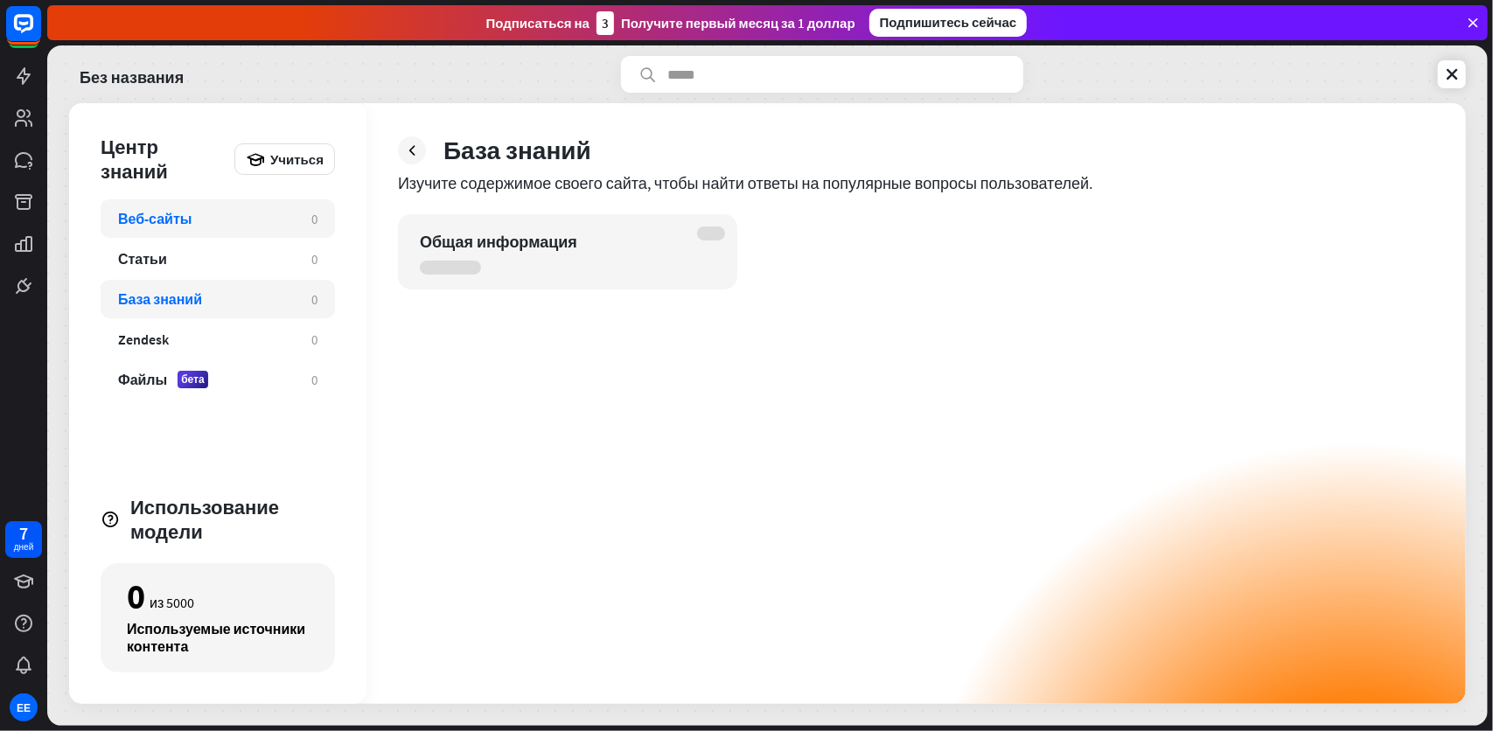
click at [213, 227] on div "Веб-сайты 0" at bounding box center [218, 218] width 234 height 38
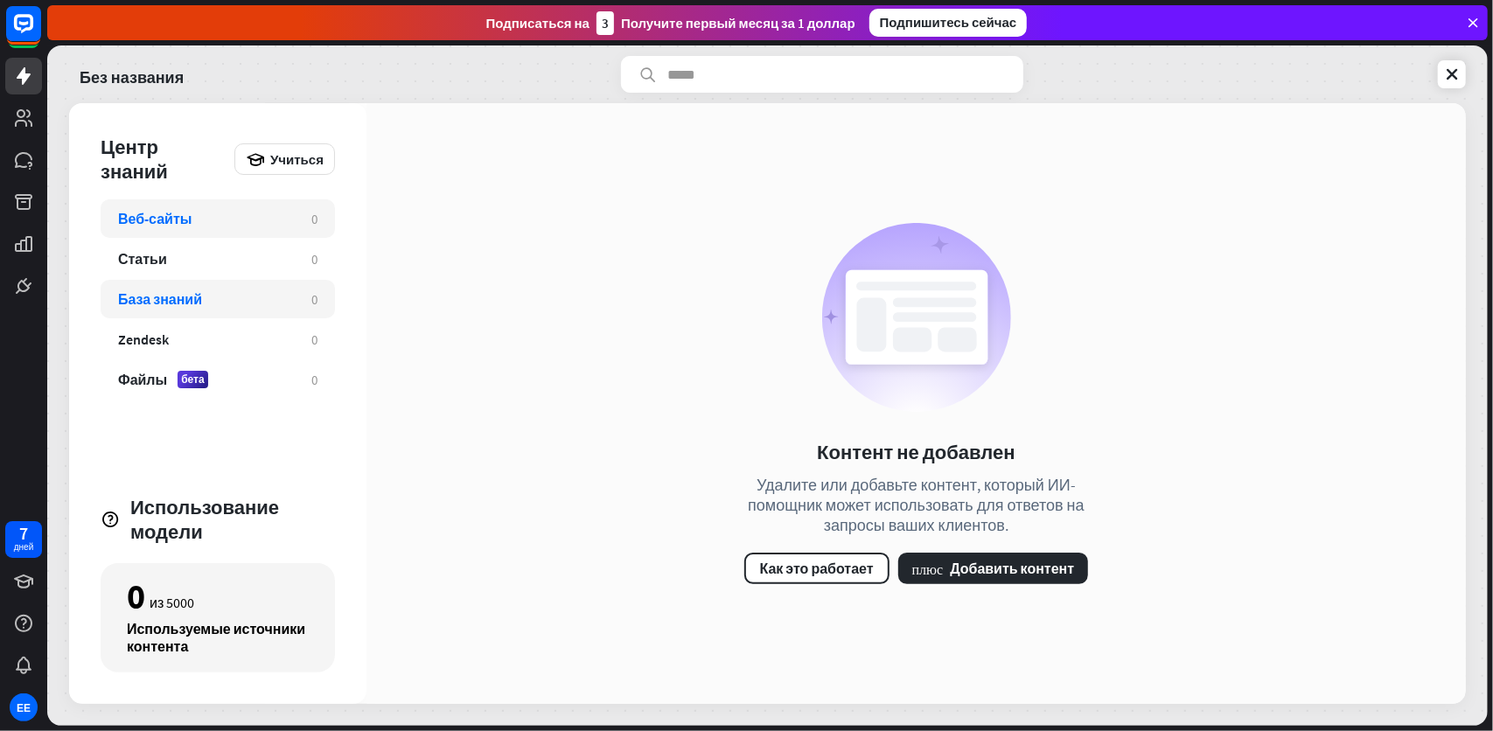
click at [170, 315] on div "База знаний 0" at bounding box center [218, 299] width 234 height 38
click at [247, 200] on div "Веб-сайты 0" at bounding box center [218, 218] width 234 height 38
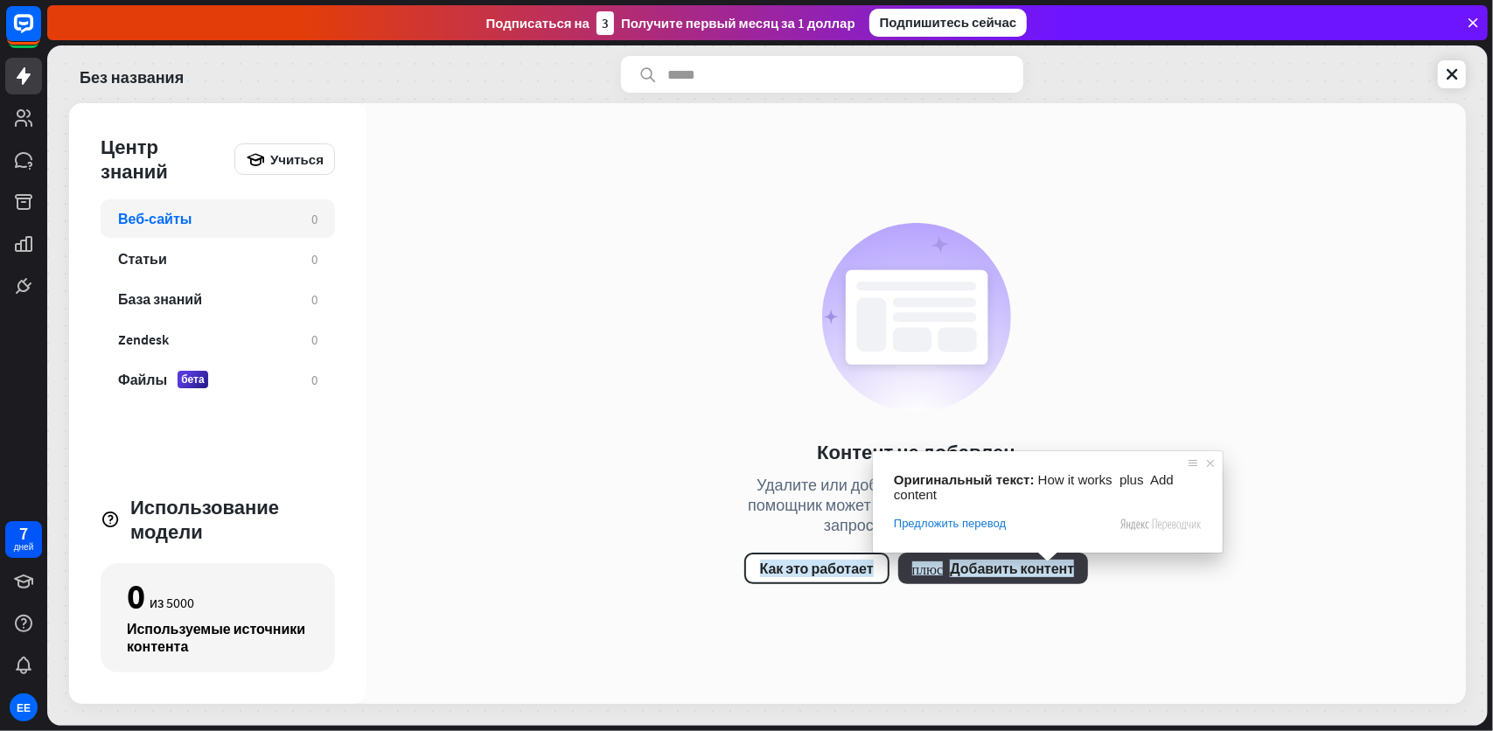
click at [1016, 567] on ya-tr-span "Добавить контент" at bounding box center [1012, 568] width 124 height 17
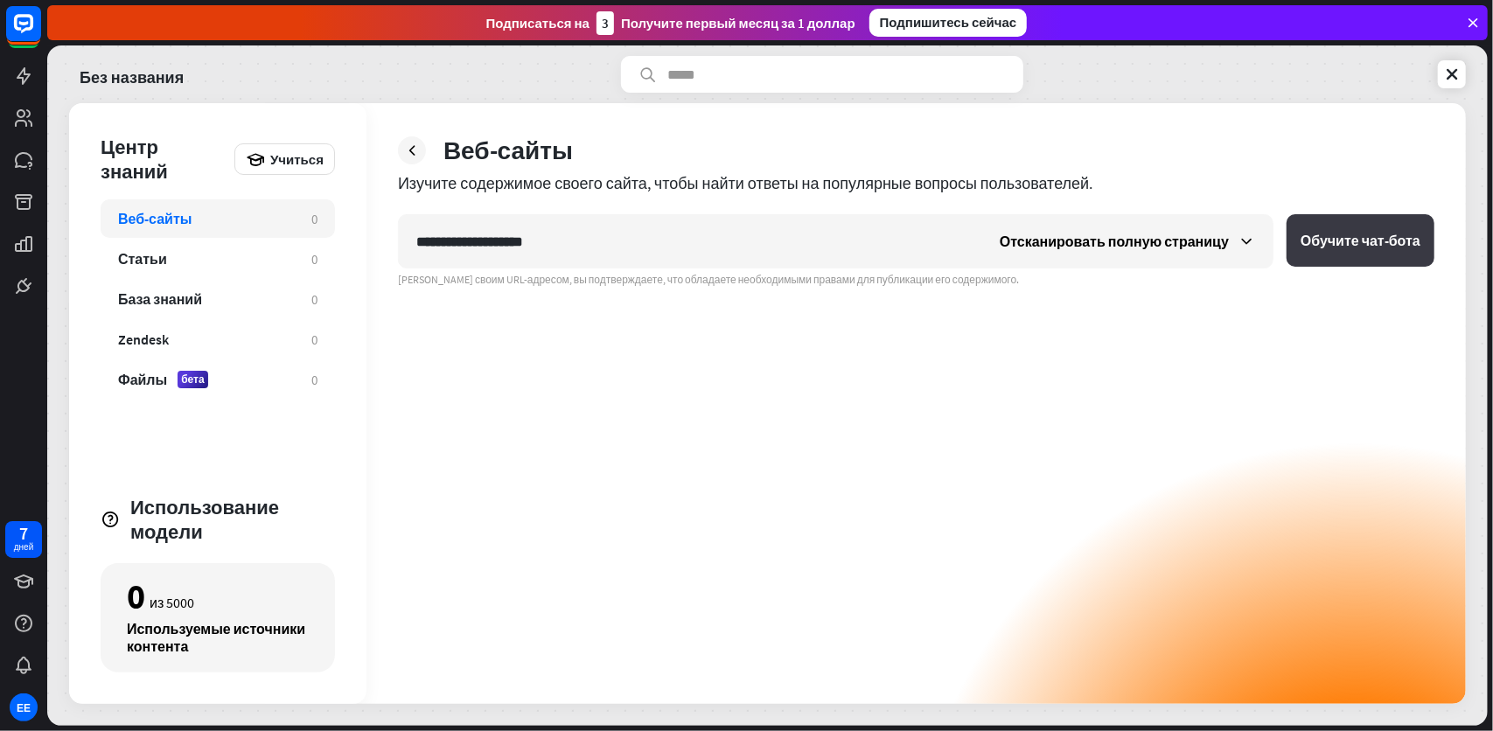
type input "**********"
click at [1335, 245] on ya-tr-span "Обучите чат-бота" at bounding box center [1361, 240] width 120 height 17
